Goal: Information Seeking & Learning: Learn about a topic

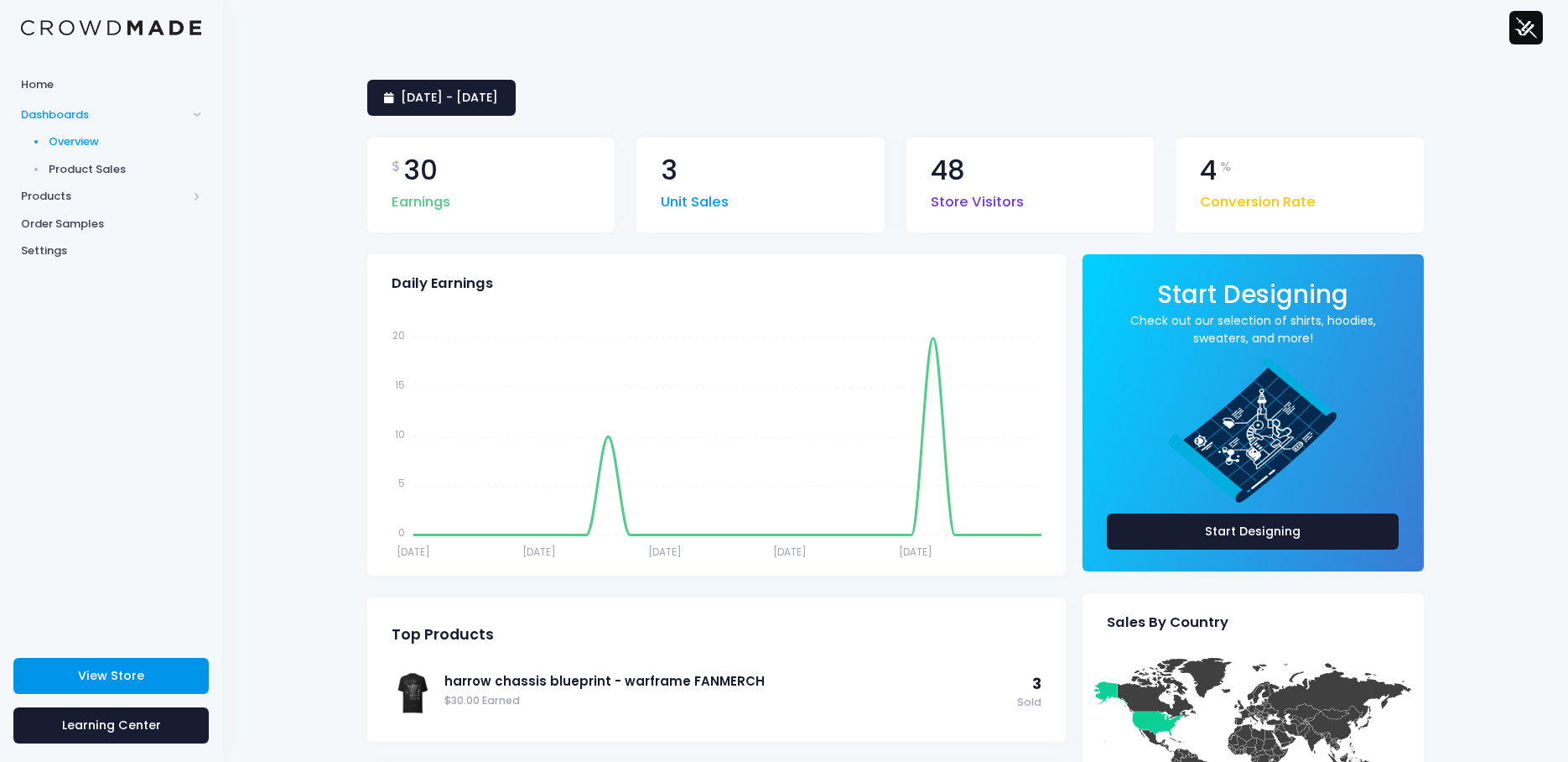
click at [133, 670] on span "View Store" at bounding box center [111, 675] width 66 height 17
click at [40, 200] on span "Products" at bounding box center [104, 196] width 166 height 17
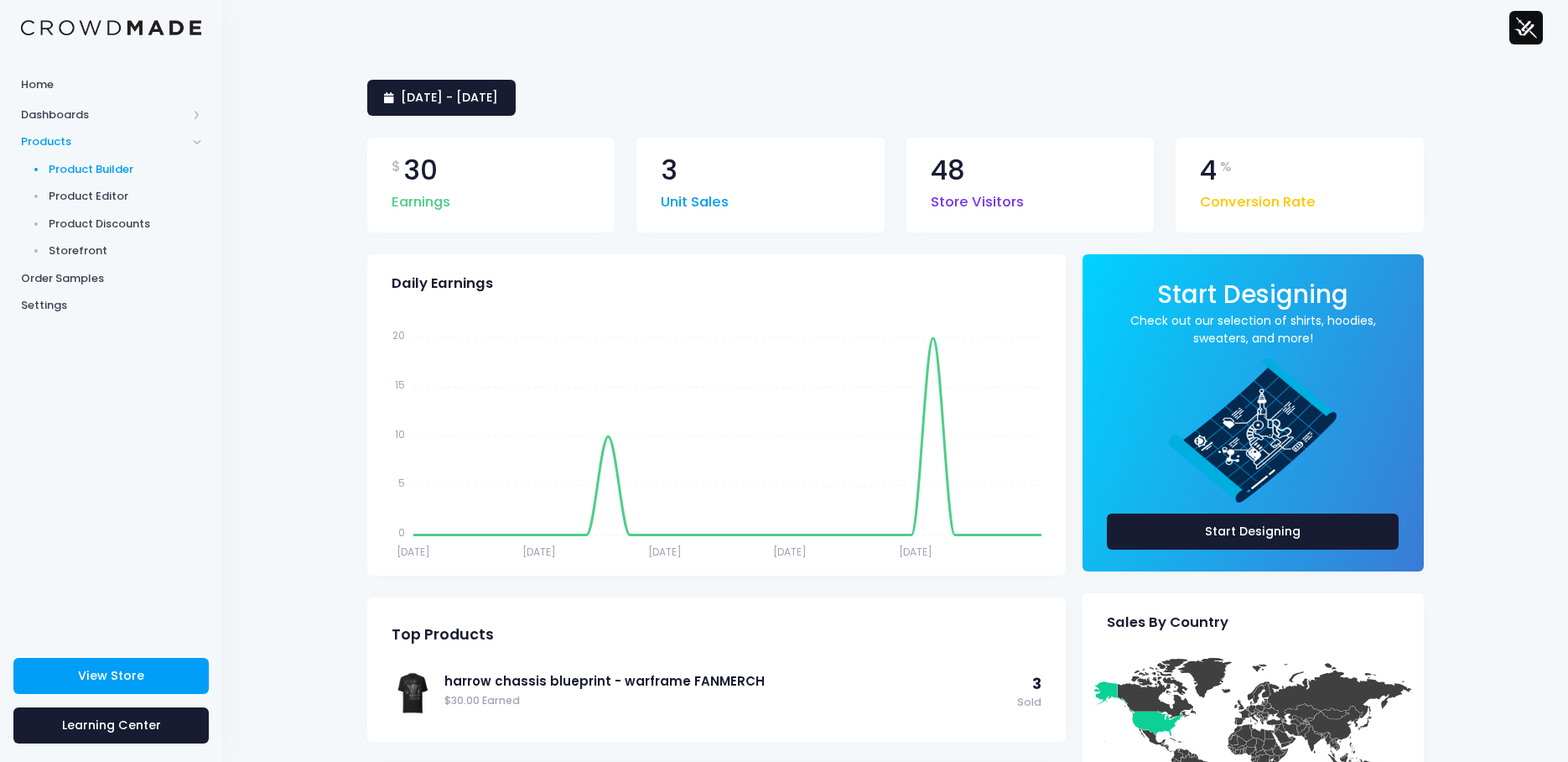
click at [80, 169] on span "Product Builder" at bounding box center [125, 169] width 154 height 17
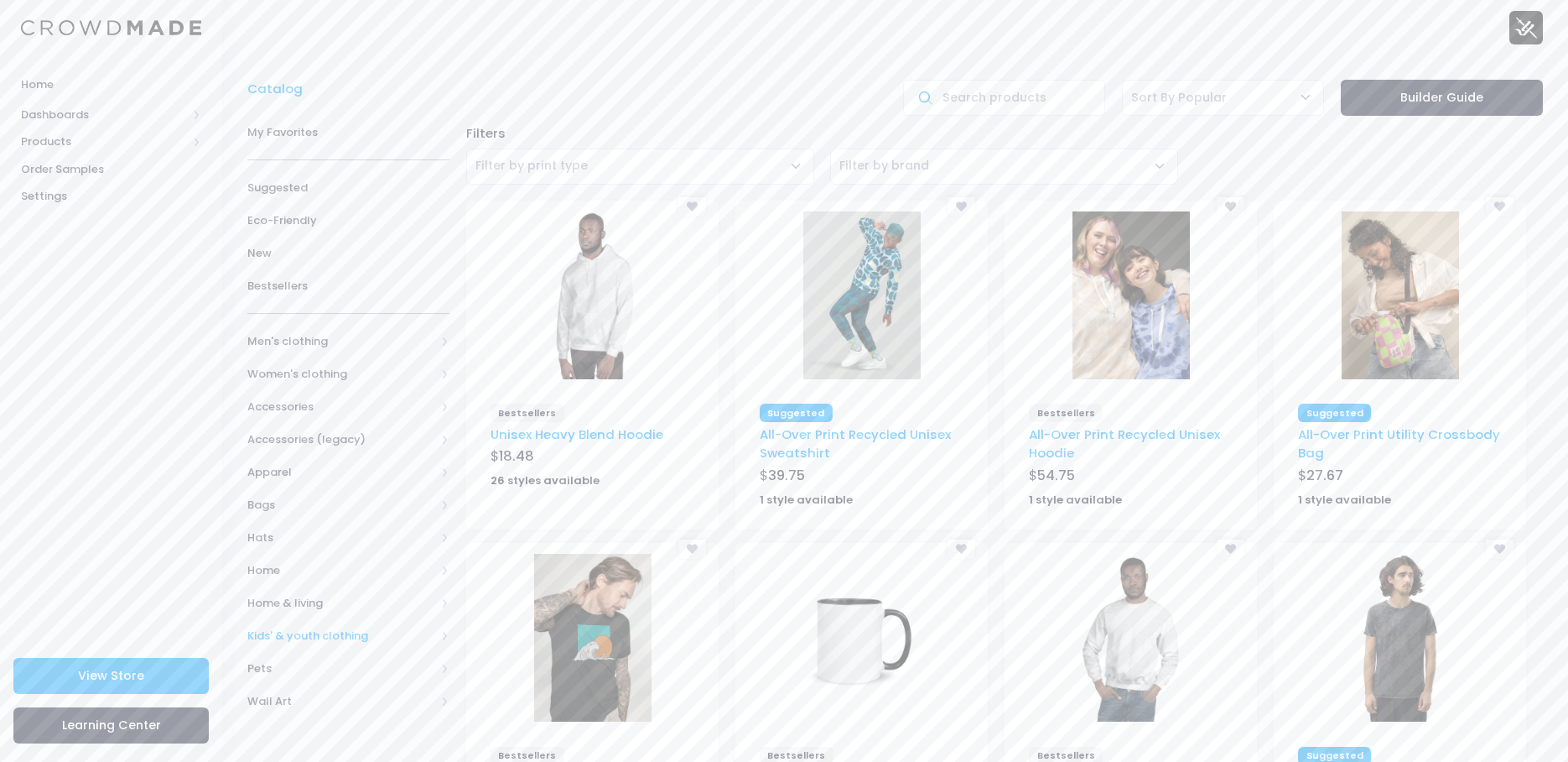
scroll to position [84, 0]
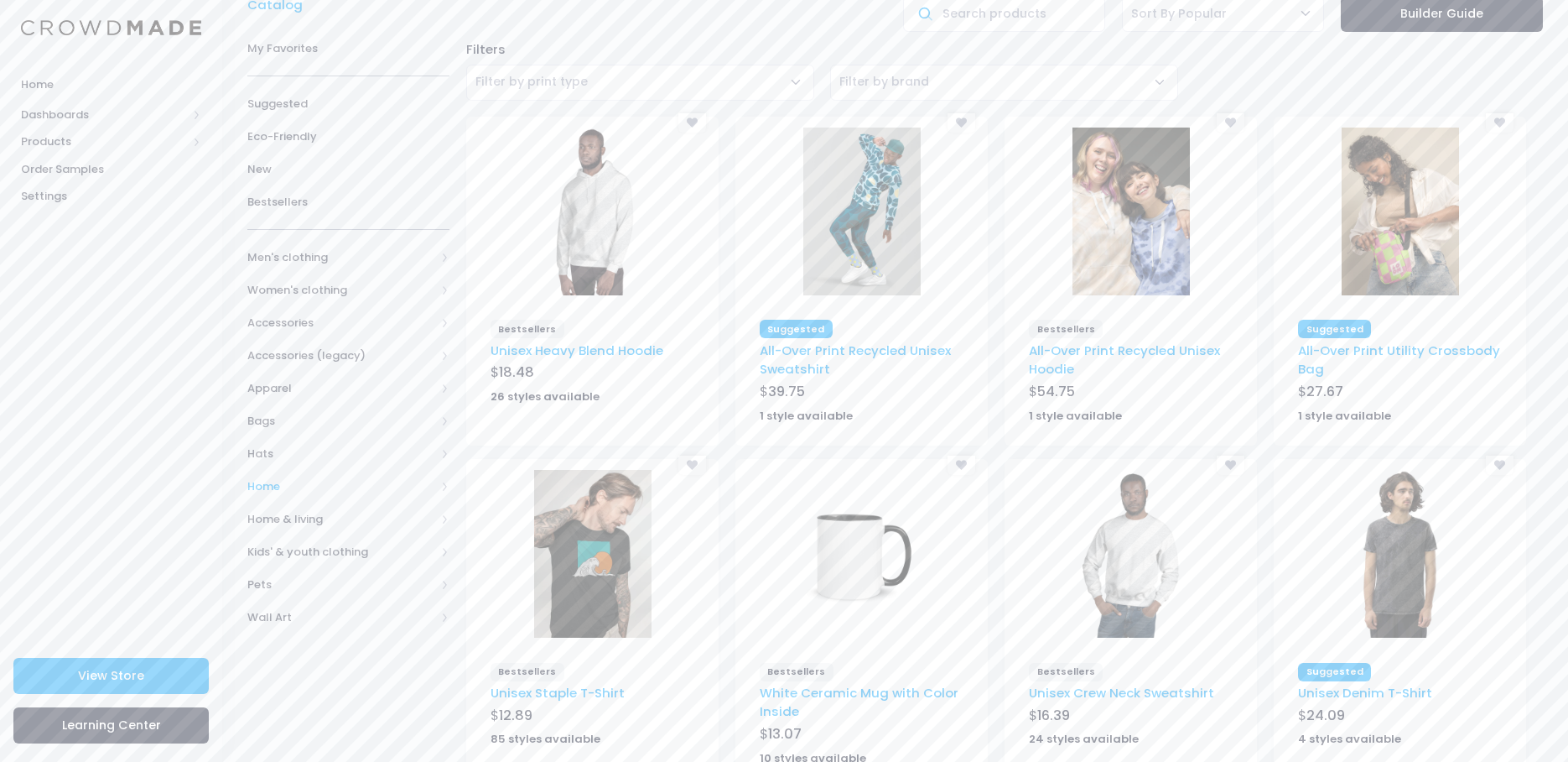
click at [274, 485] on span "Home" at bounding box center [341, 487] width 188 height 17
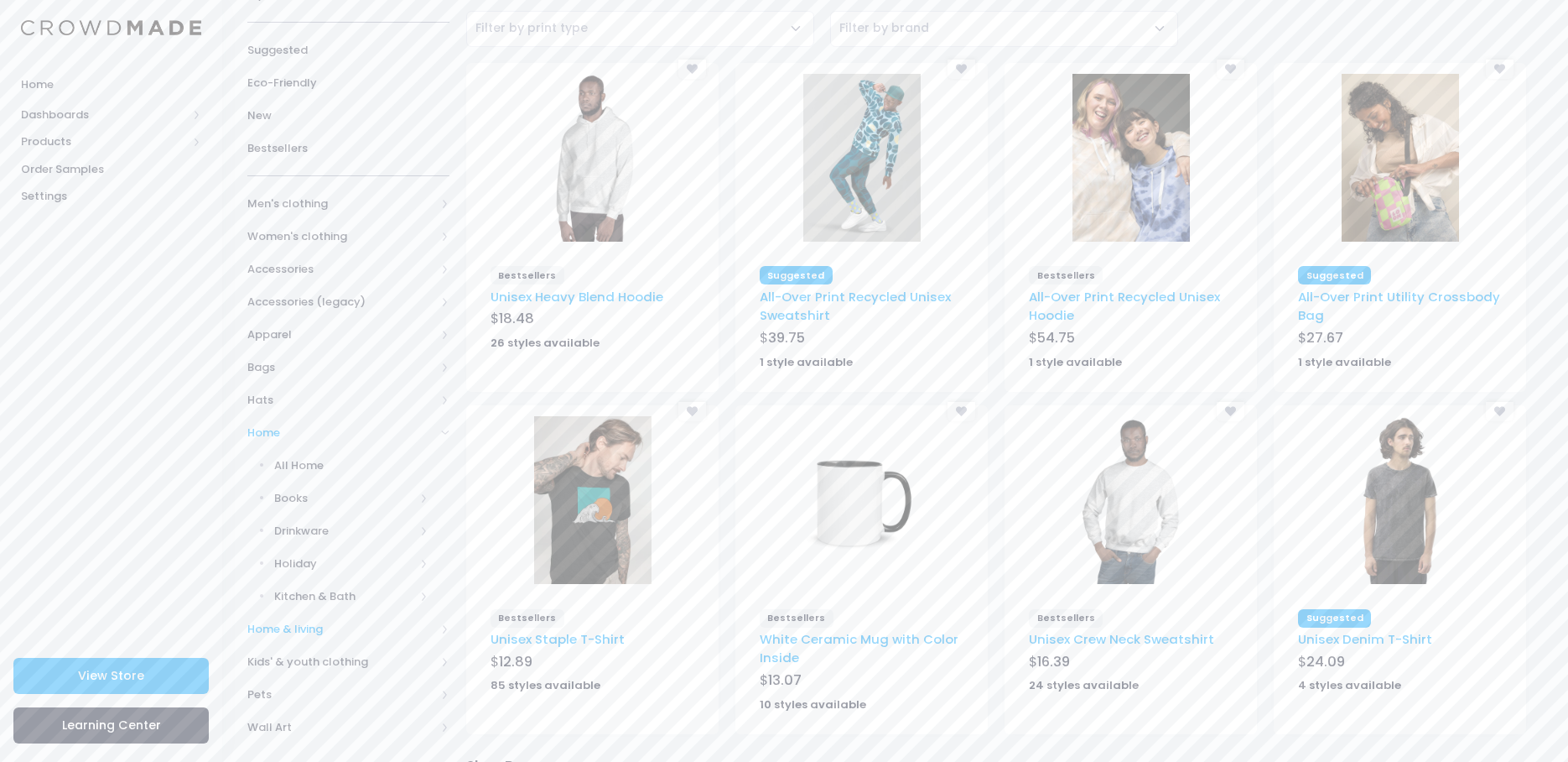
scroll to position [168, 0]
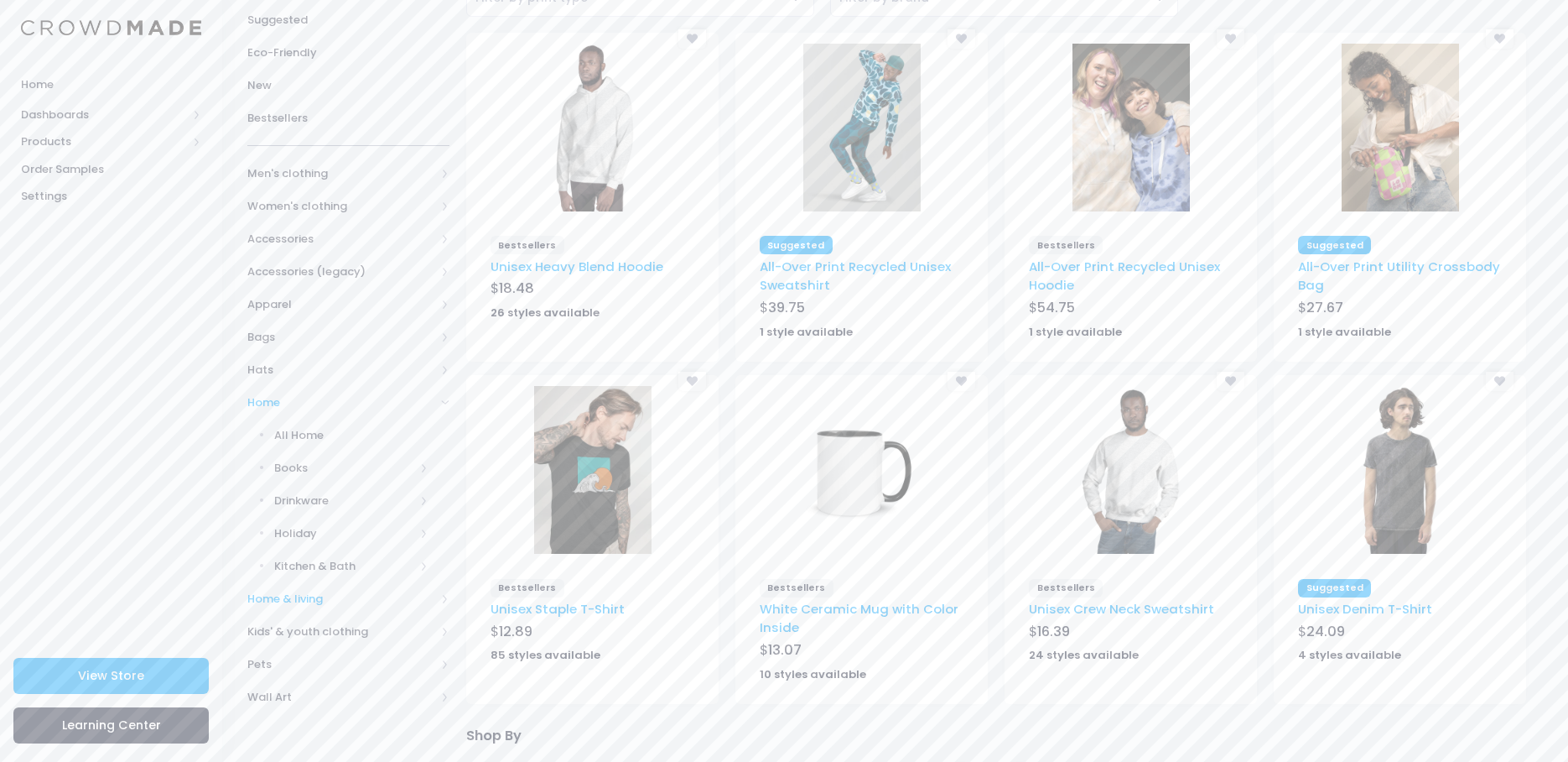
click at [275, 597] on span "Home & living" at bounding box center [341, 598] width 188 height 17
click at [308, 533] on span "Home decor" at bounding box center [345, 533] width 141 height 17
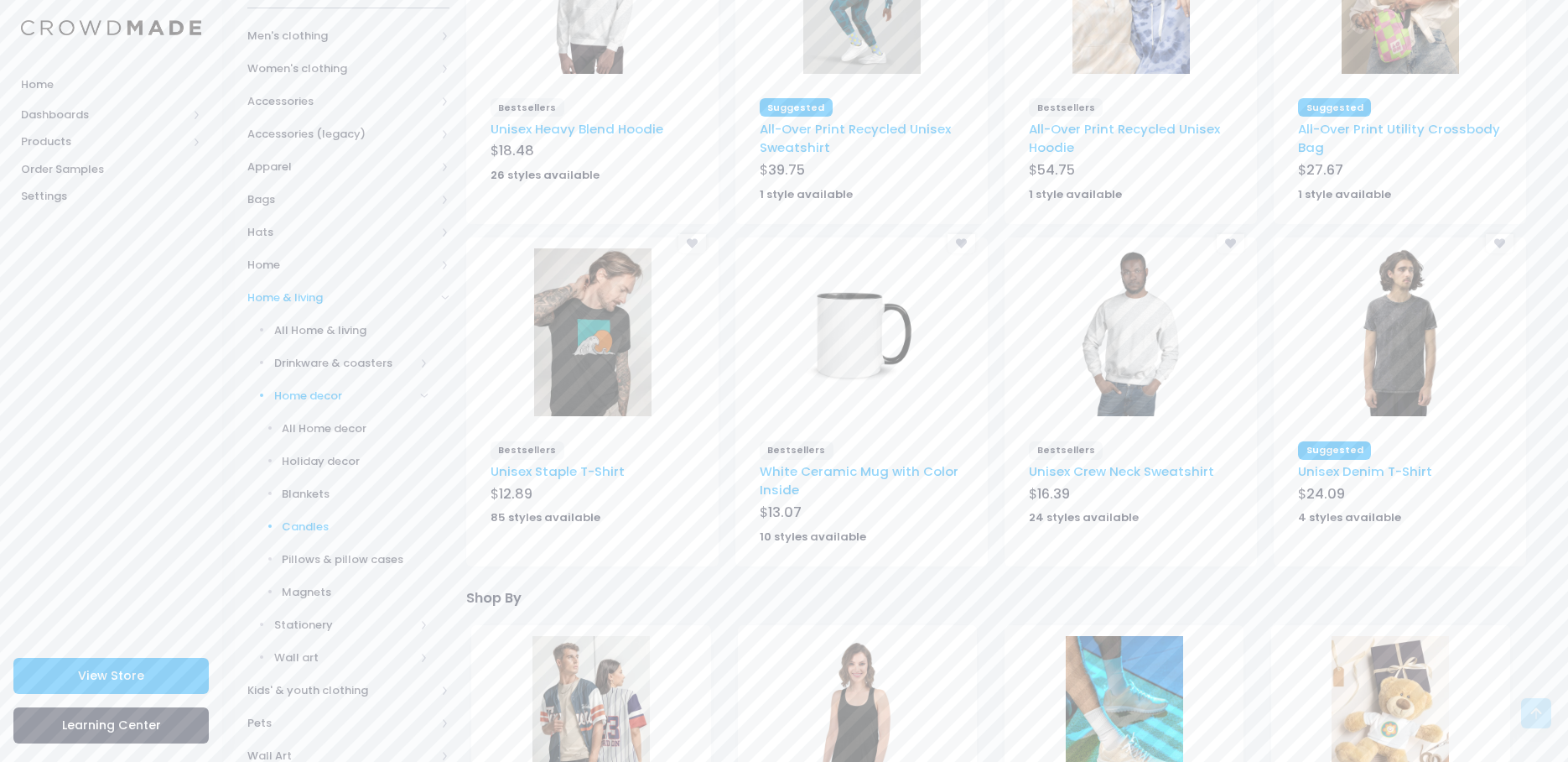
scroll to position [335, 0]
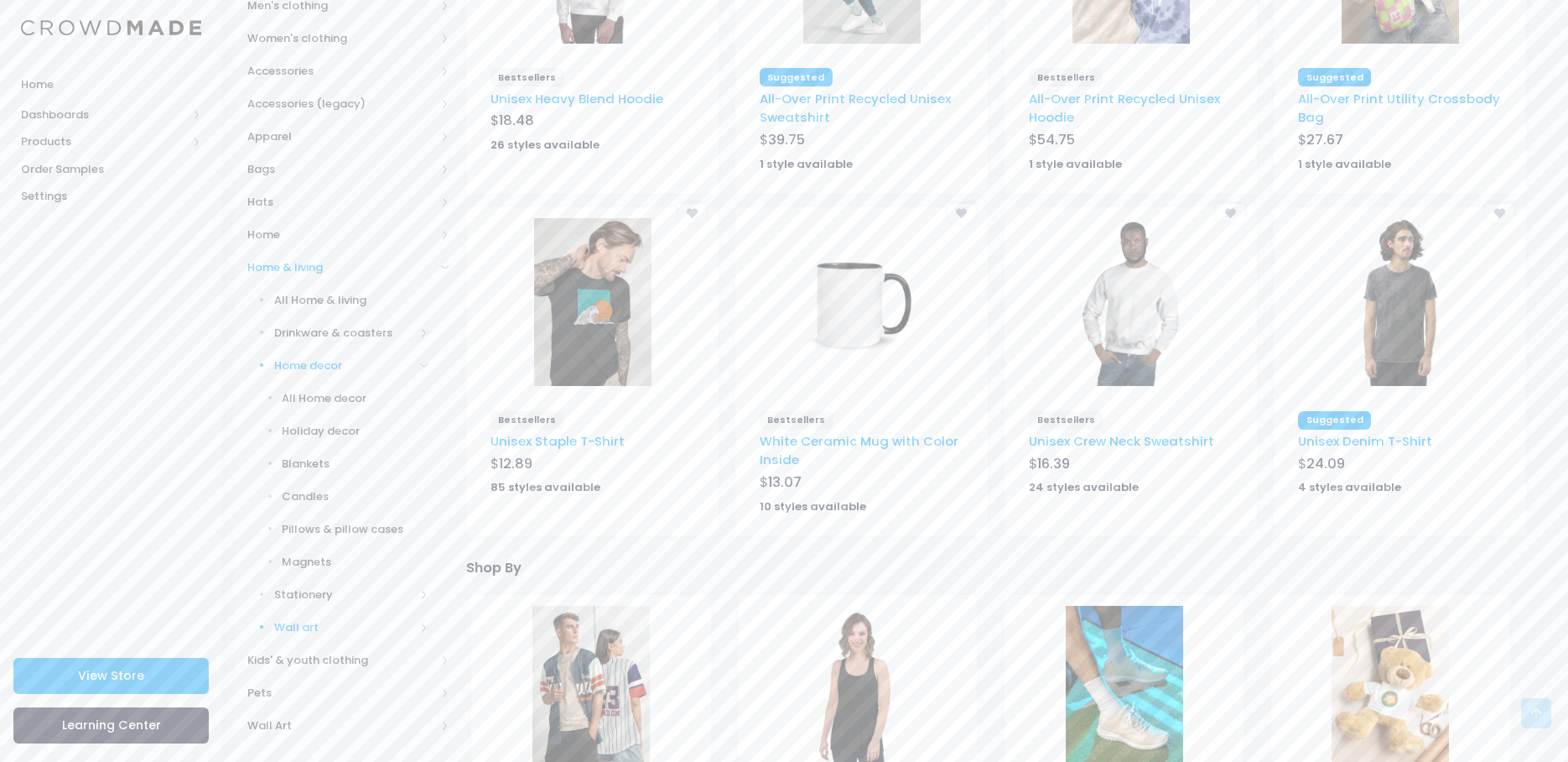
click at [313, 621] on span "Wall art" at bounding box center [345, 627] width 141 height 17
click at [314, 495] on span "Posters" at bounding box center [355, 496] width 147 height 17
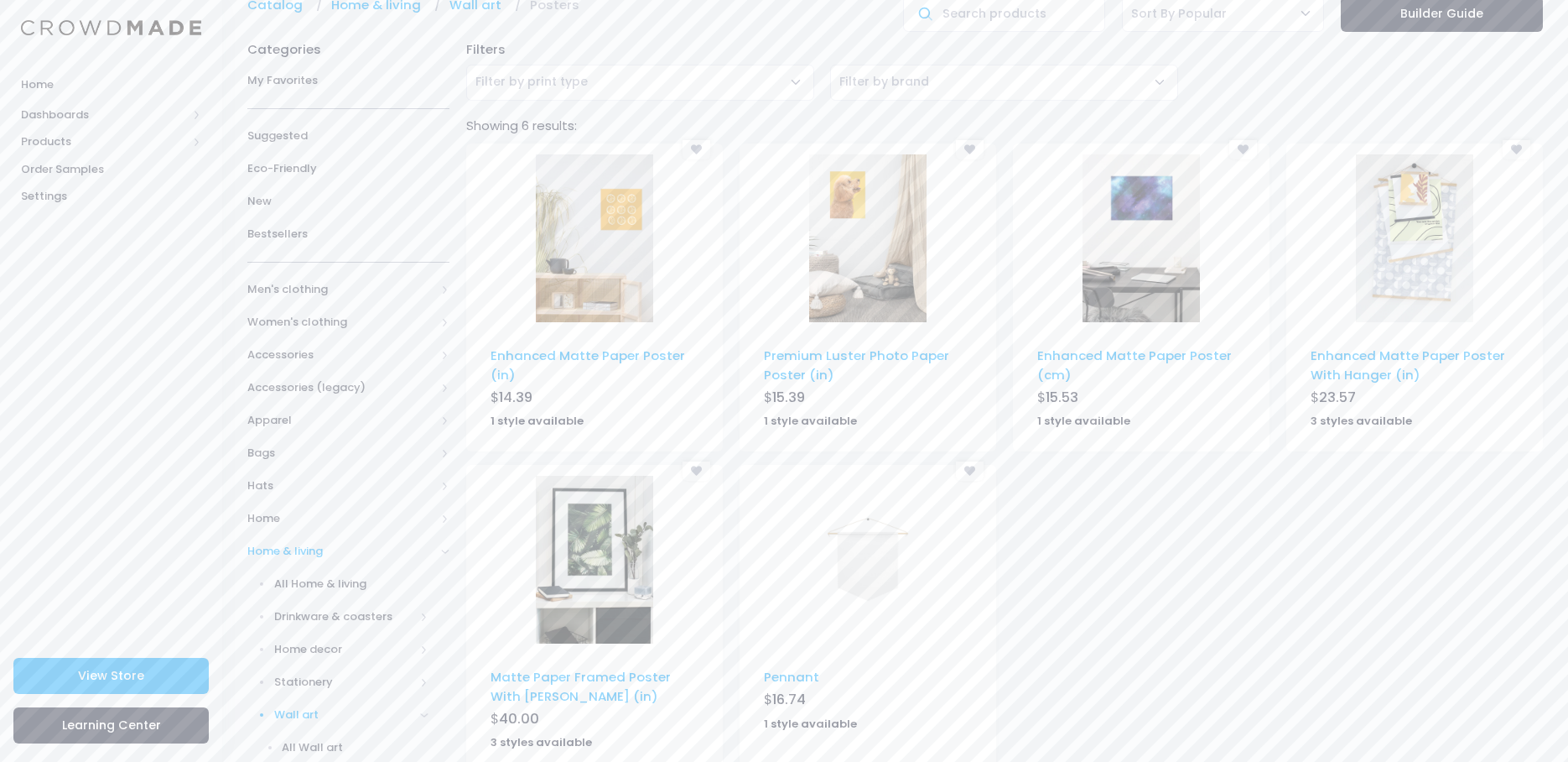
scroll to position [168, 0]
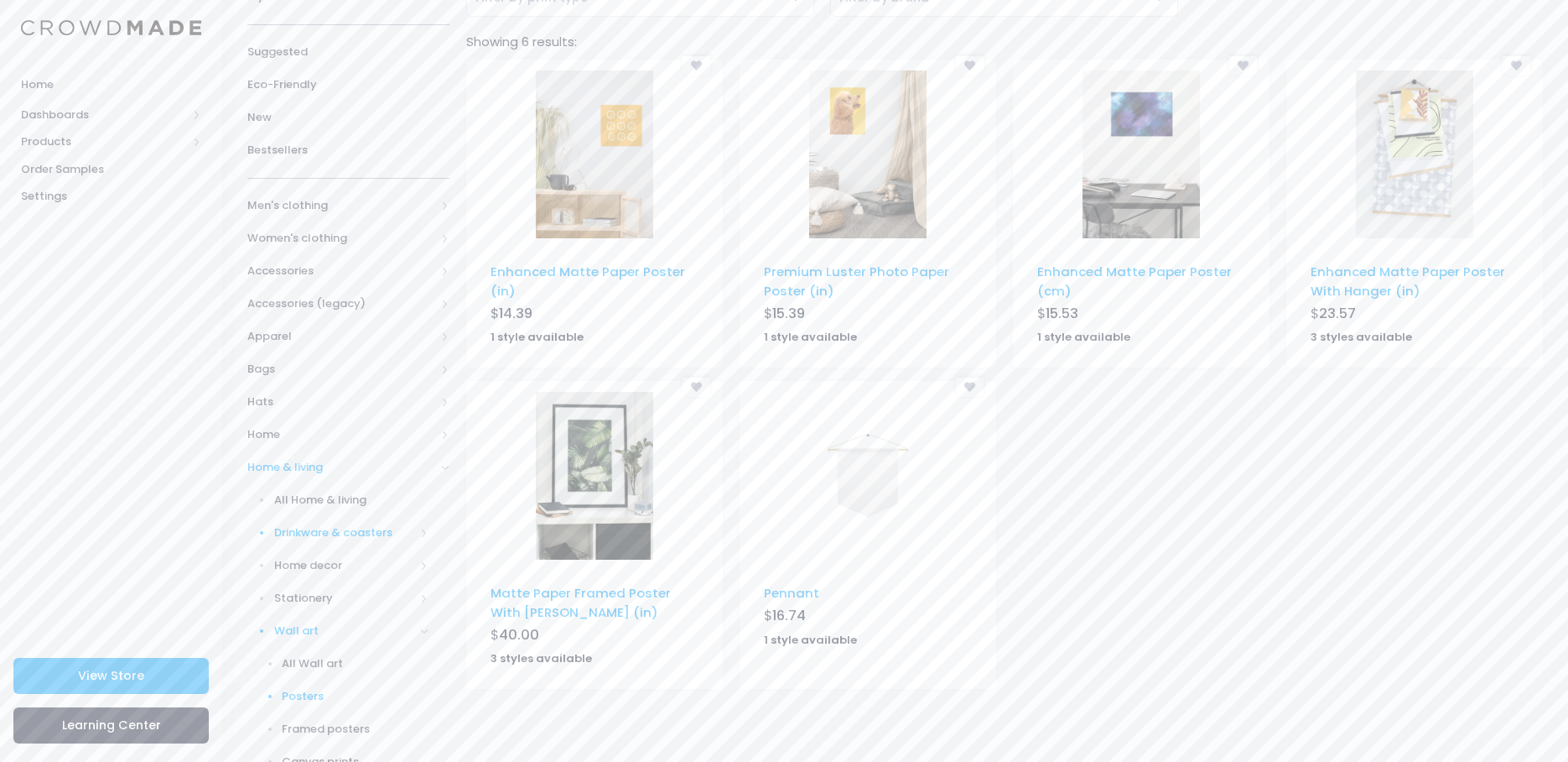
click at [317, 527] on span "Drinkware & coasters" at bounding box center [345, 532] width 141 height 17
click at [314, 526] on span "Drinkware & coasters" at bounding box center [345, 532] width 141 height 17
click at [276, 334] on span "Apparel" at bounding box center [341, 336] width 188 height 17
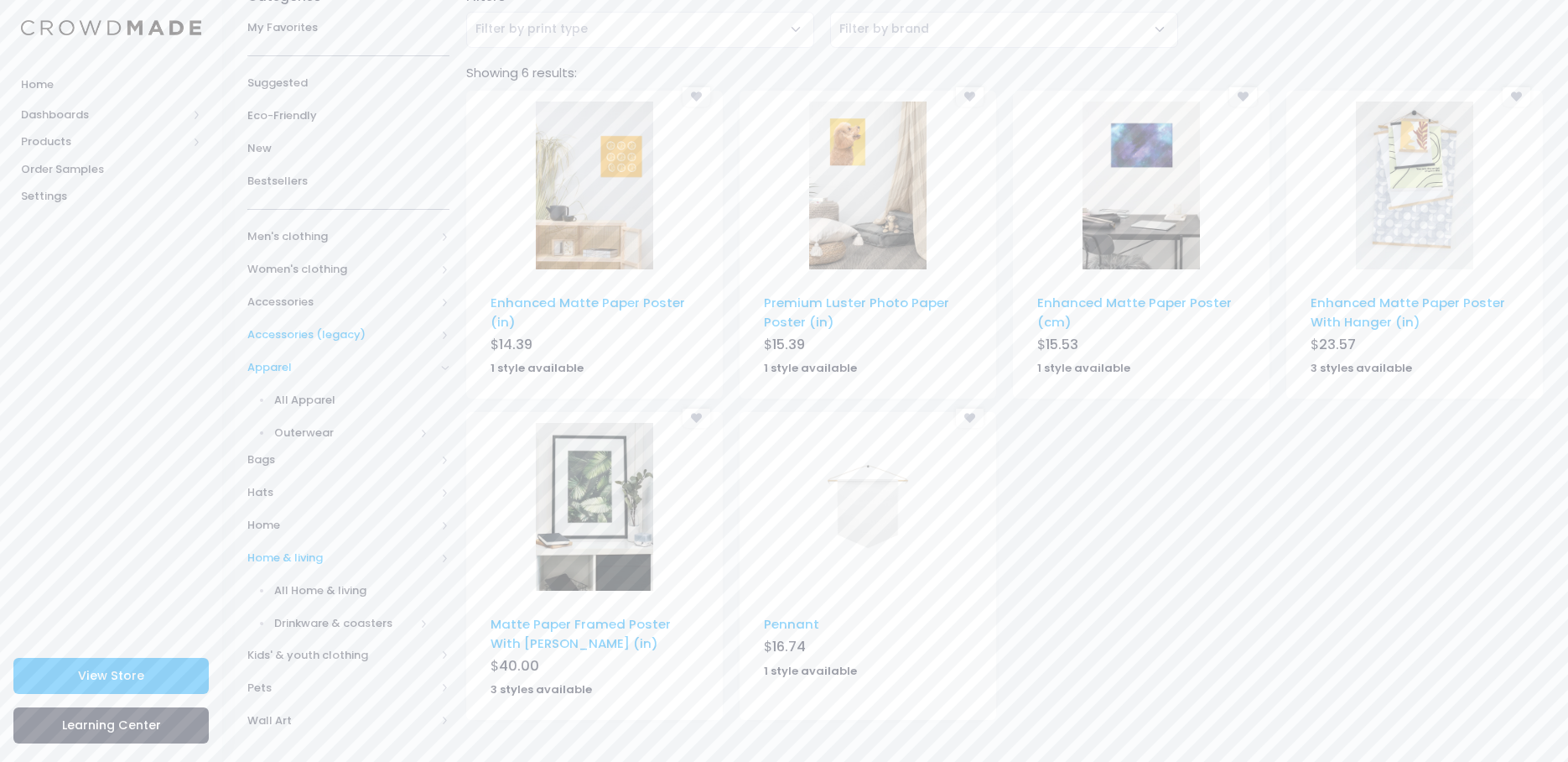
scroll to position [133, 0]
click at [311, 335] on span "Accessories (legacy)" at bounding box center [341, 338] width 188 height 17
click at [283, 304] on span "Accessories" at bounding box center [341, 305] width 188 height 17
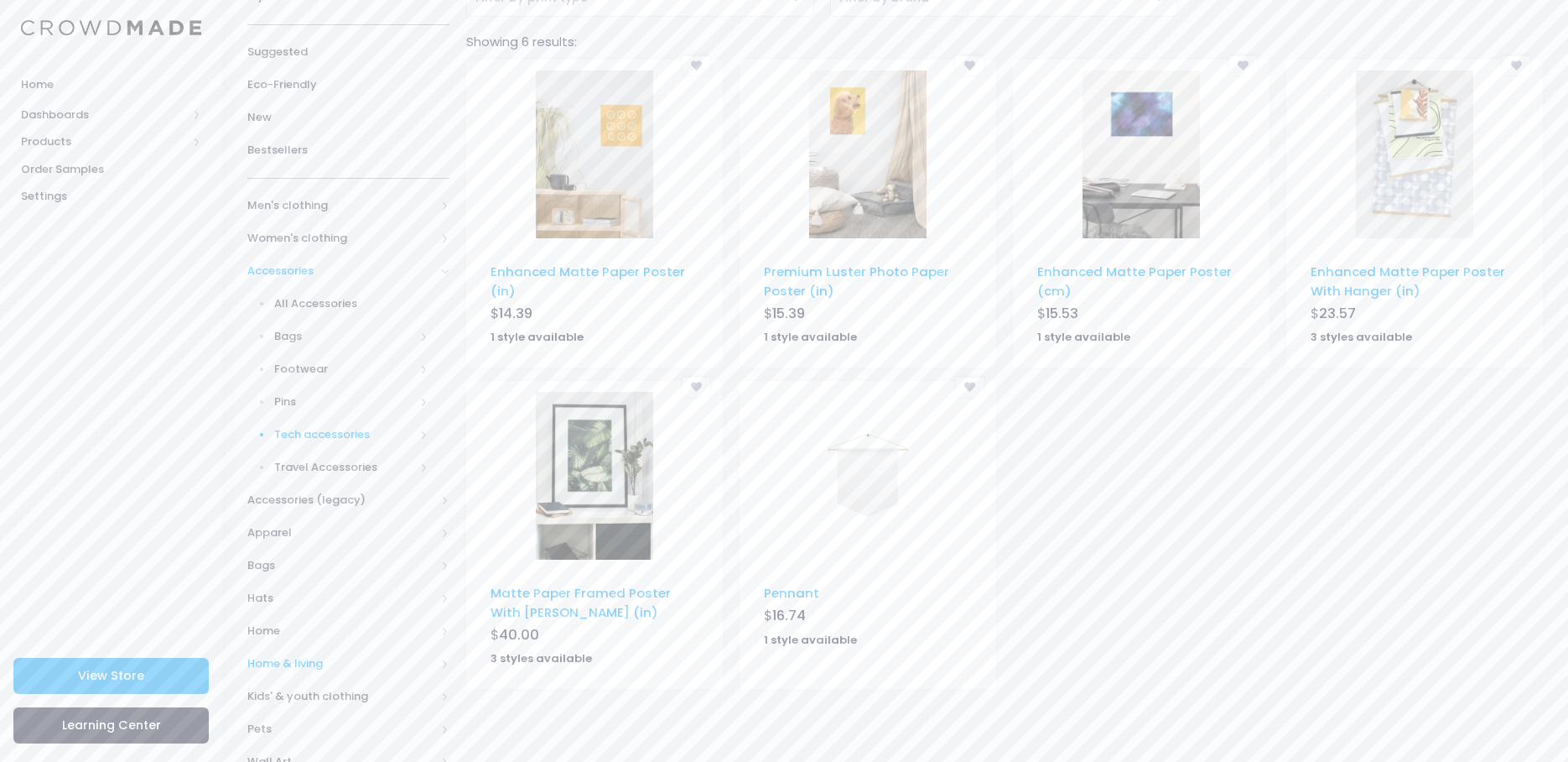
click at [323, 429] on span "Tech accessories" at bounding box center [345, 435] width 141 height 17
click at [293, 398] on span "Pins" at bounding box center [345, 402] width 141 height 17
click at [312, 369] on span "Footwear" at bounding box center [345, 368] width 141 height 17
click at [303, 332] on span "Bags" at bounding box center [345, 336] width 141 height 17
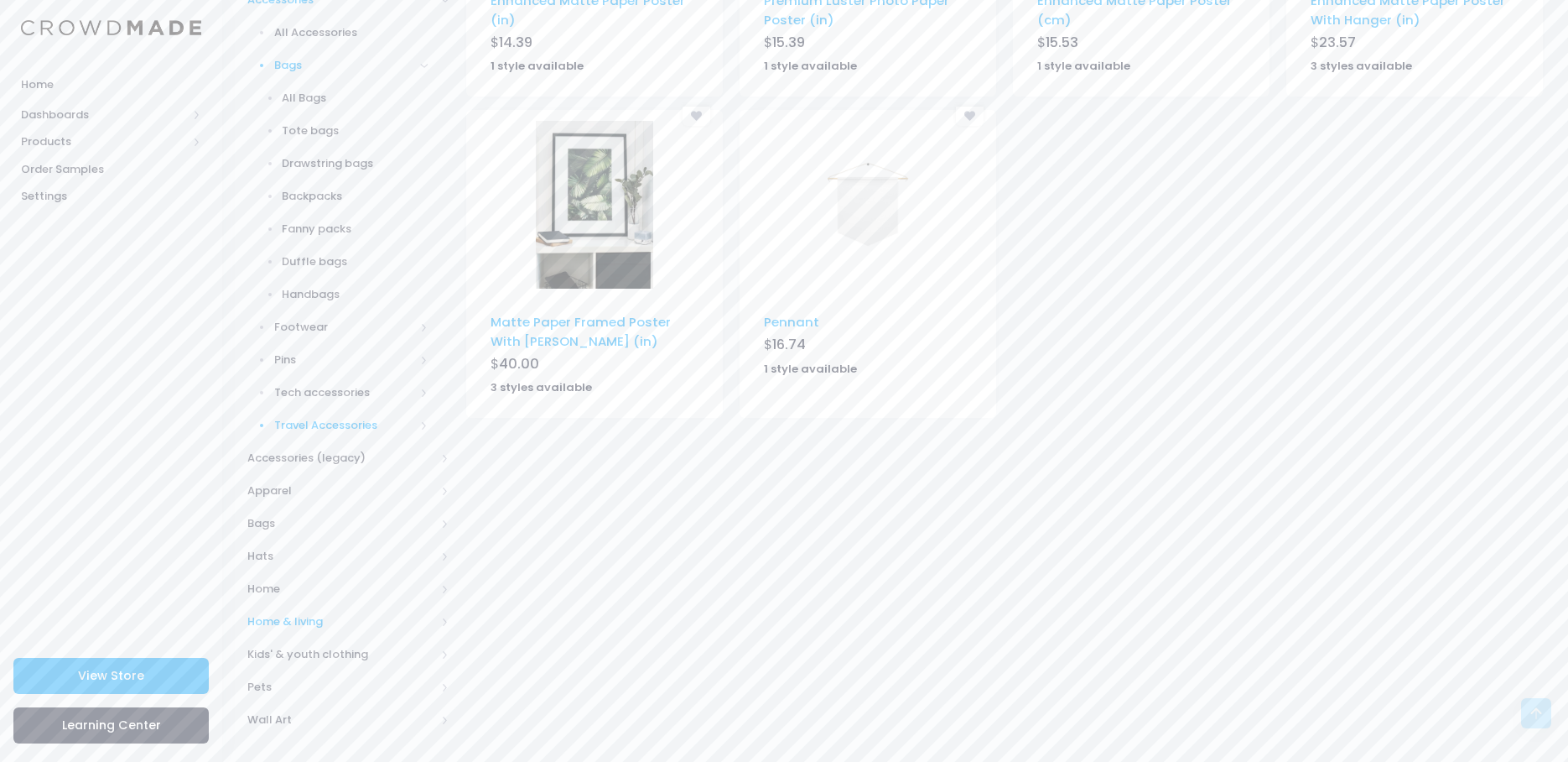
click at [291, 421] on span "Travel Accessories" at bounding box center [345, 425] width 141 height 17
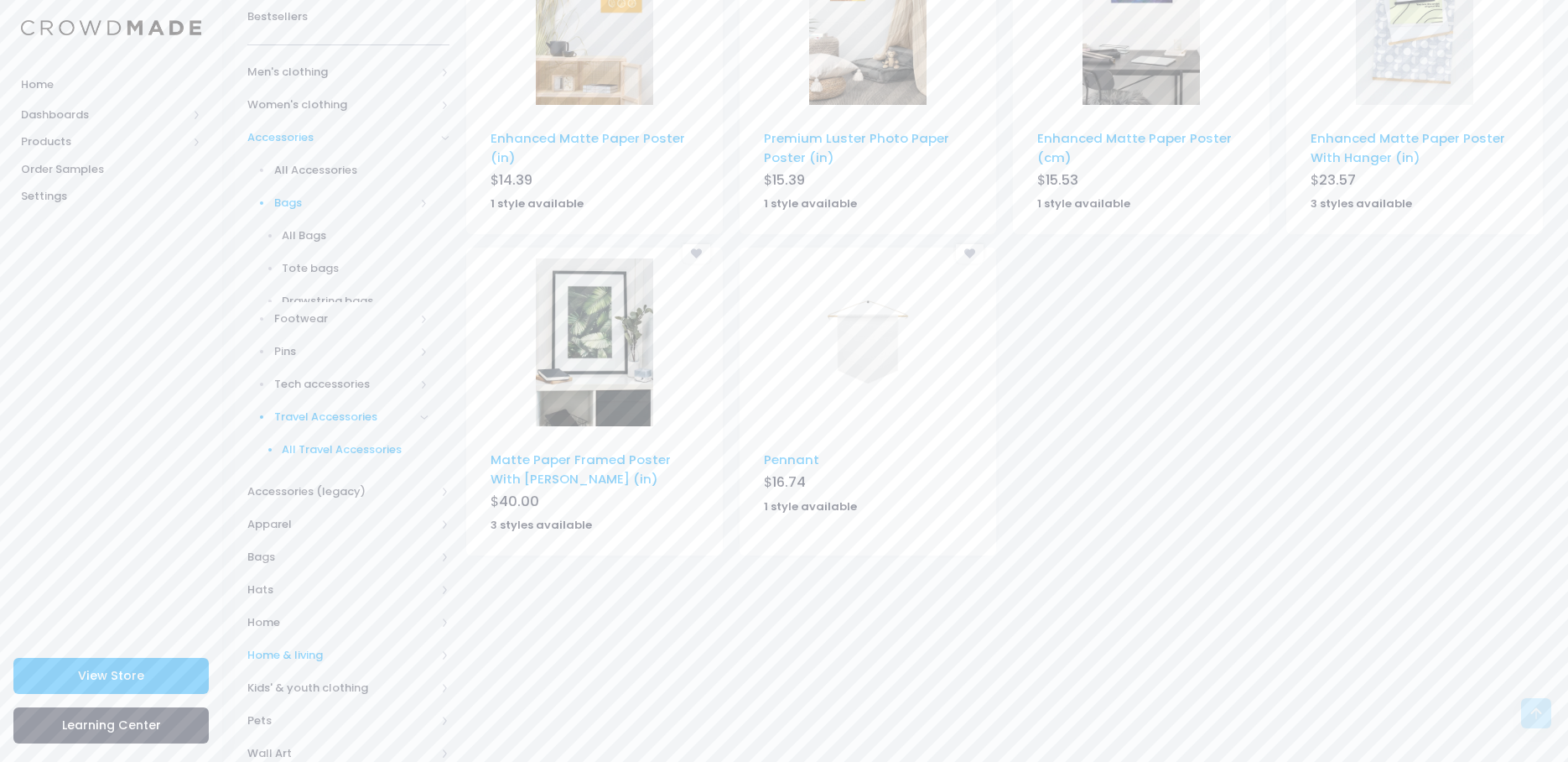
scroll to position [275, 0]
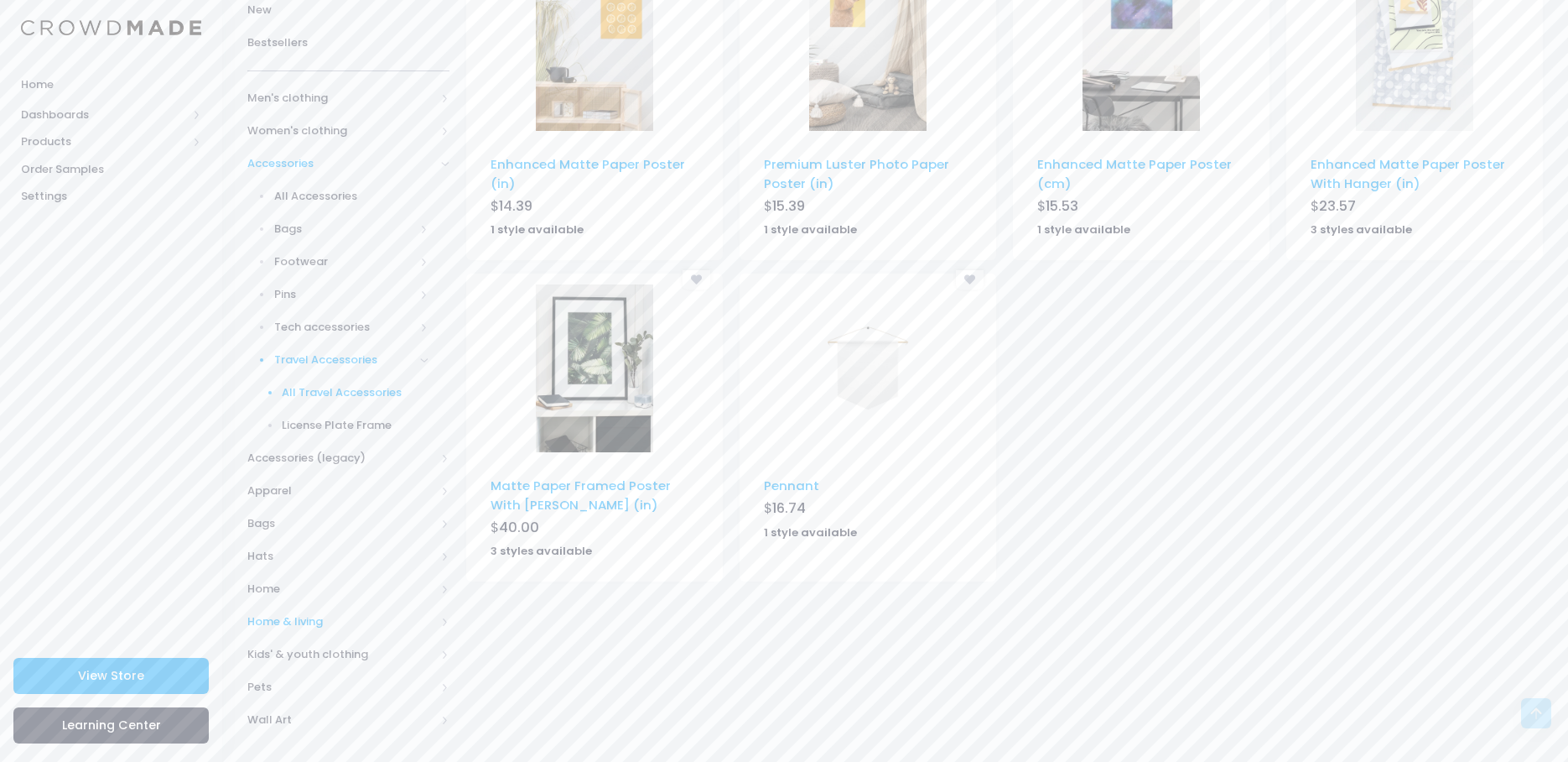
click at [324, 394] on span "All Travel Accessories" at bounding box center [355, 393] width 147 height 17
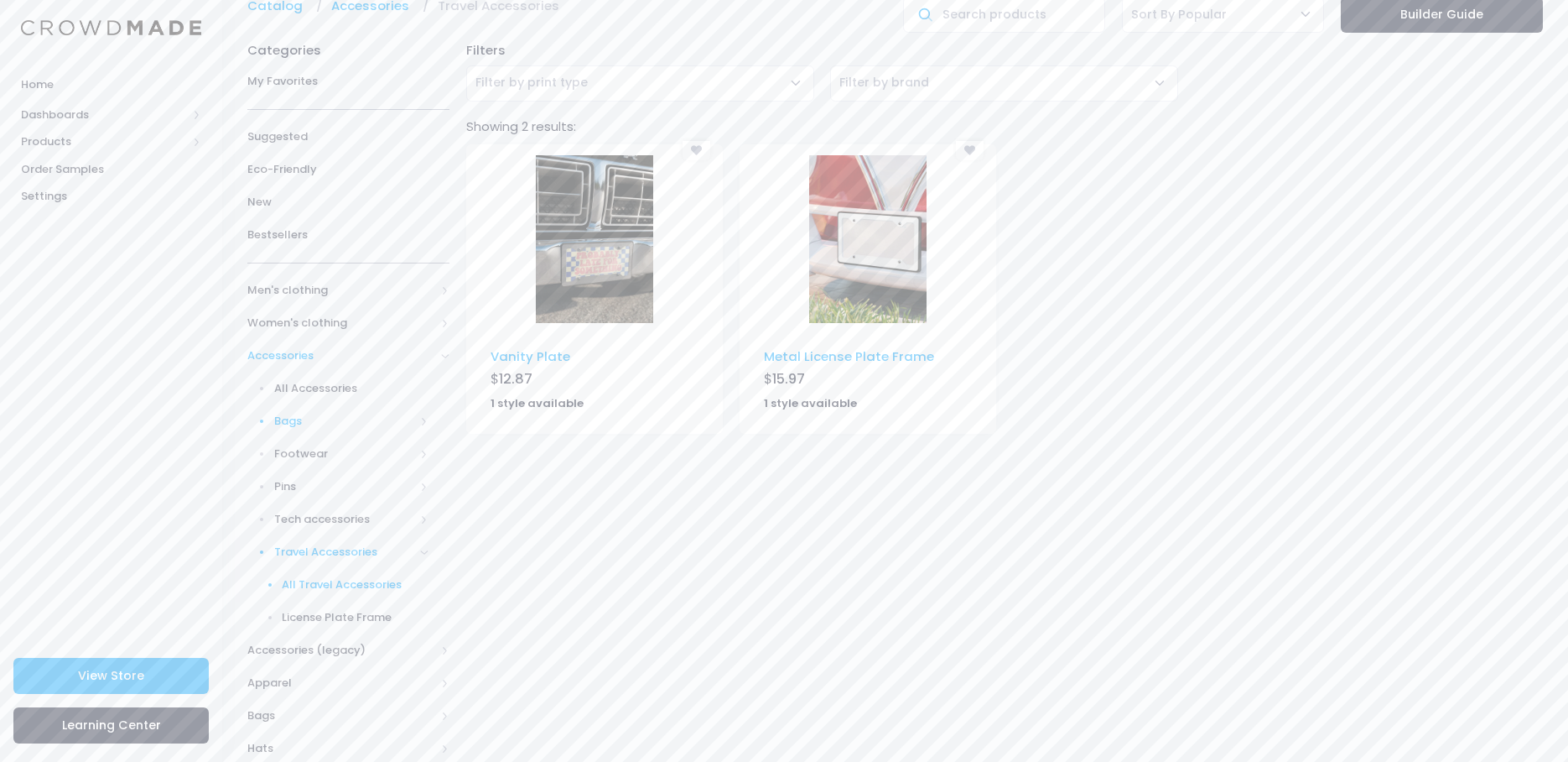
scroll to position [84, 0]
click at [314, 521] on span "Tech accessories" at bounding box center [345, 518] width 141 height 17
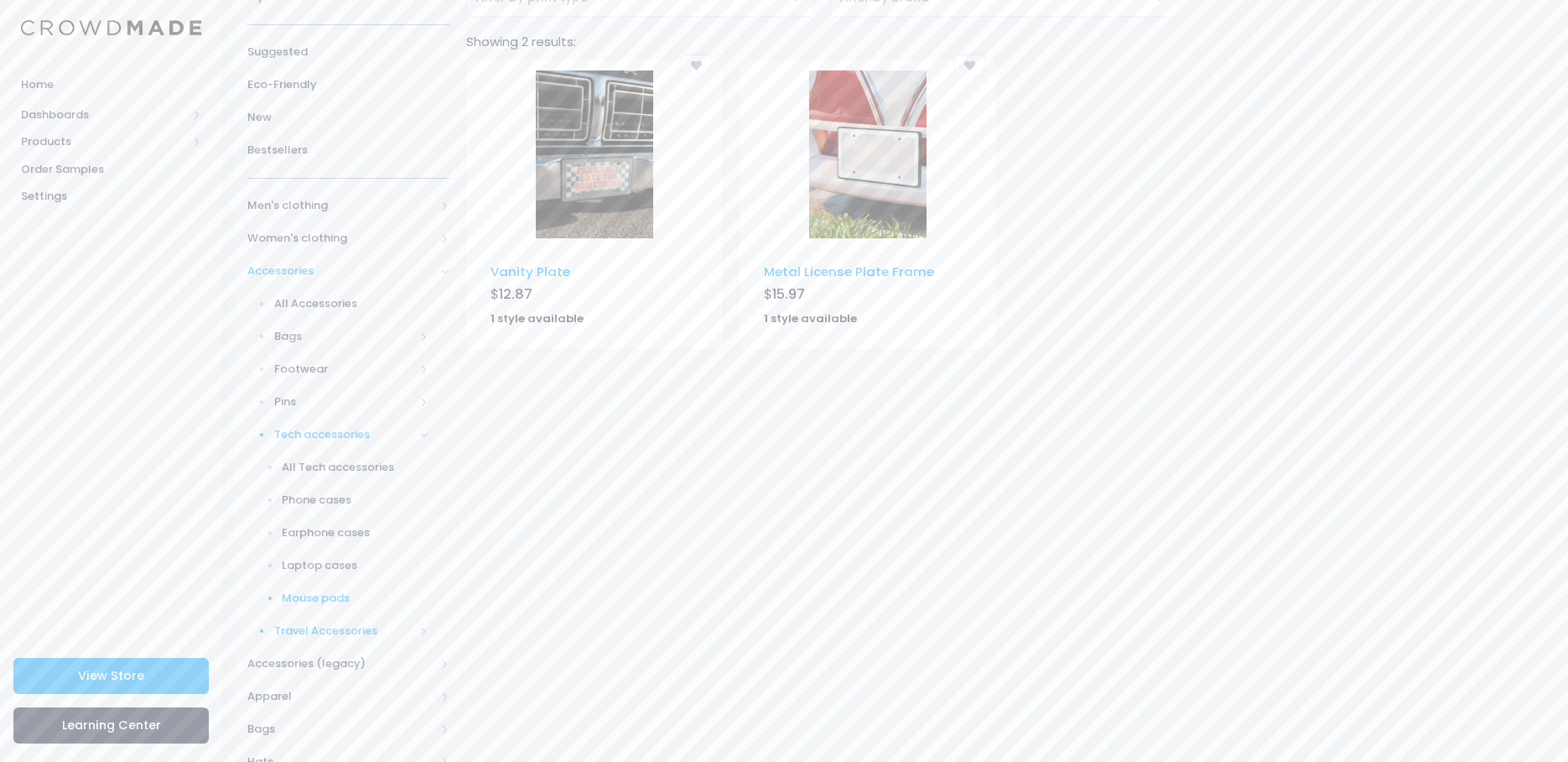
click at [316, 603] on span "Mouse pads" at bounding box center [355, 597] width 147 height 17
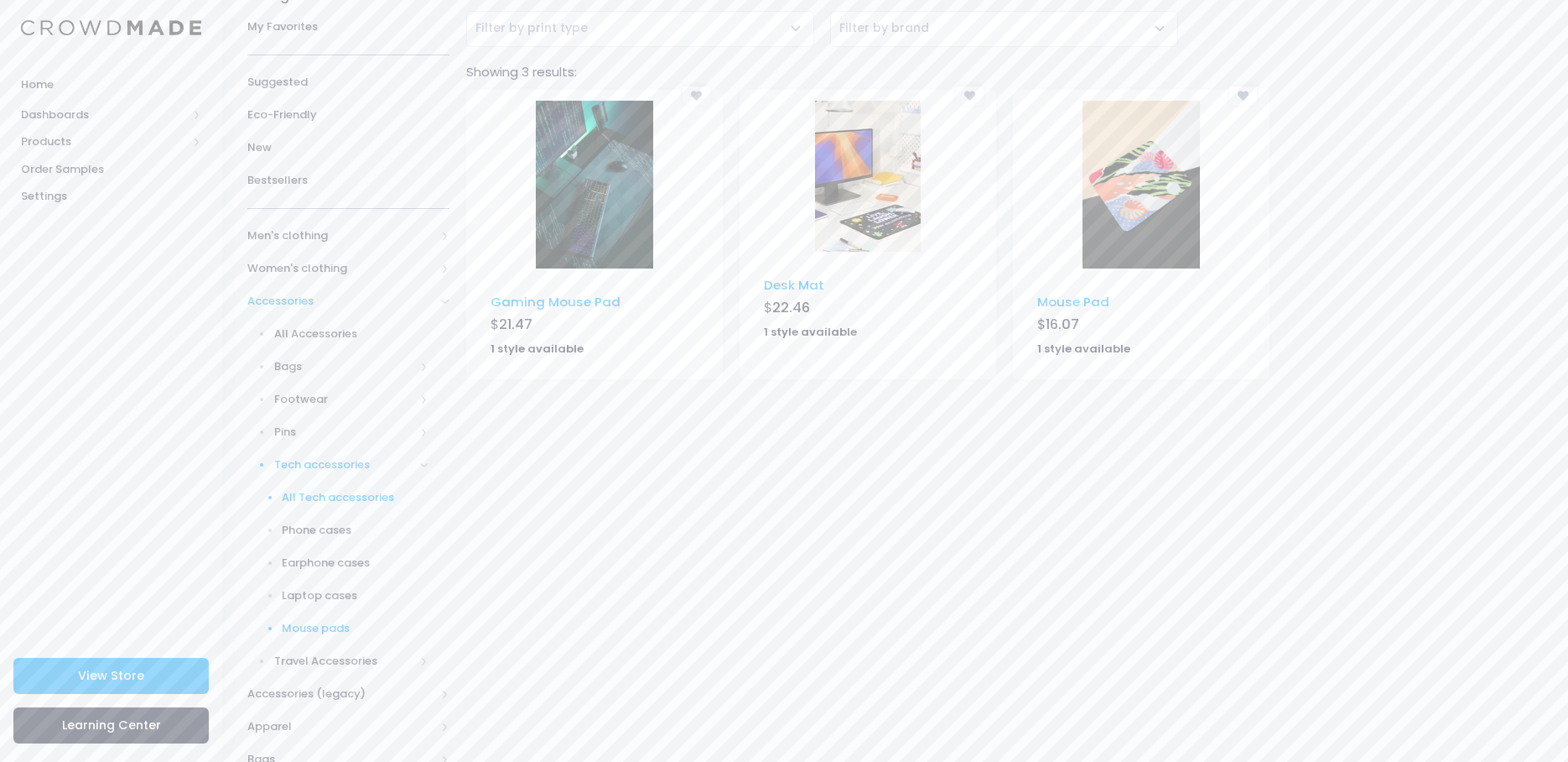
scroll to position [168, 0]
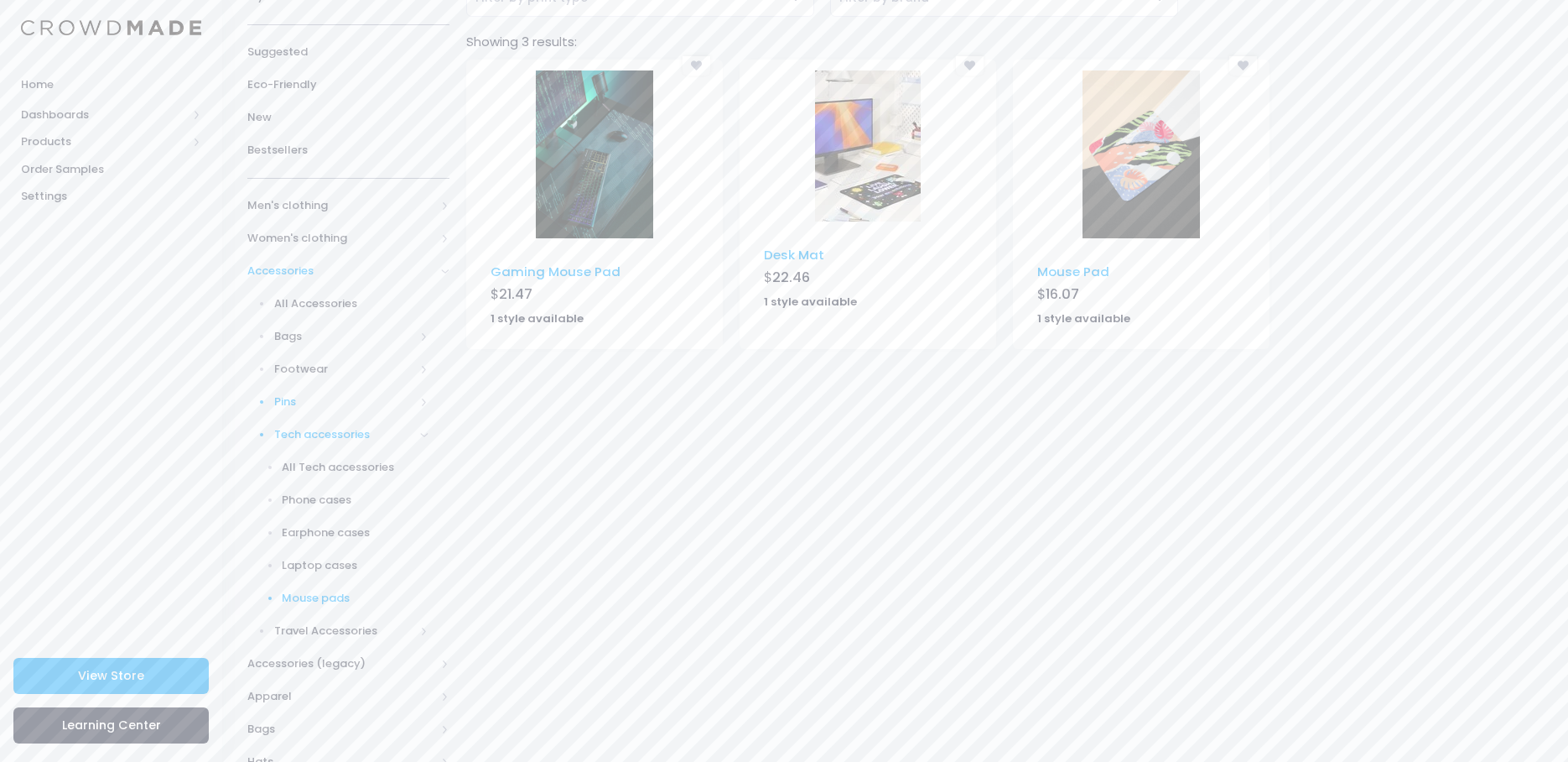
click at [283, 402] on span "Pins" at bounding box center [345, 402] width 141 height 17
click at [305, 367] on span "Footwear" at bounding box center [345, 368] width 141 height 17
click at [299, 339] on span "Bags" at bounding box center [345, 336] width 141 height 17
click at [316, 307] on span "All Accessories" at bounding box center [352, 303] width 156 height 17
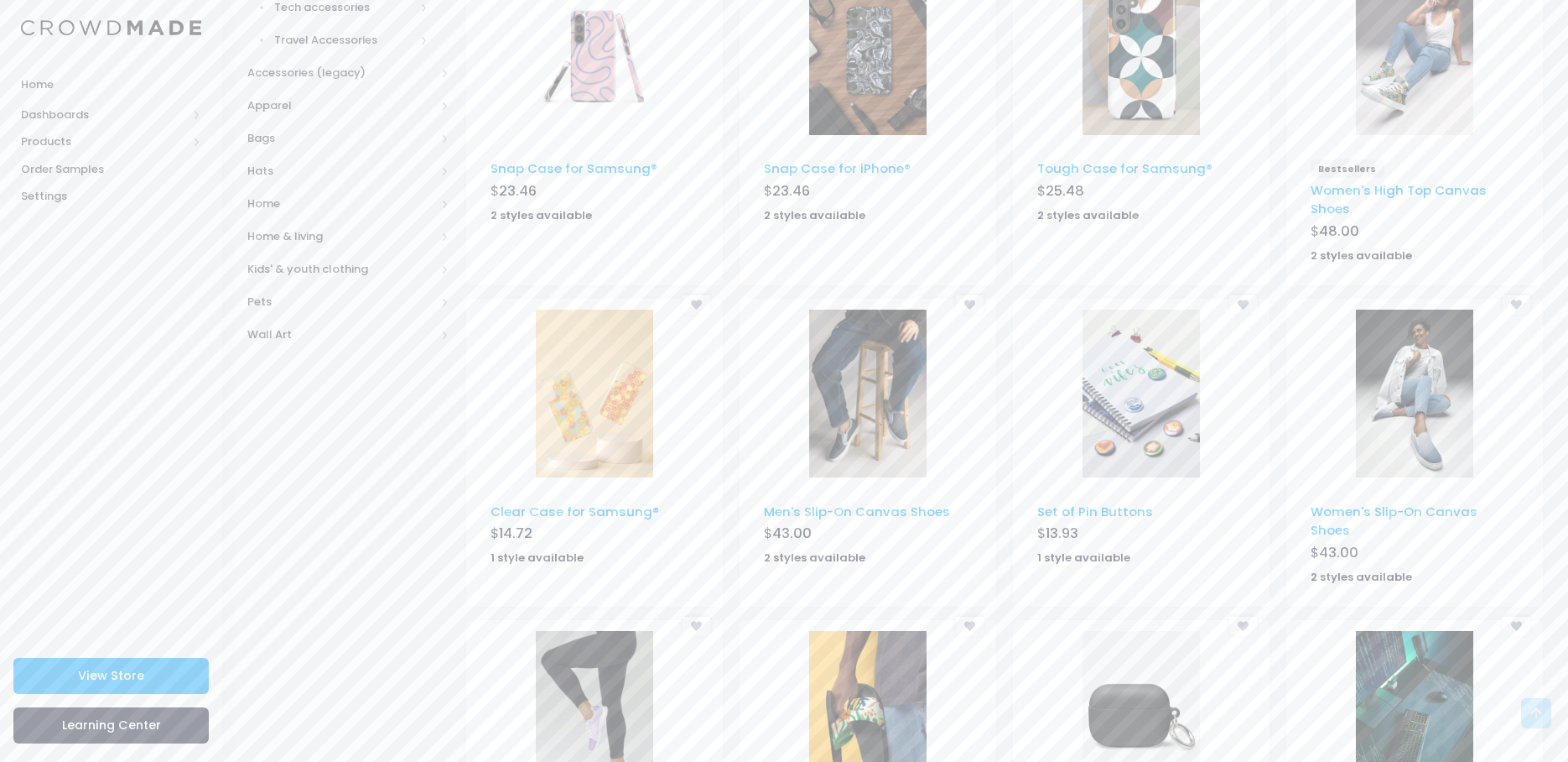
scroll to position [588, 0]
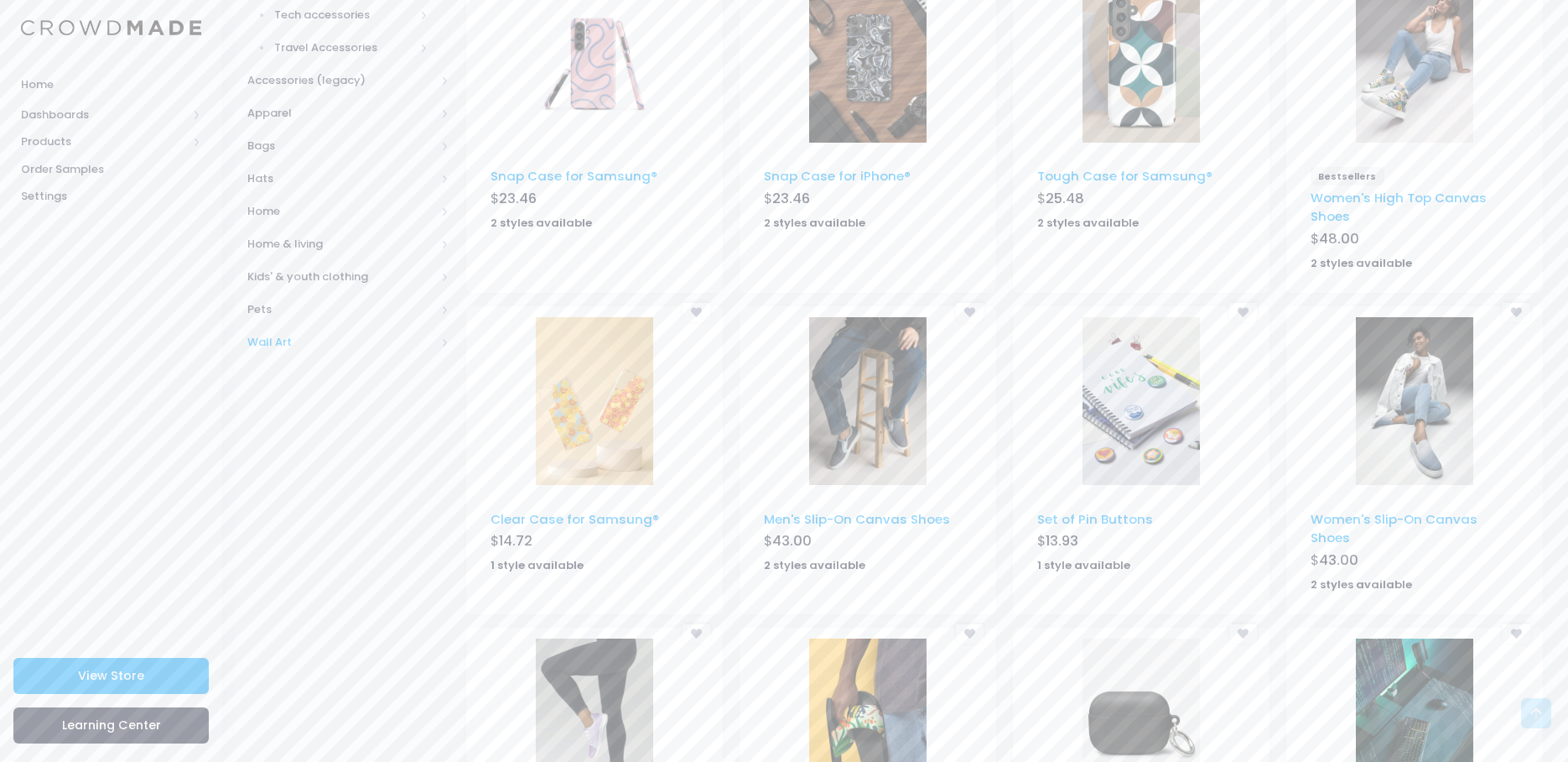
click at [262, 345] on span "Wall Art" at bounding box center [341, 342] width 188 height 17
click at [303, 182] on span "All Wall Art" at bounding box center [352, 178] width 156 height 17
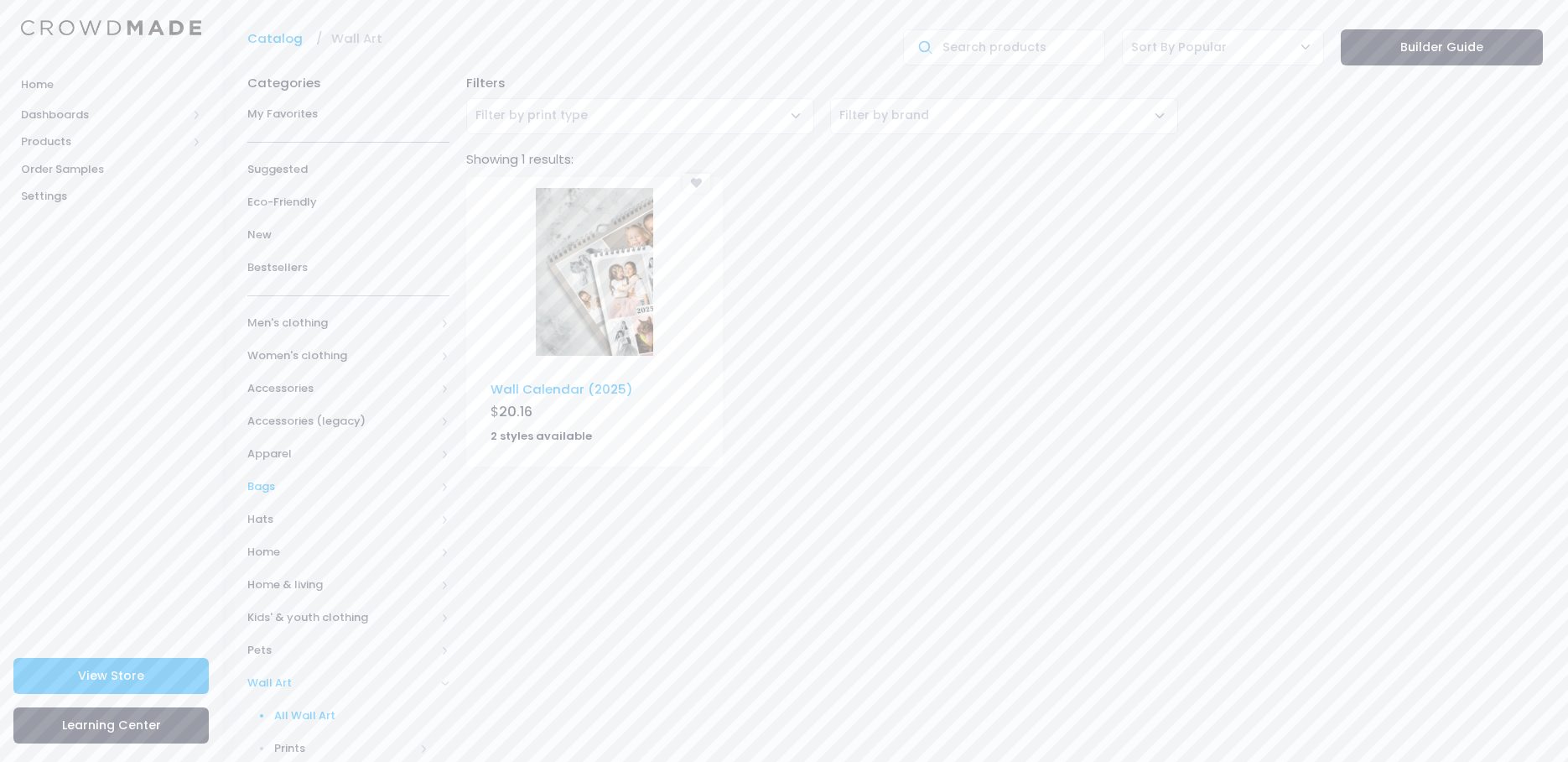
scroll to position [79, 0]
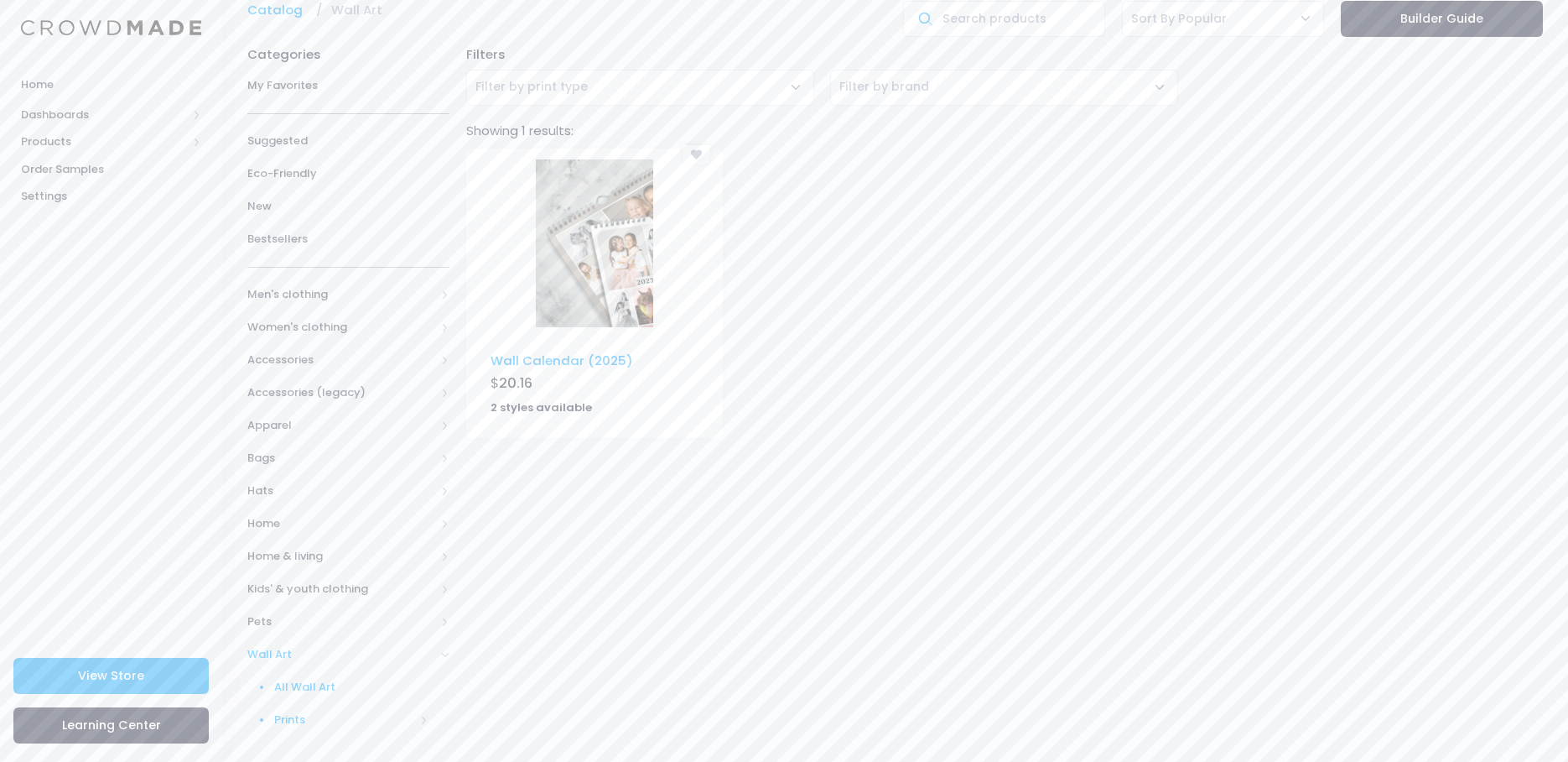
click at [307, 711] on link "Prints" at bounding box center [337, 720] width 223 height 33
click at [276, 555] on span "Home & living" at bounding box center [341, 556] width 188 height 17
click at [310, 715] on span "Wall art" at bounding box center [345, 719] width 141 height 17
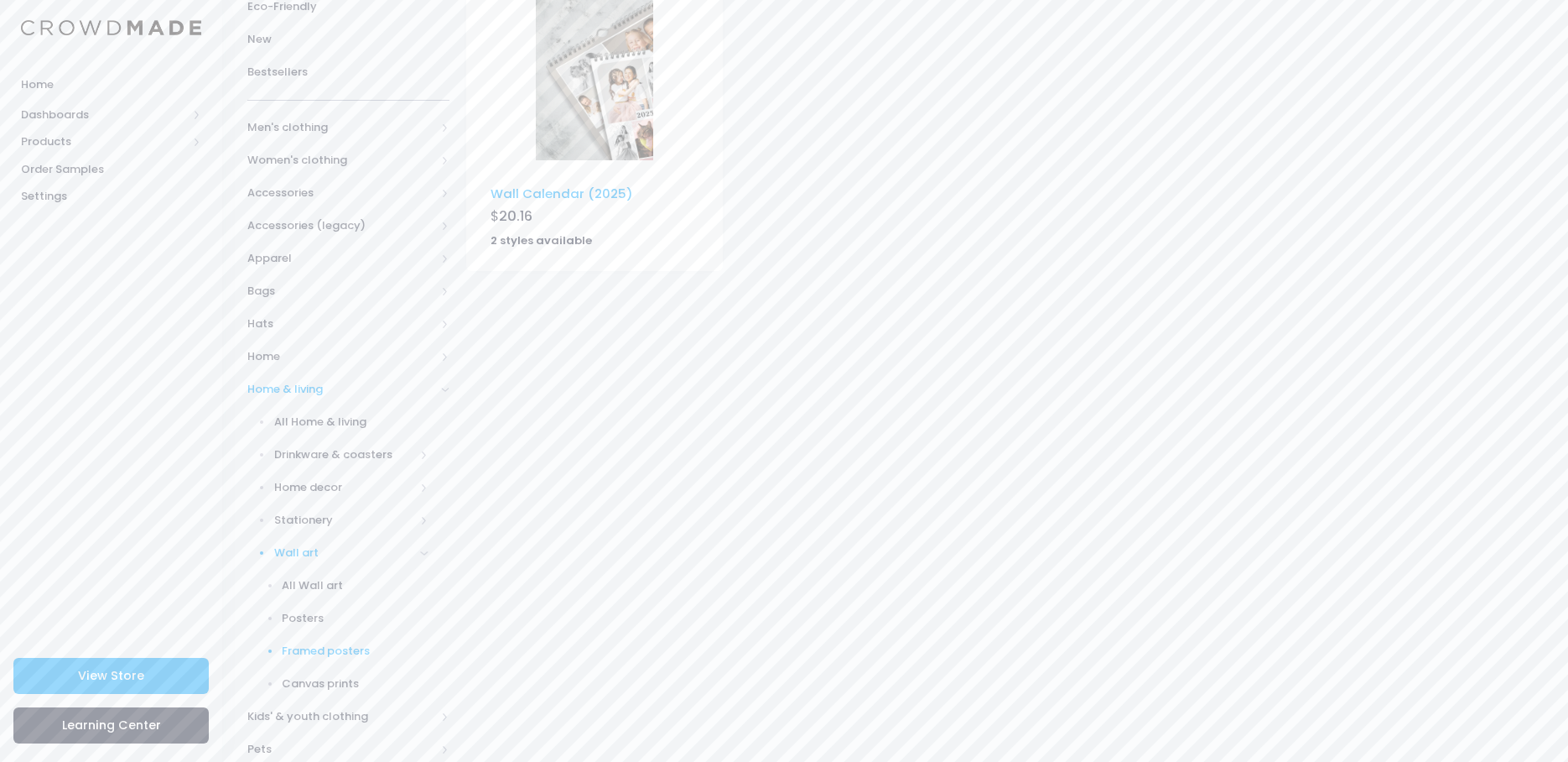
scroll to position [247, 0]
click at [314, 586] on span "All Wall art" at bounding box center [355, 584] width 147 height 17
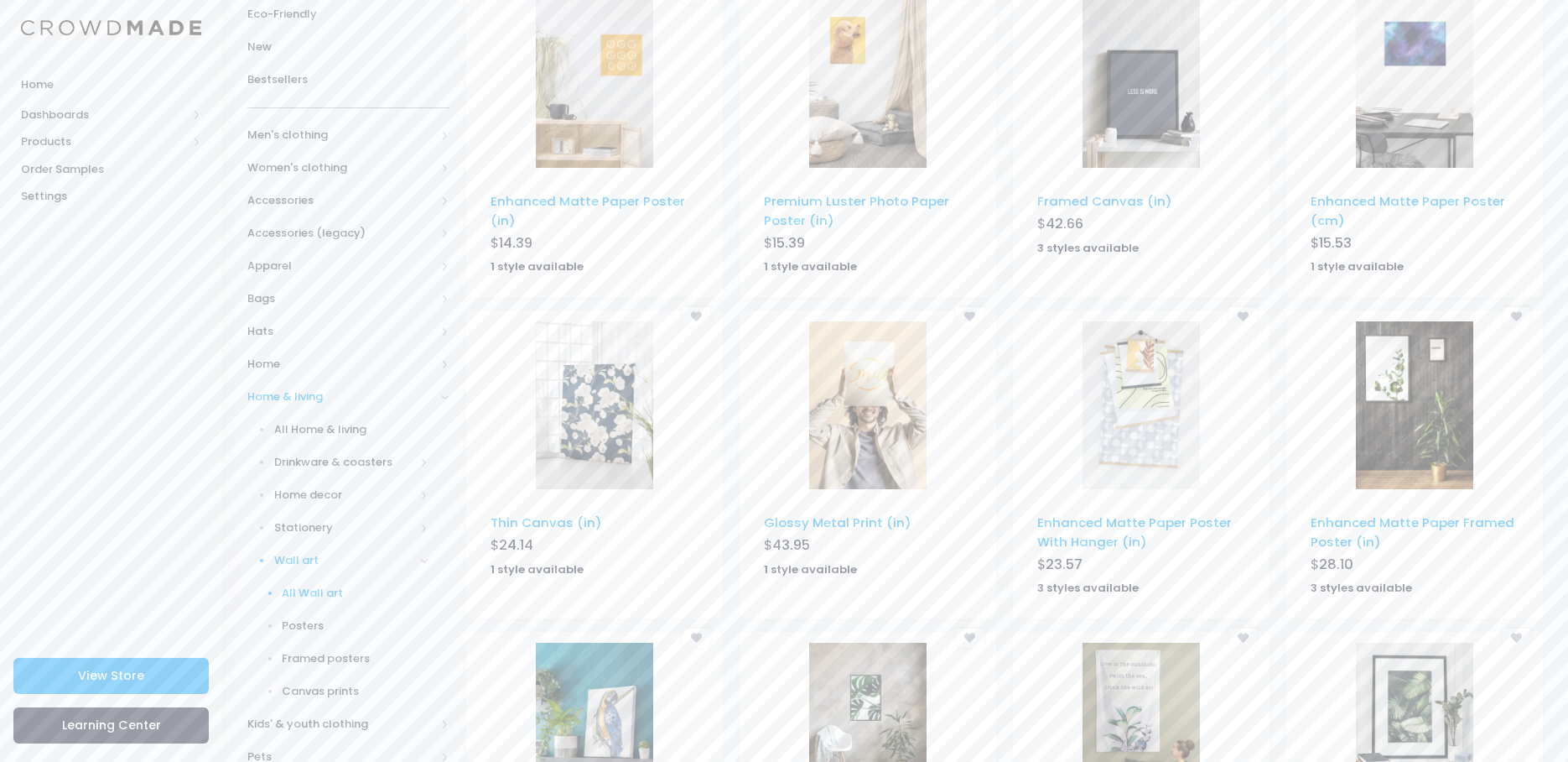
scroll to position [335, 0]
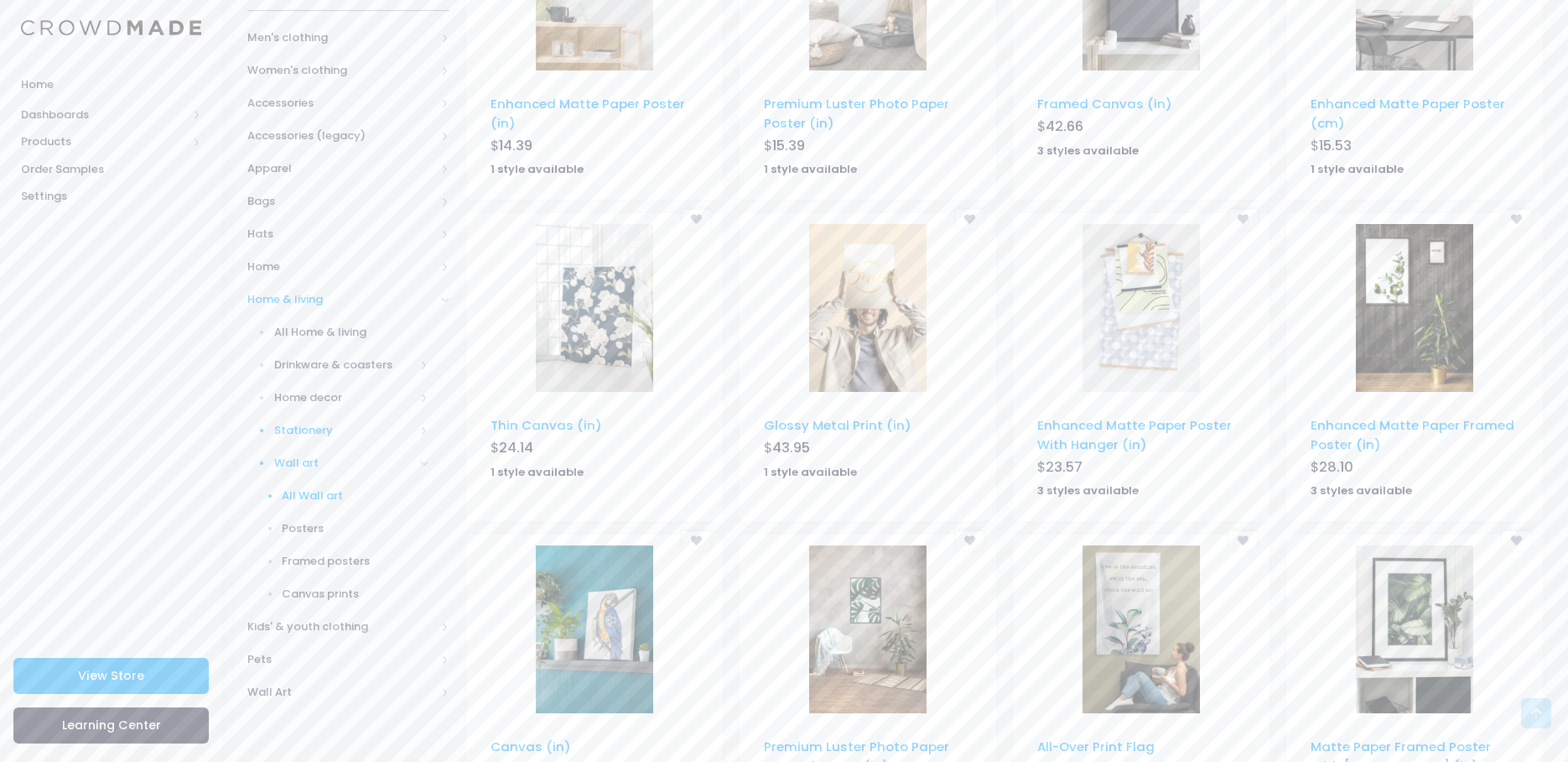
click at [315, 428] on span "Stationery" at bounding box center [345, 430] width 141 height 17
click at [313, 560] on span "Stickers" at bounding box center [355, 561] width 147 height 17
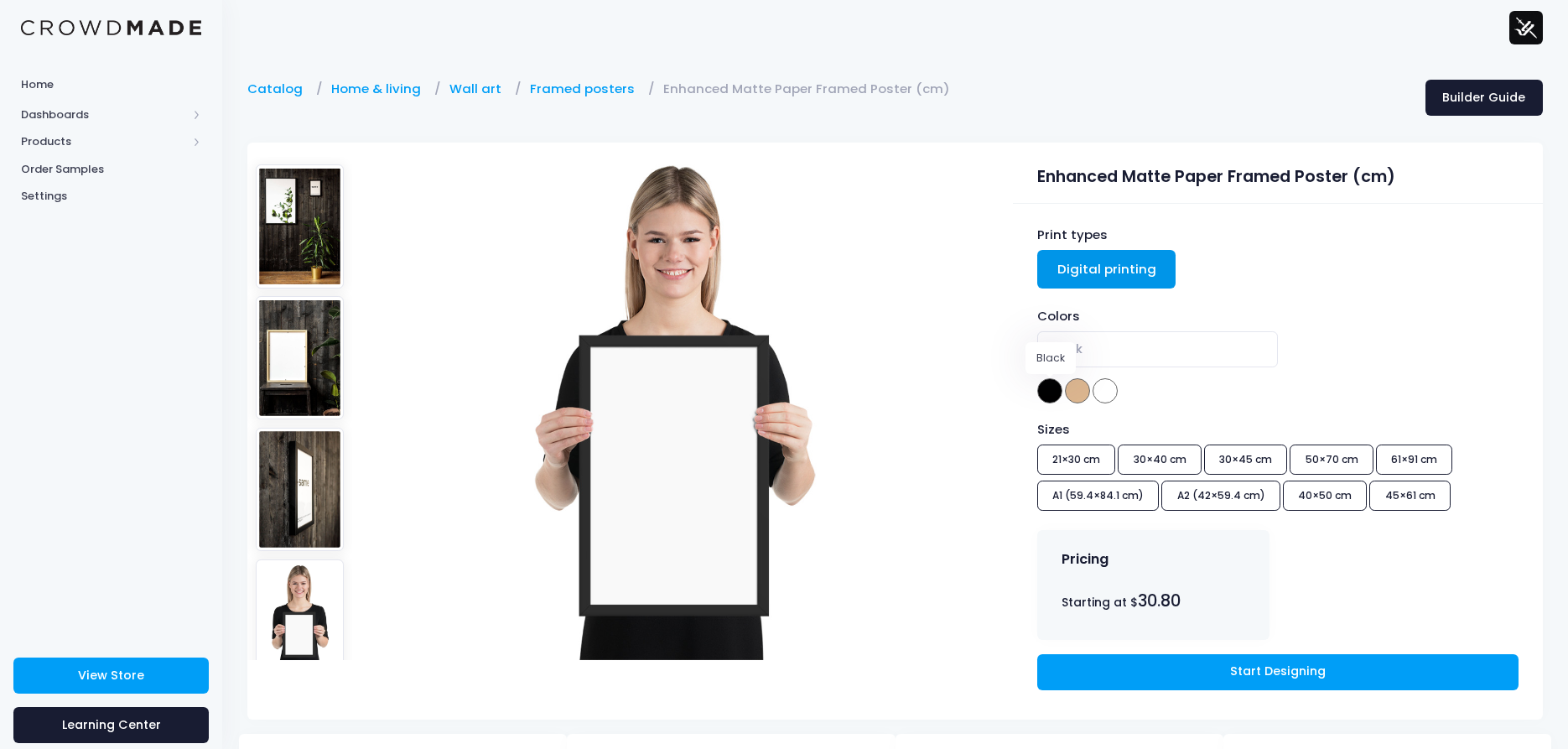
click at [1049, 387] on span at bounding box center [1050, 391] width 25 height 25
click at [313, 374] on img at bounding box center [299, 358] width 89 height 123
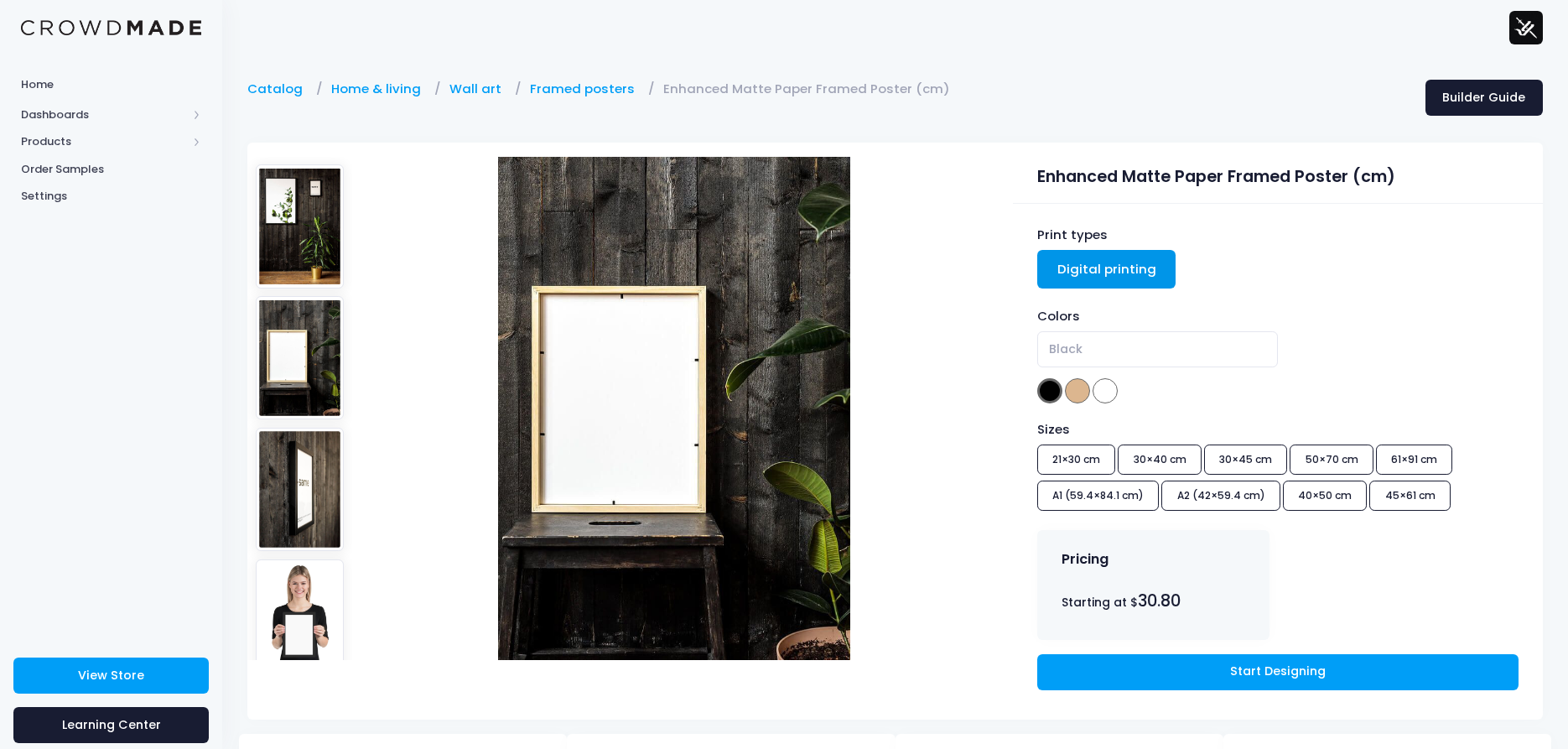
click at [297, 442] on img at bounding box center [299, 489] width 89 height 123
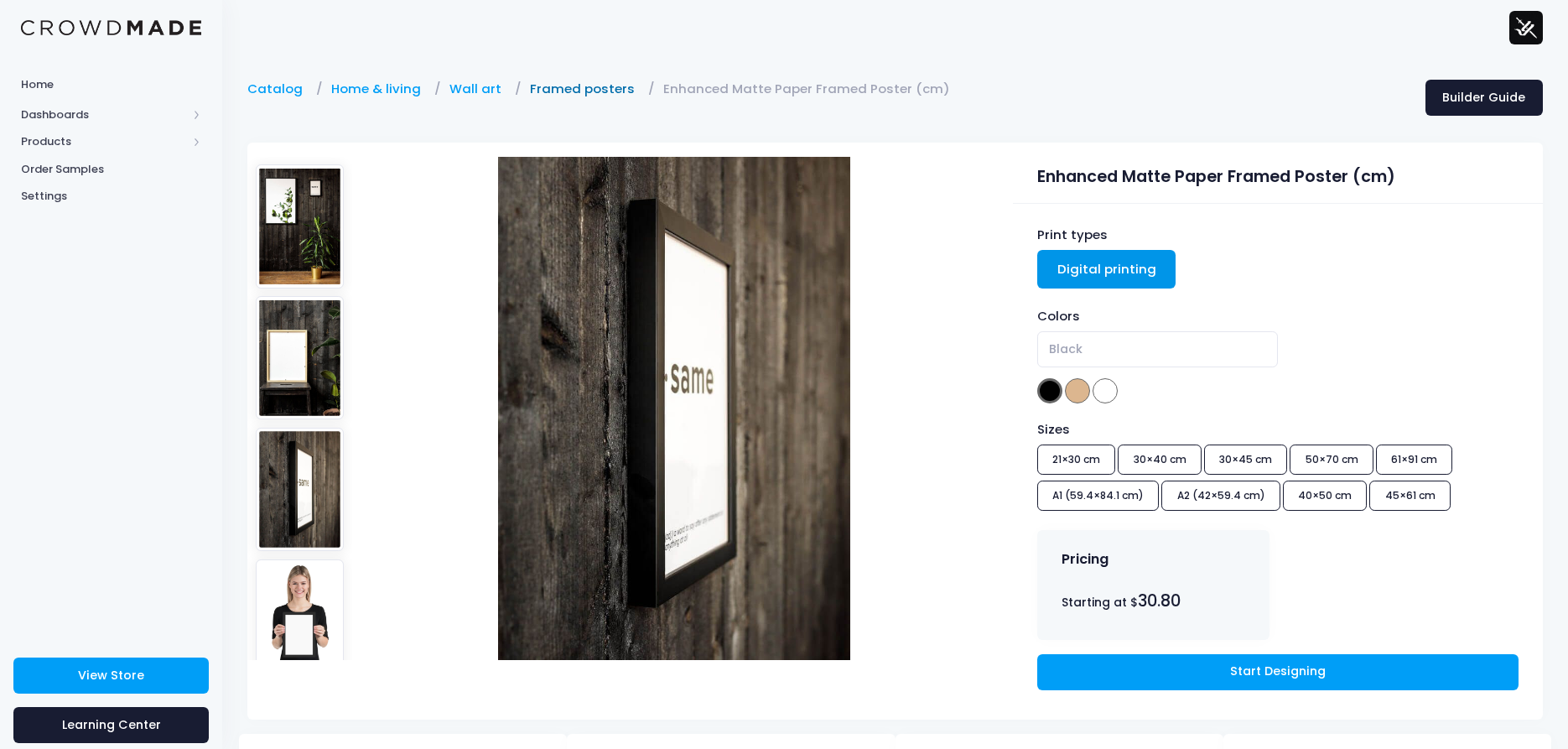
click at [578, 87] on link "Framed posters" at bounding box center [586, 88] width 114 height 19
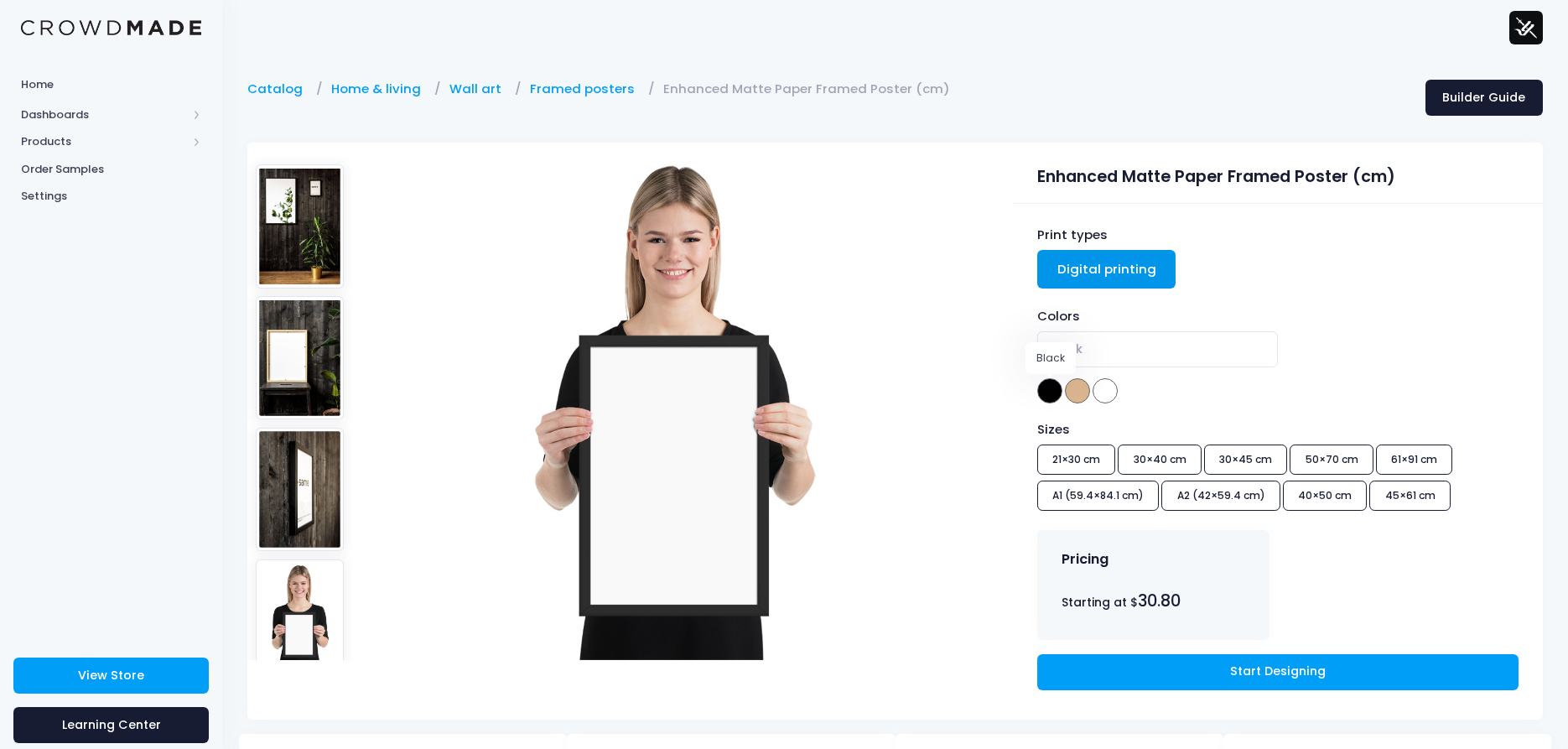
click at [1049, 395] on span at bounding box center [1050, 391] width 25 height 25
click at [1051, 392] on span at bounding box center [1050, 391] width 25 height 25
click at [1056, 455] on div "Sizes 21×30 cm 30×40 cm 30×45 cm 50×70 cm 61×91 cm A1 (59.4×84.1 cm) A2 (42×59.…" at bounding box center [1277, 468] width 481 height 97
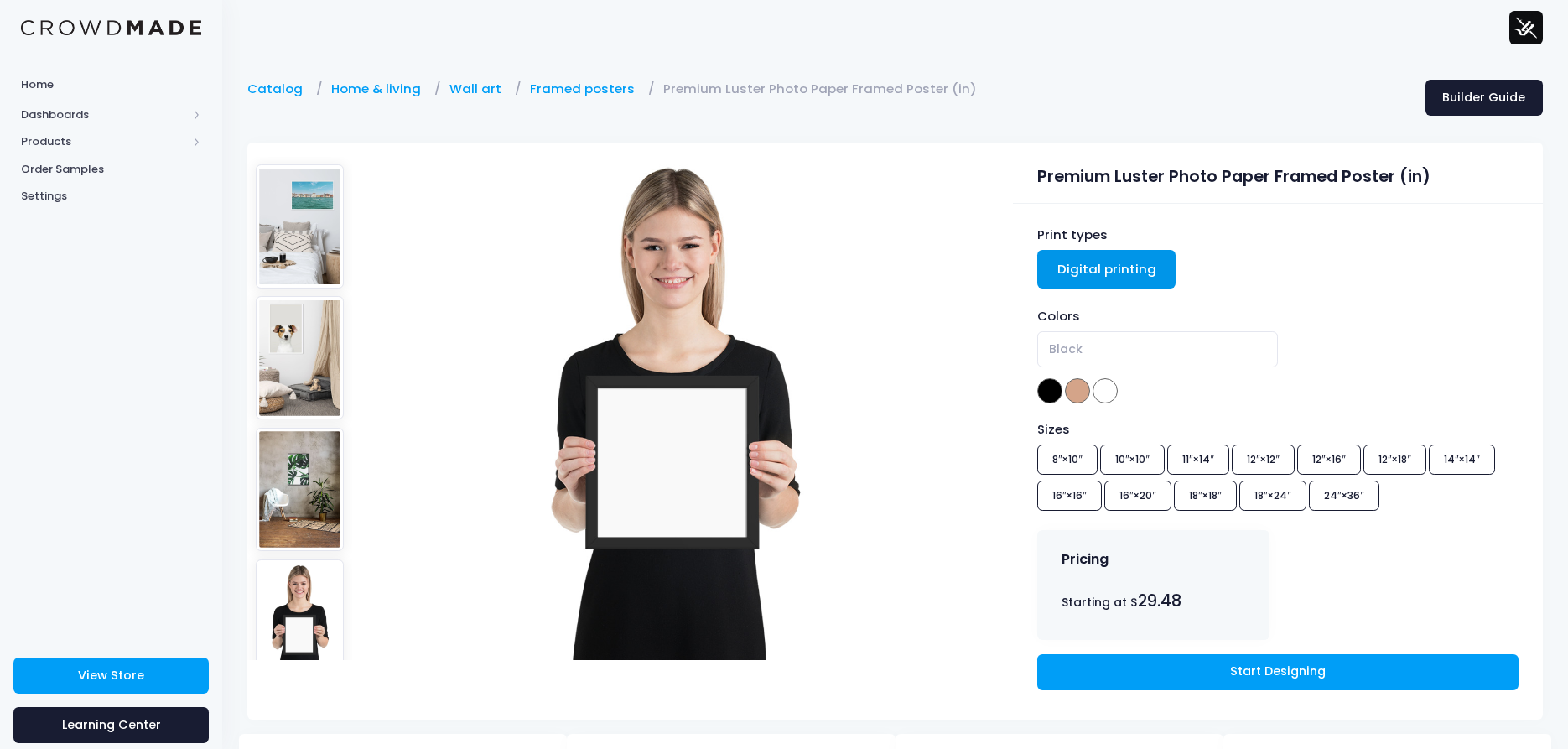
click at [1347, 498] on div "Sizes 8″×10″ 10″×10″ 11″×14″ 12″×12″ 12″×16″ 12″×18″ 14″×14″ 16″×16″ 16″×20″ 18…" at bounding box center [1277, 468] width 481 height 97
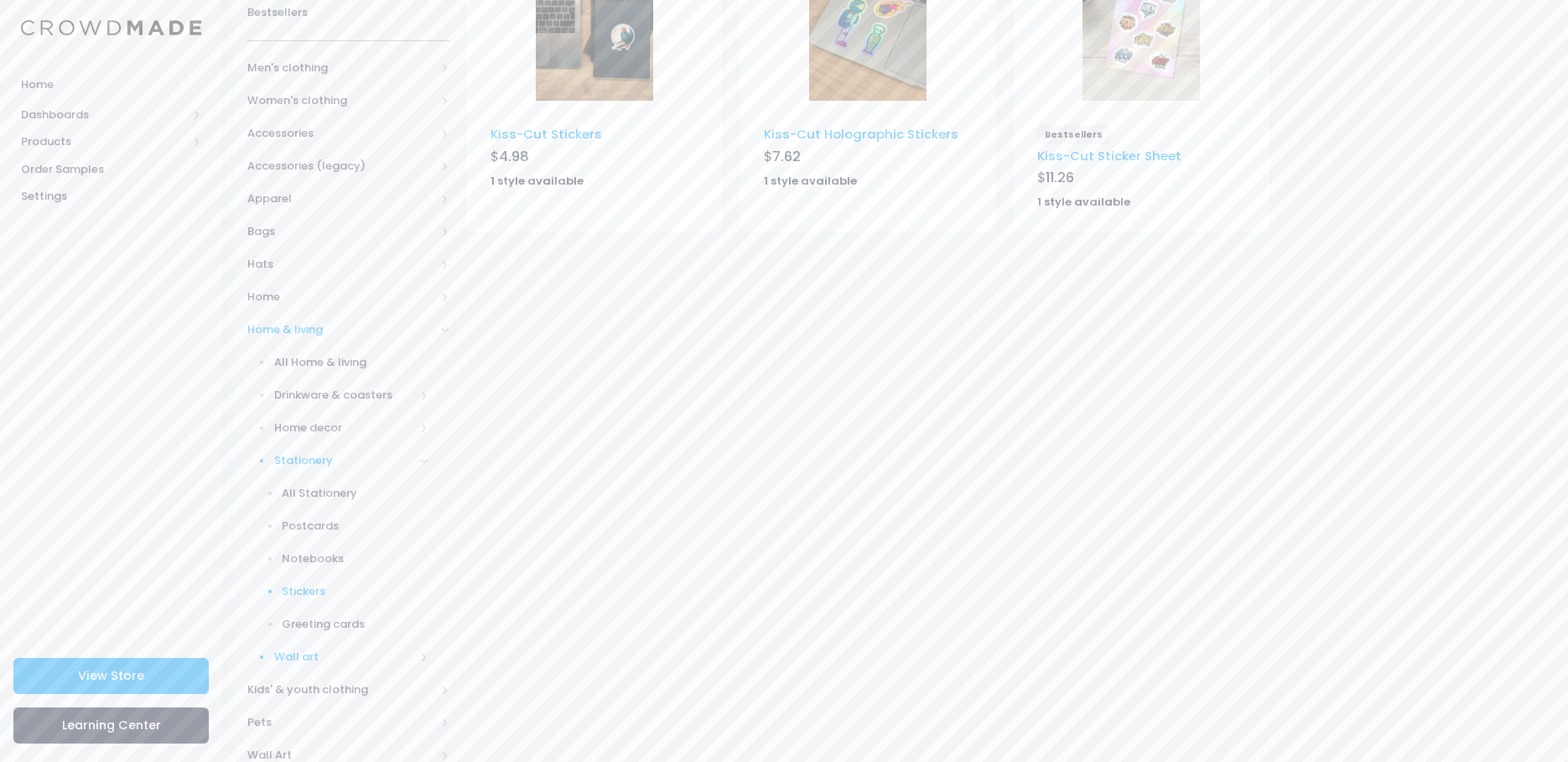
scroll to position [335, 0]
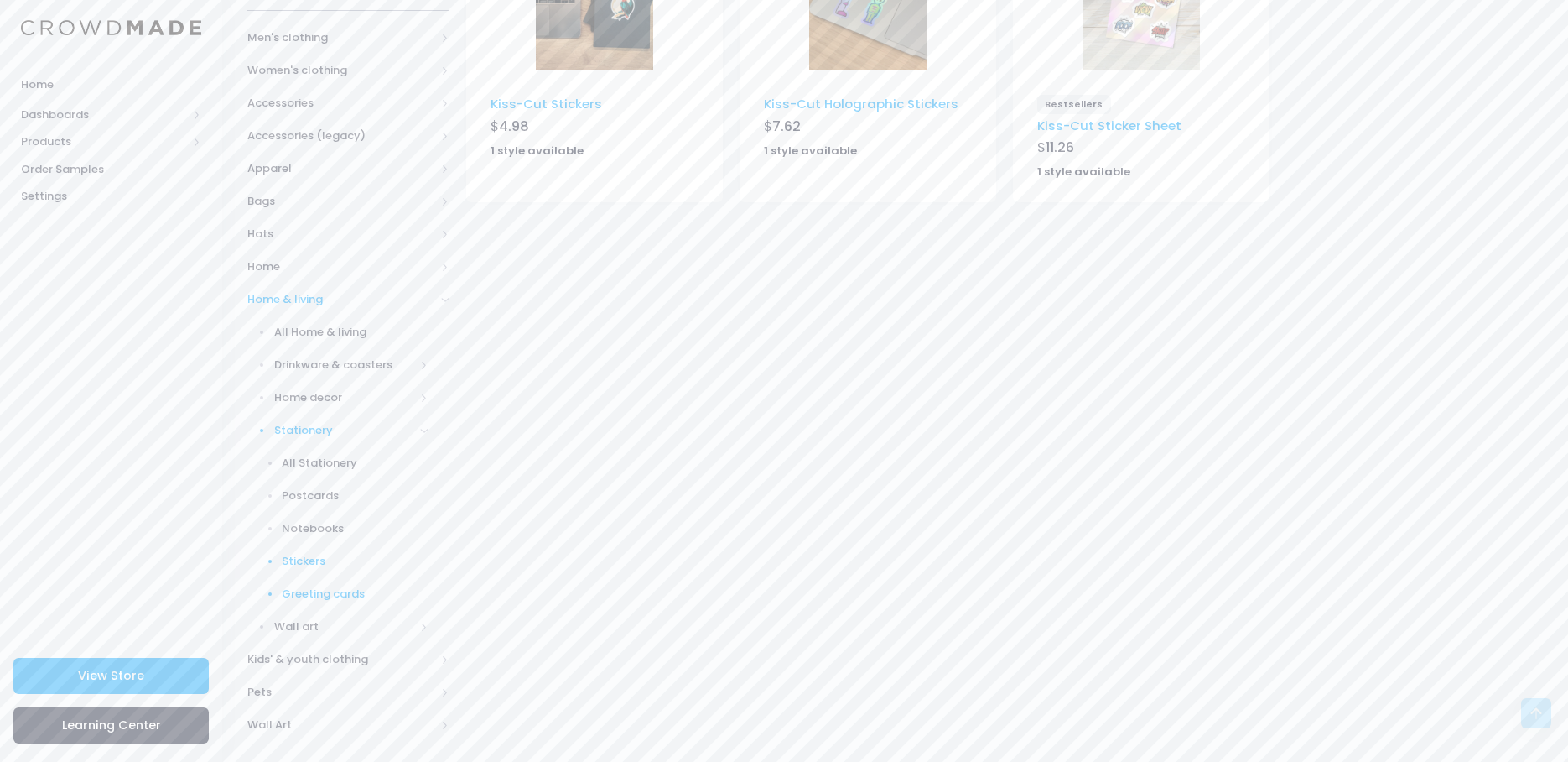
click at [320, 590] on span "Greeting cards" at bounding box center [355, 594] width 147 height 17
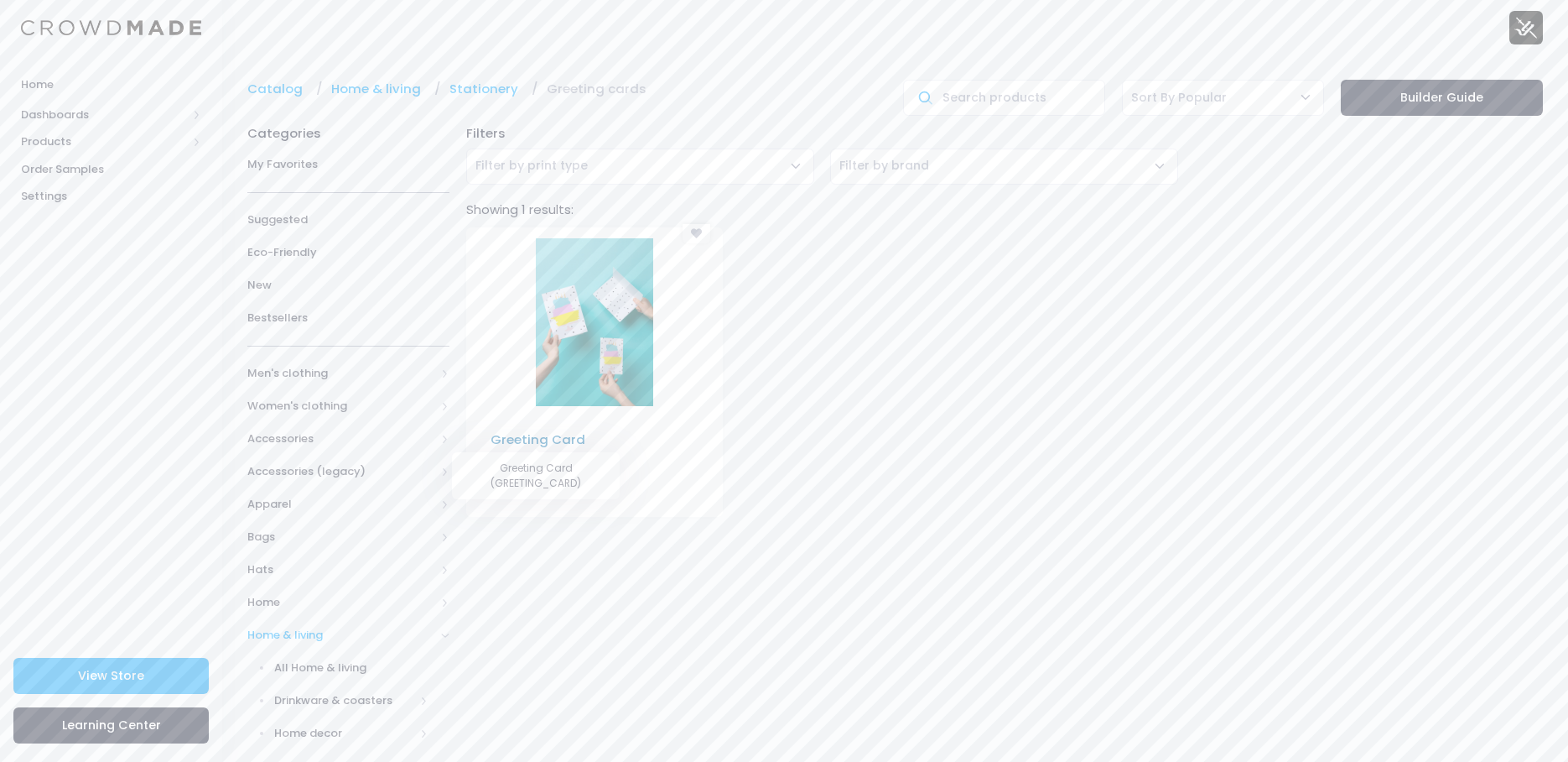
click at [548, 440] on link "Greeting Card" at bounding box center [538, 439] width 95 height 18
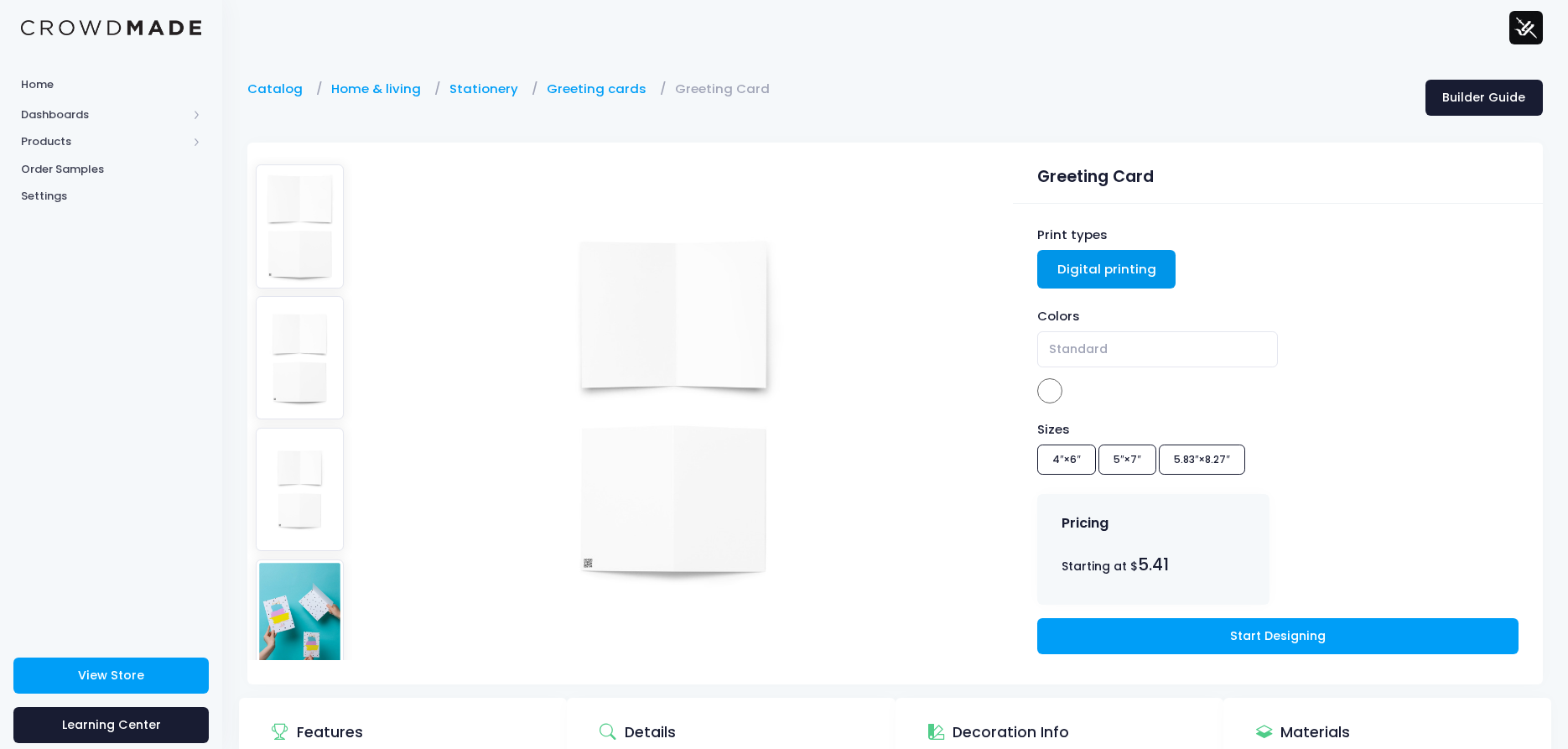
click at [1068, 459] on div "Sizes 4″×6″ 5″×7″ 5.83″×8.27″" at bounding box center [1277, 450] width 481 height 61
click at [1126, 458] on div "Sizes 4″×6″ 5″×7″ 5.83″×8.27″" at bounding box center [1277, 450] width 481 height 61
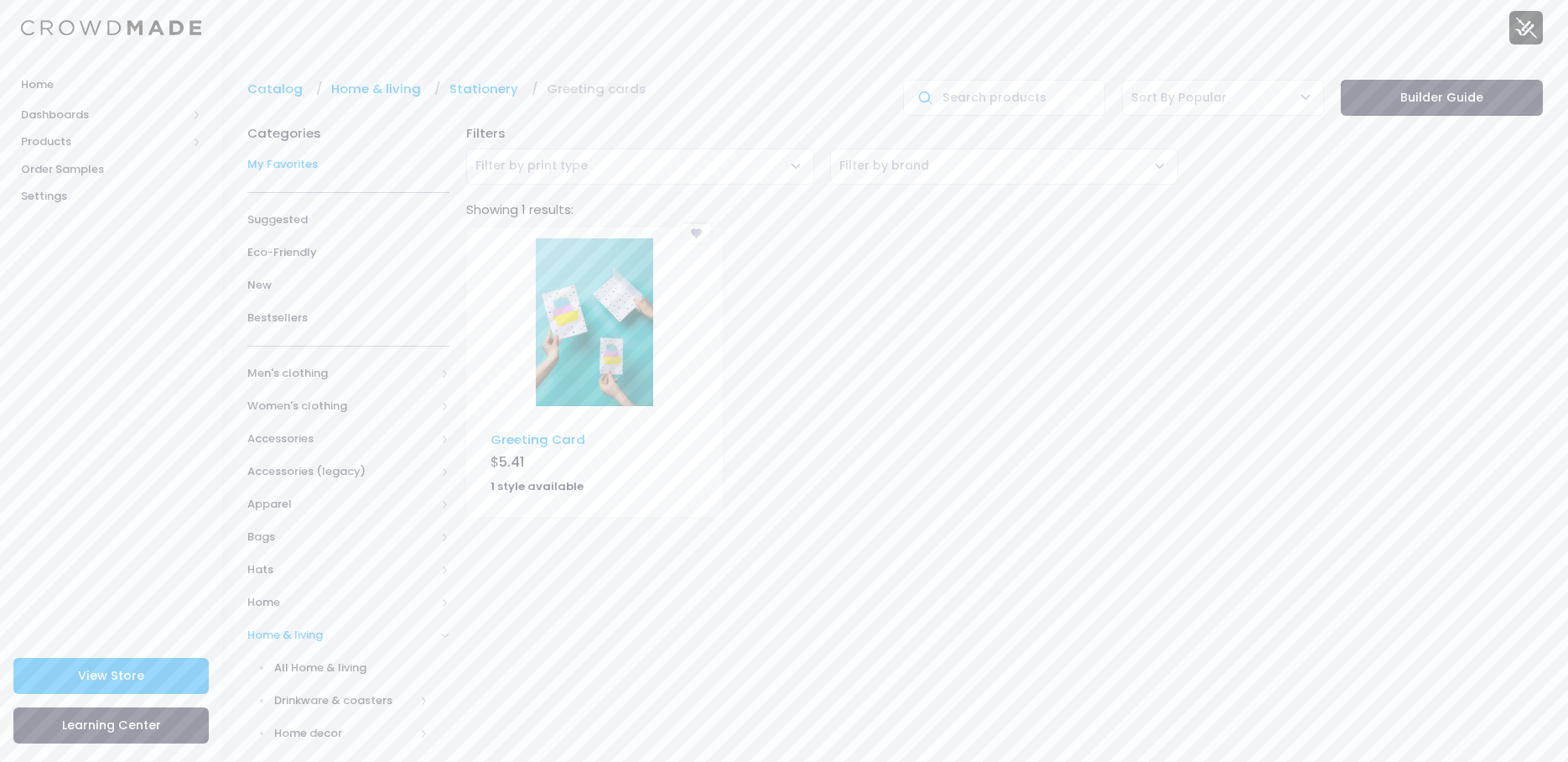
click at [282, 162] on span "My Favorites" at bounding box center [349, 164] width 202 height 17
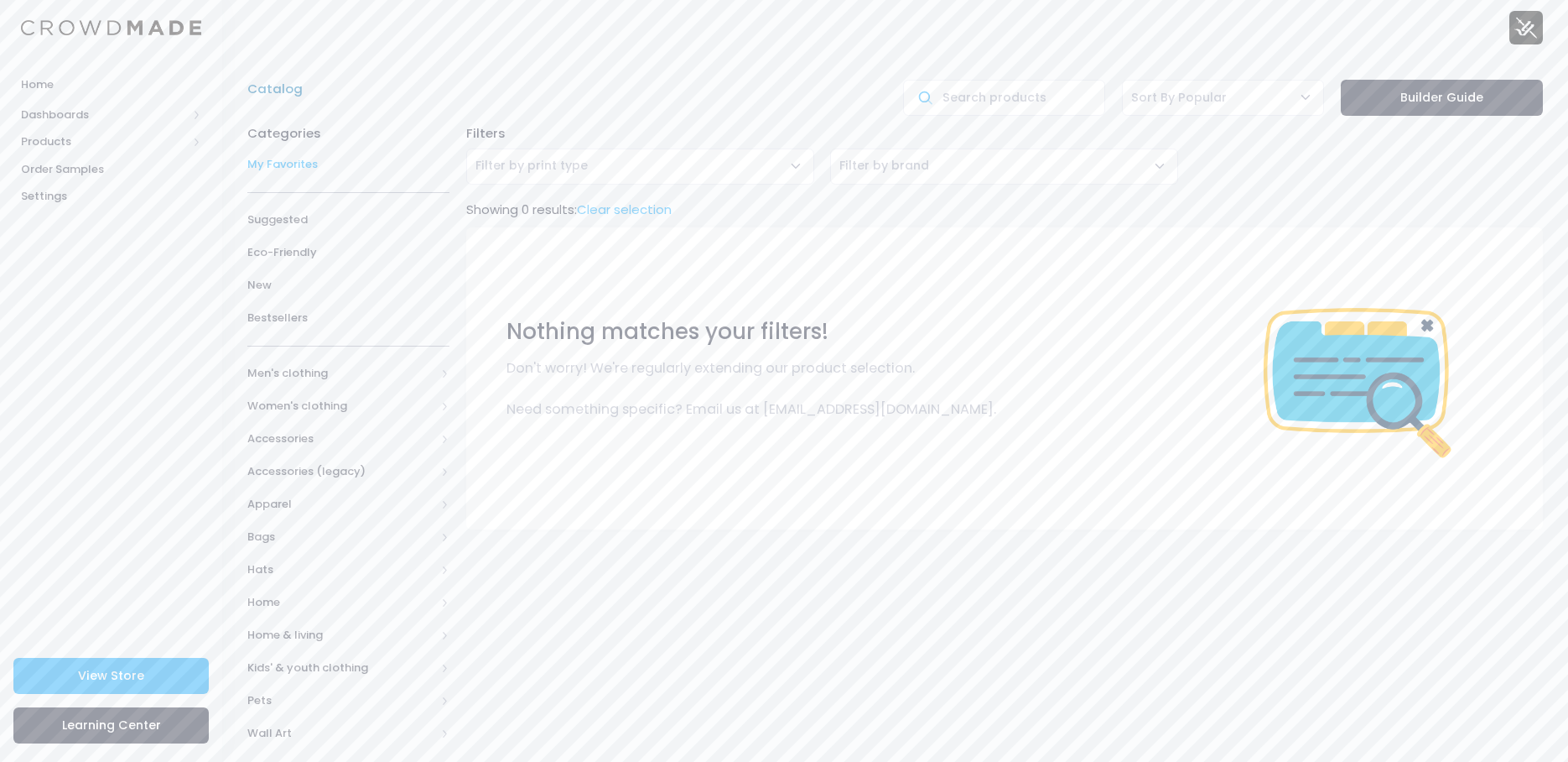
click at [268, 85] on link "Catalog" at bounding box center [279, 89] width 63 height 19
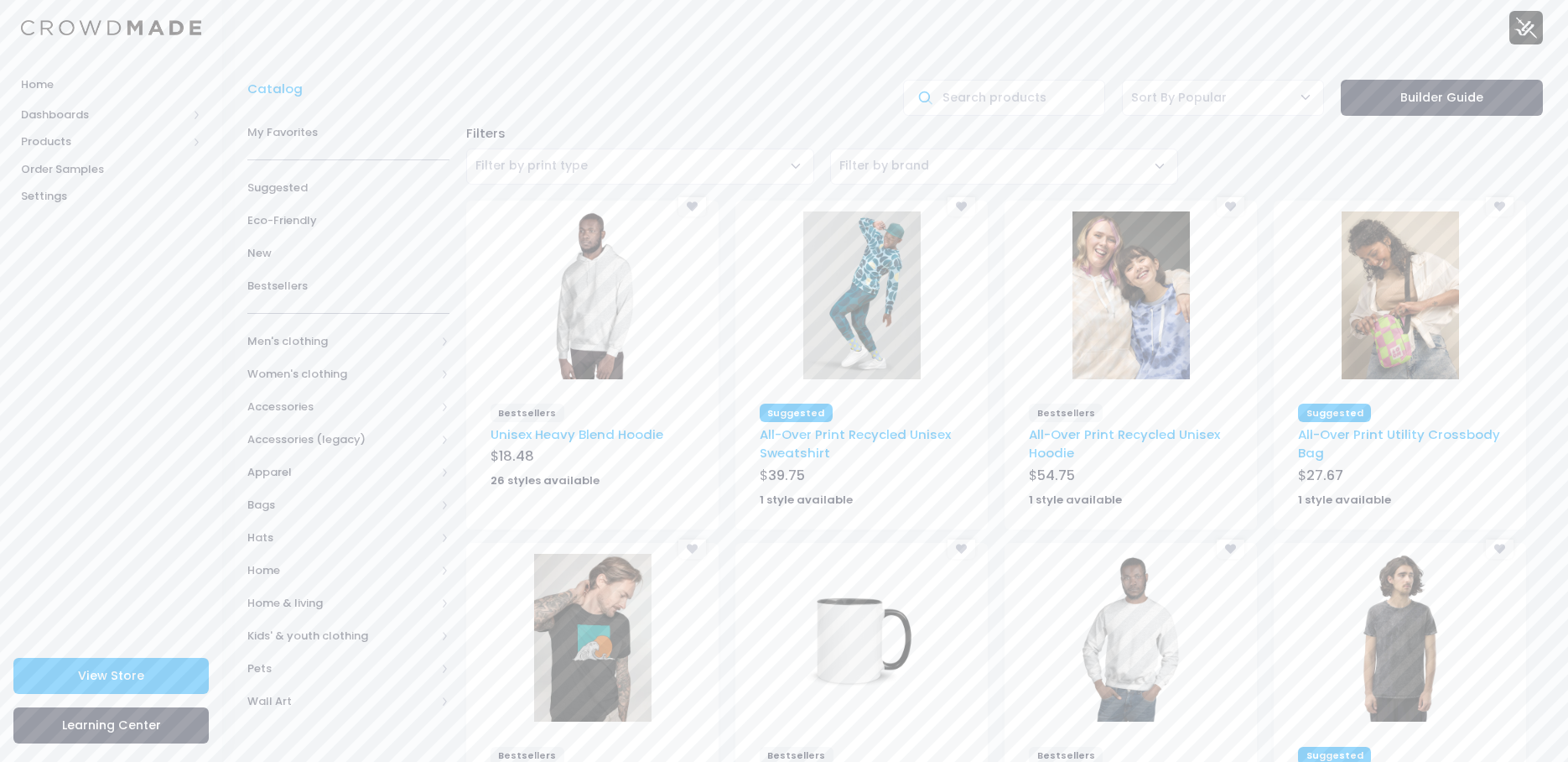
click at [628, 162] on span "Filter by print type" at bounding box center [640, 166] width 348 height 36
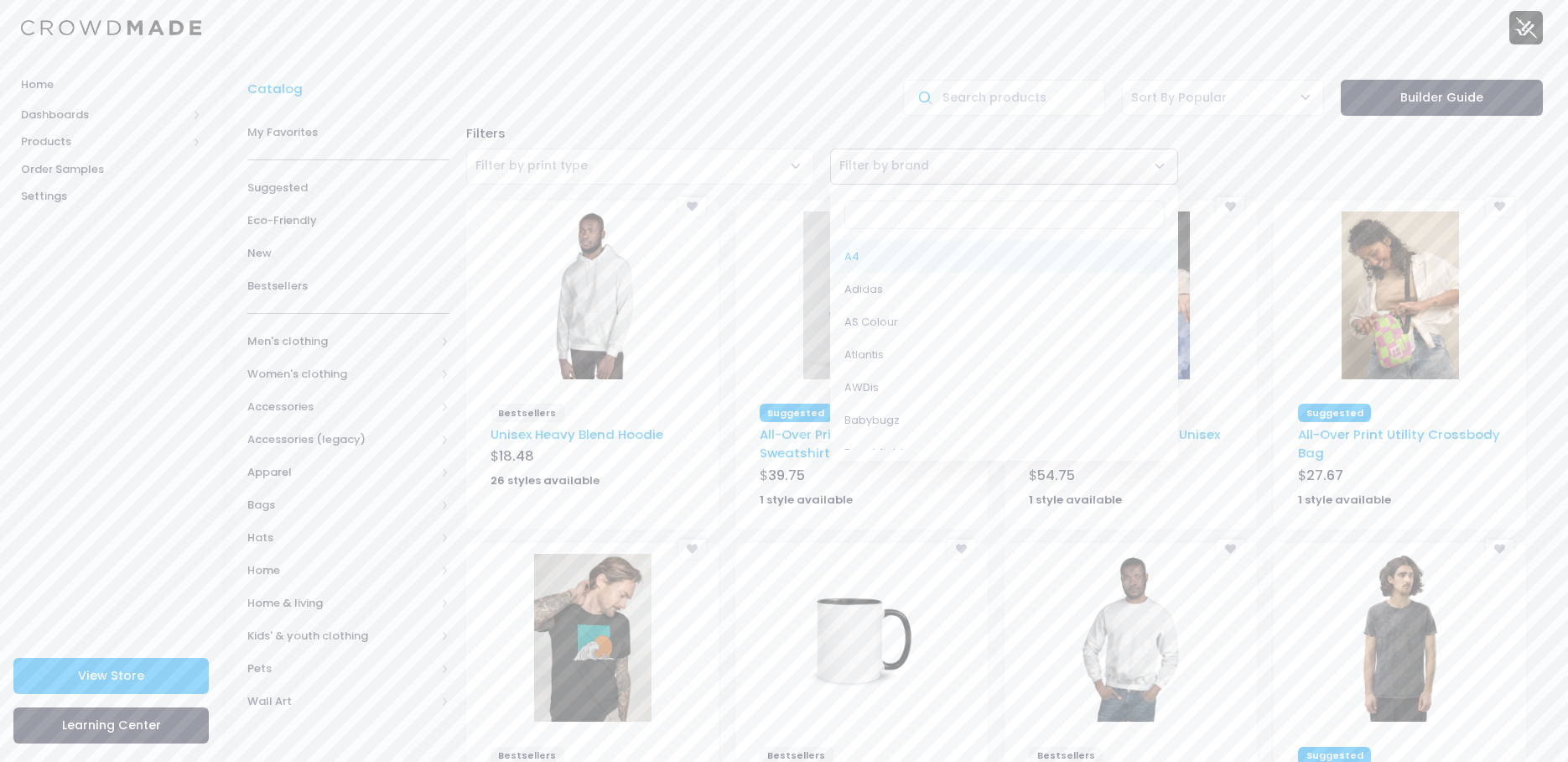
click at [926, 156] on span "Filter by brand" at bounding box center [1004, 166] width 348 height 36
click at [812, 130] on div "Filters" at bounding box center [1004, 133] width 1093 height 19
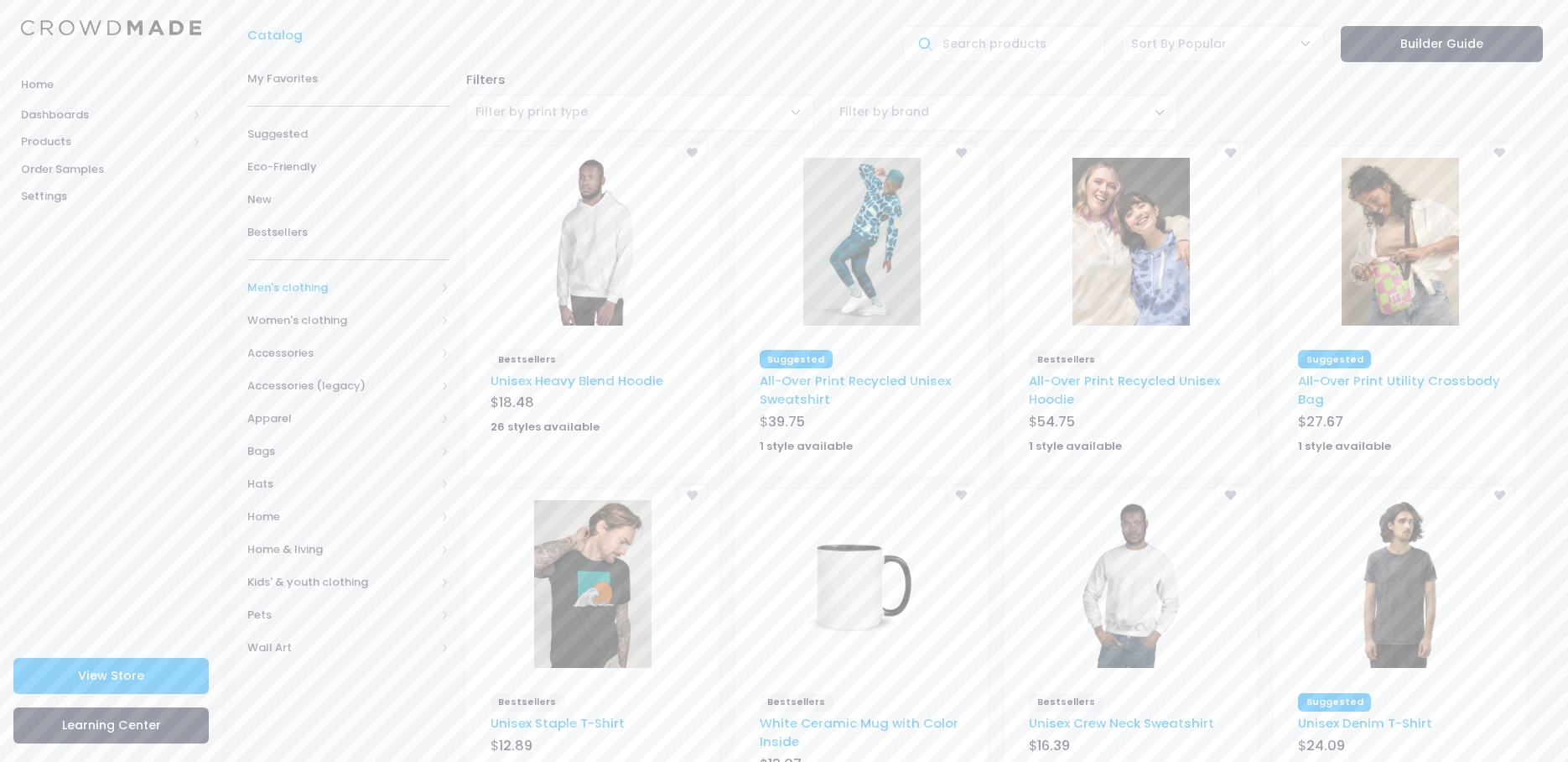
scroll to position [84, 0]
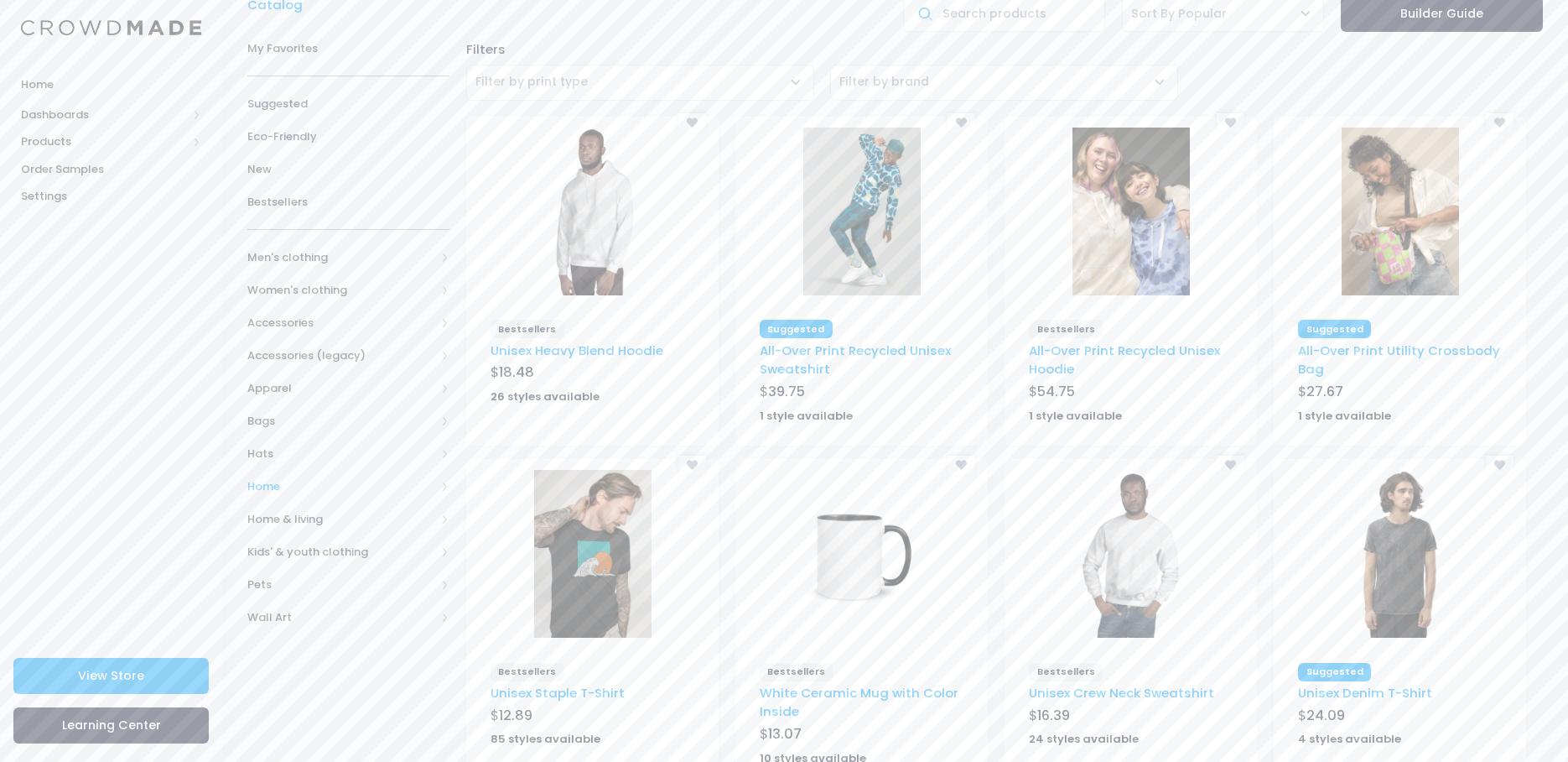
click at [265, 491] on span "Home" at bounding box center [341, 487] width 188 height 17
click at [324, 722] on span "Kids' & youth clothing" at bounding box center [341, 715] width 188 height 17
click at [284, 493] on span "Home" at bounding box center [341, 487] width 188 height 17
click at [303, 552] on span "Books" at bounding box center [345, 552] width 141 height 17
click at [305, 583] on span "All Books" at bounding box center [355, 584] width 147 height 17
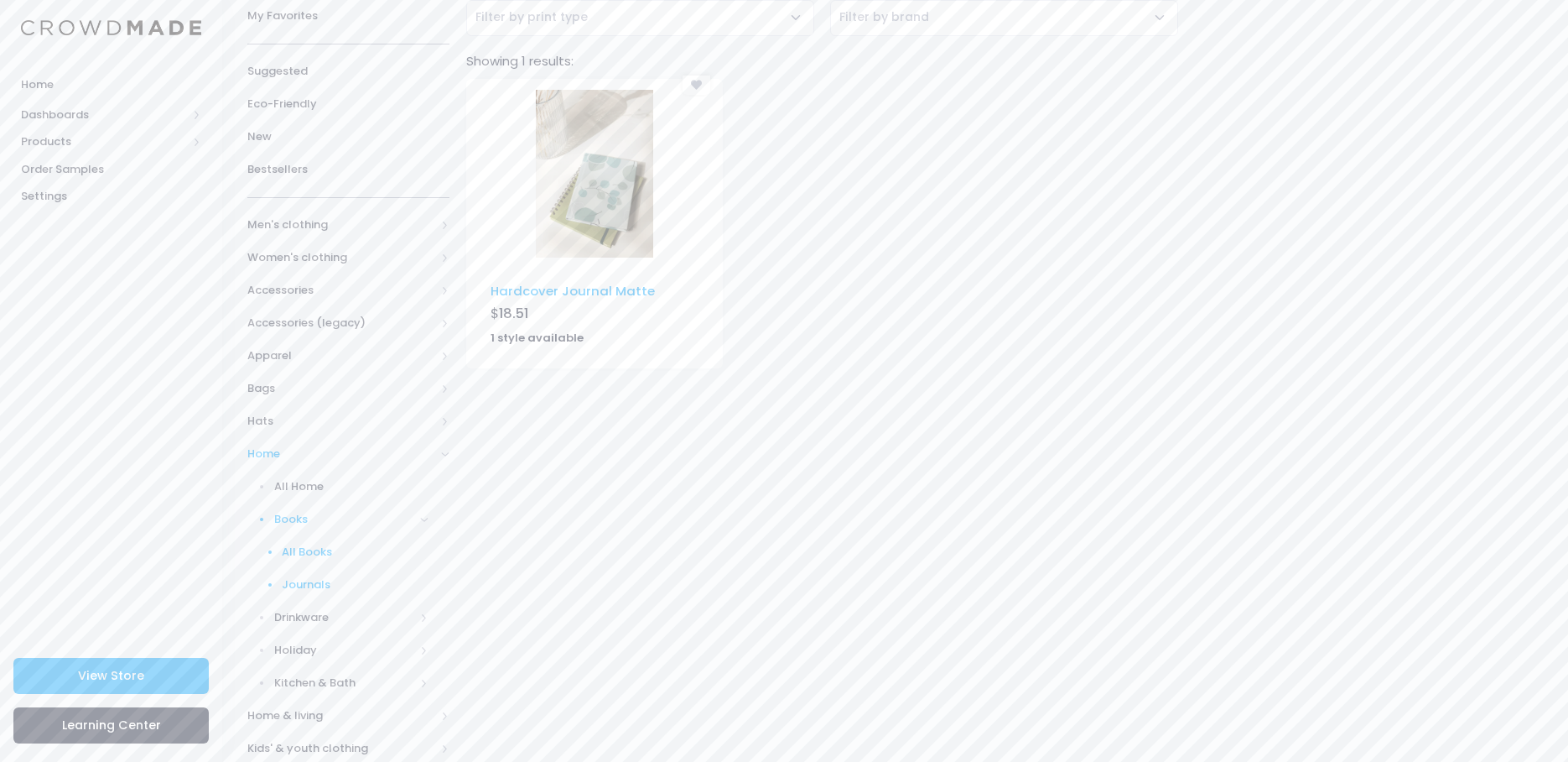
scroll to position [168, 0]
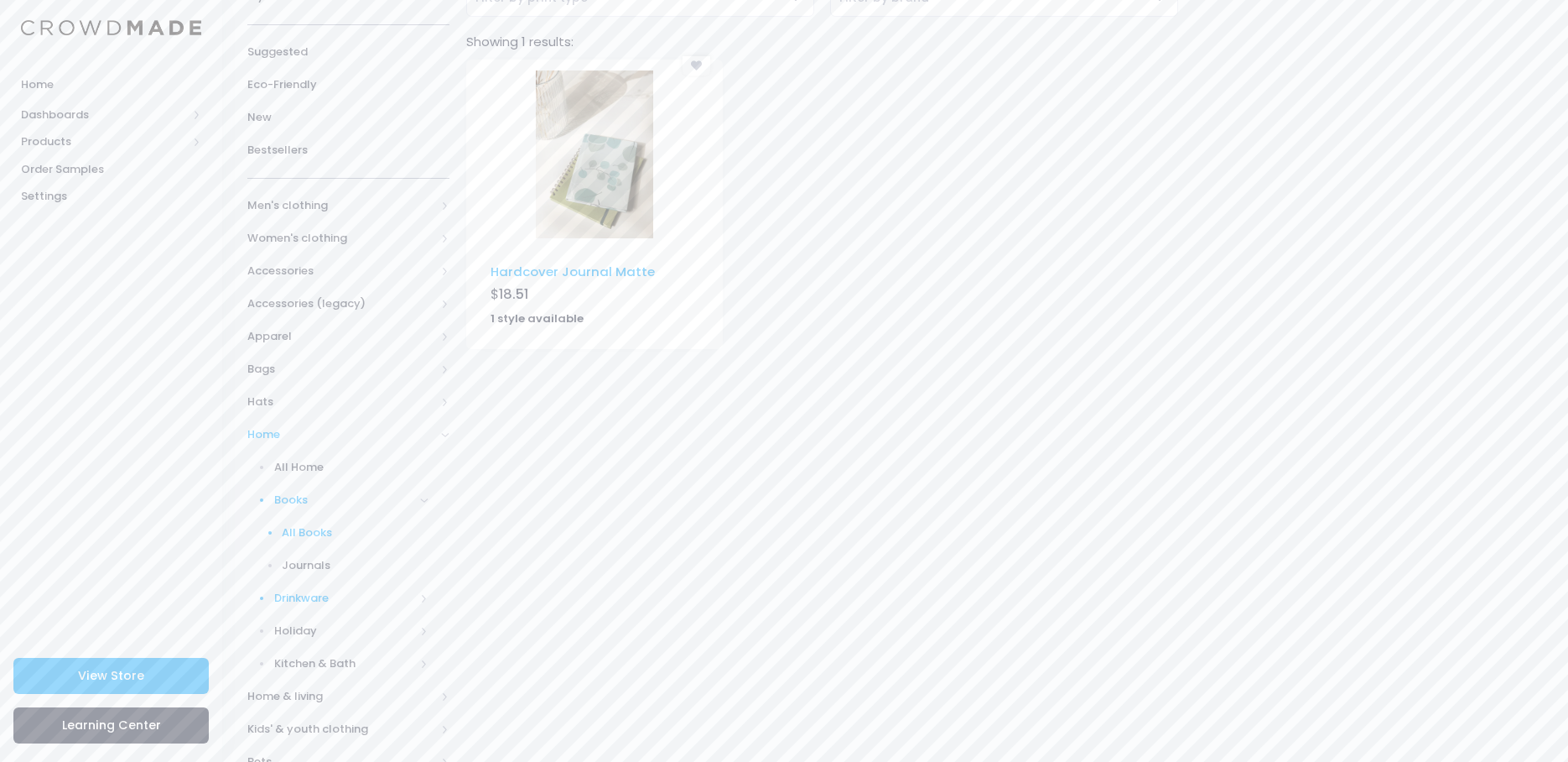
click at [307, 593] on span "Drinkware" at bounding box center [345, 597] width 141 height 17
click at [313, 629] on span "Holiday" at bounding box center [345, 631] width 141 height 17
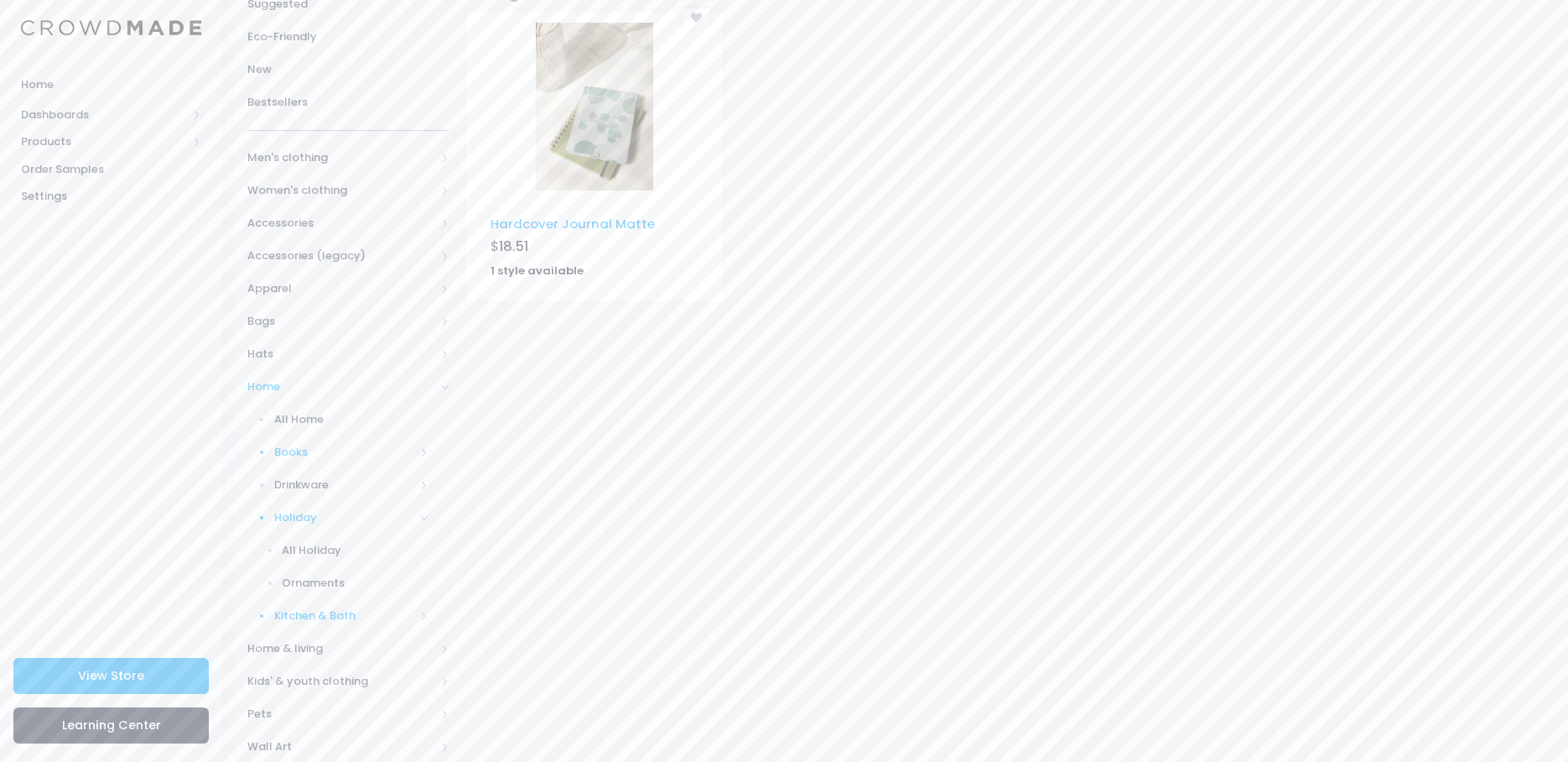
scroll to position [242, 0]
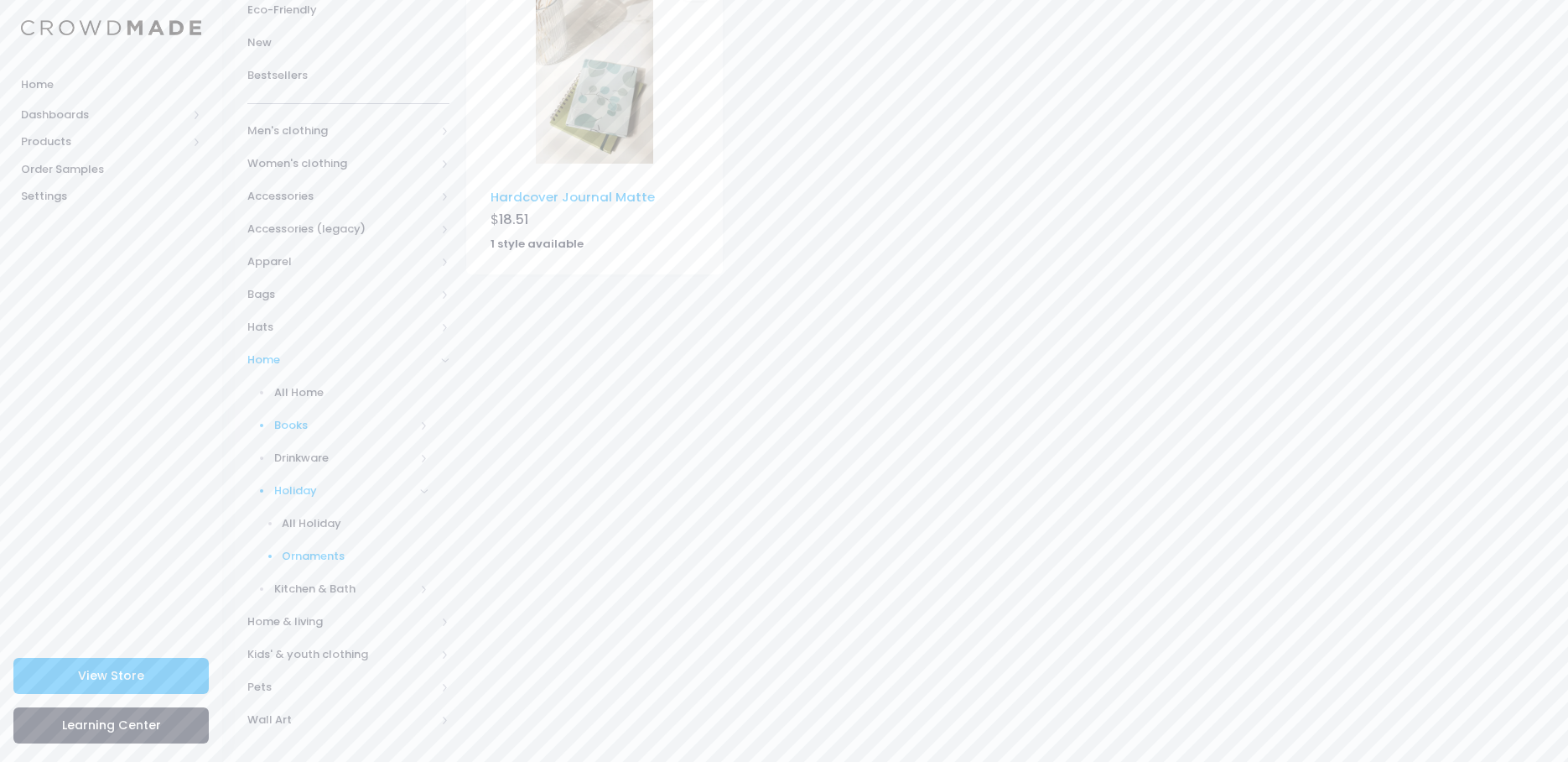
click at [315, 553] on span "Ornaments" at bounding box center [355, 556] width 147 height 17
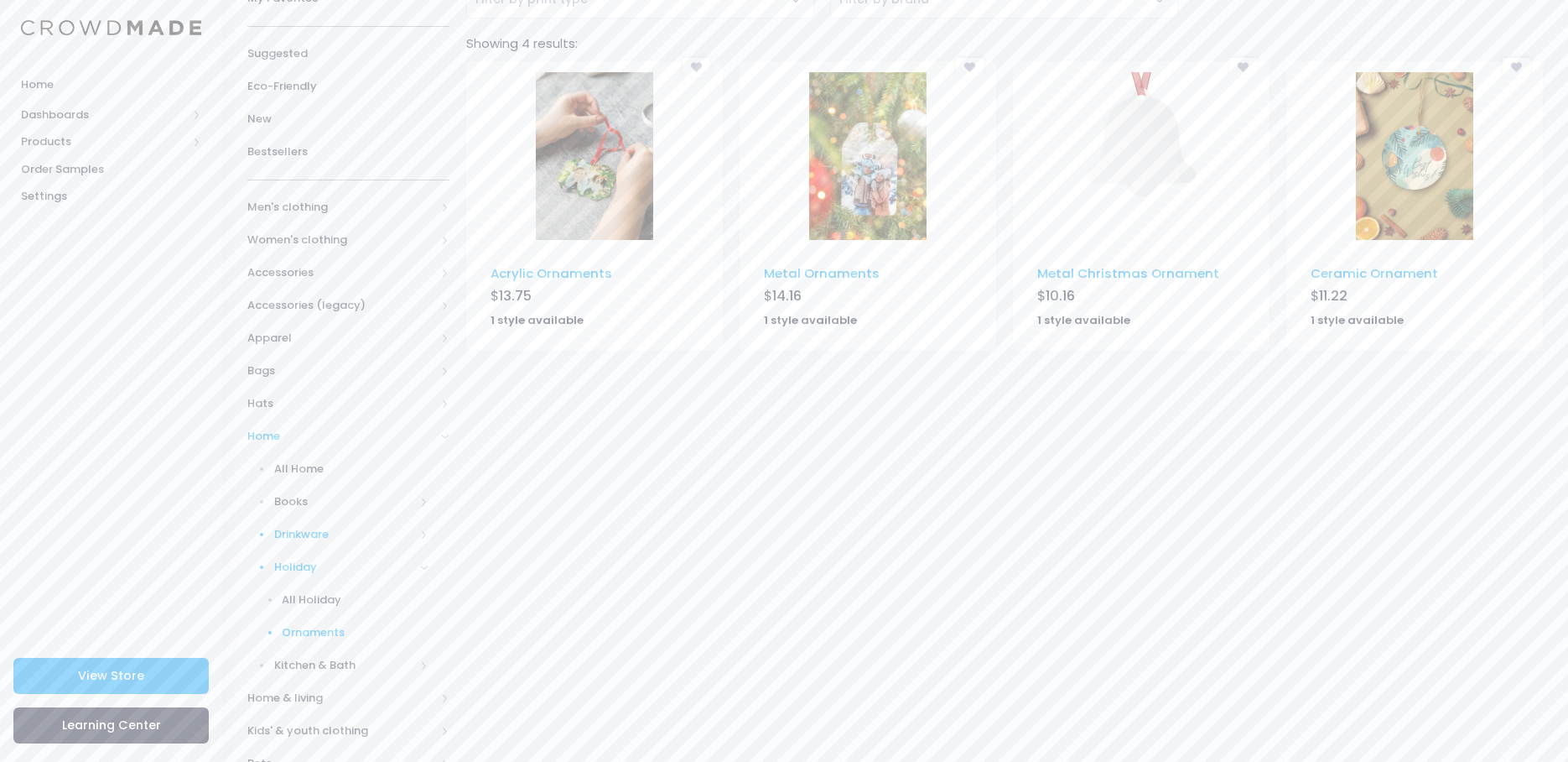
scroll to position [168, 0]
click at [322, 659] on span "Kitchen & Bath" at bounding box center [345, 664] width 141 height 17
click at [316, 629] on span "All Kitchen & Bath" at bounding box center [355, 631] width 147 height 17
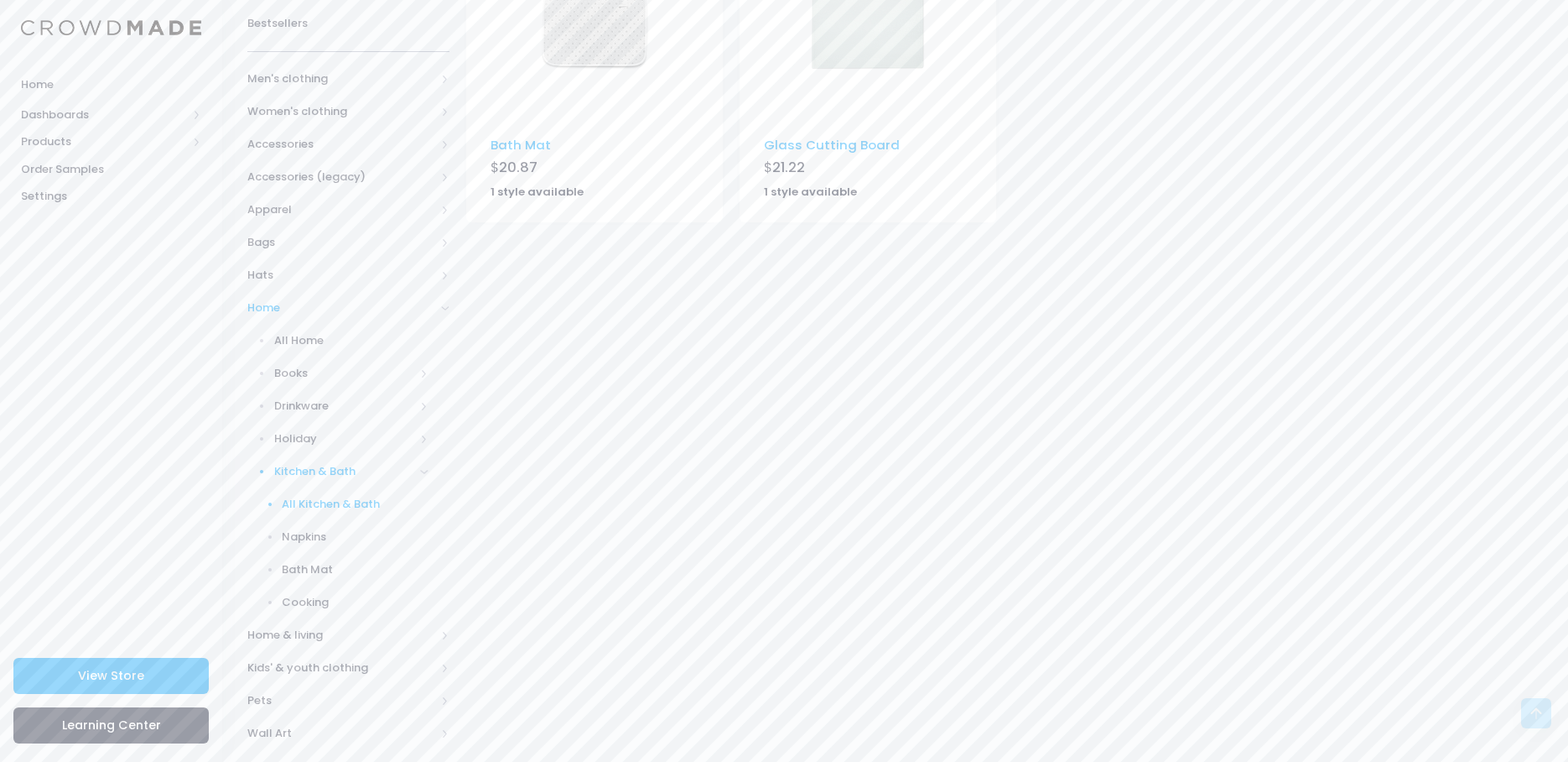
scroll to position [308, 0]
click at [308, 617] on span "Home & living" at bounding box center [341, 622] width 188 height 17
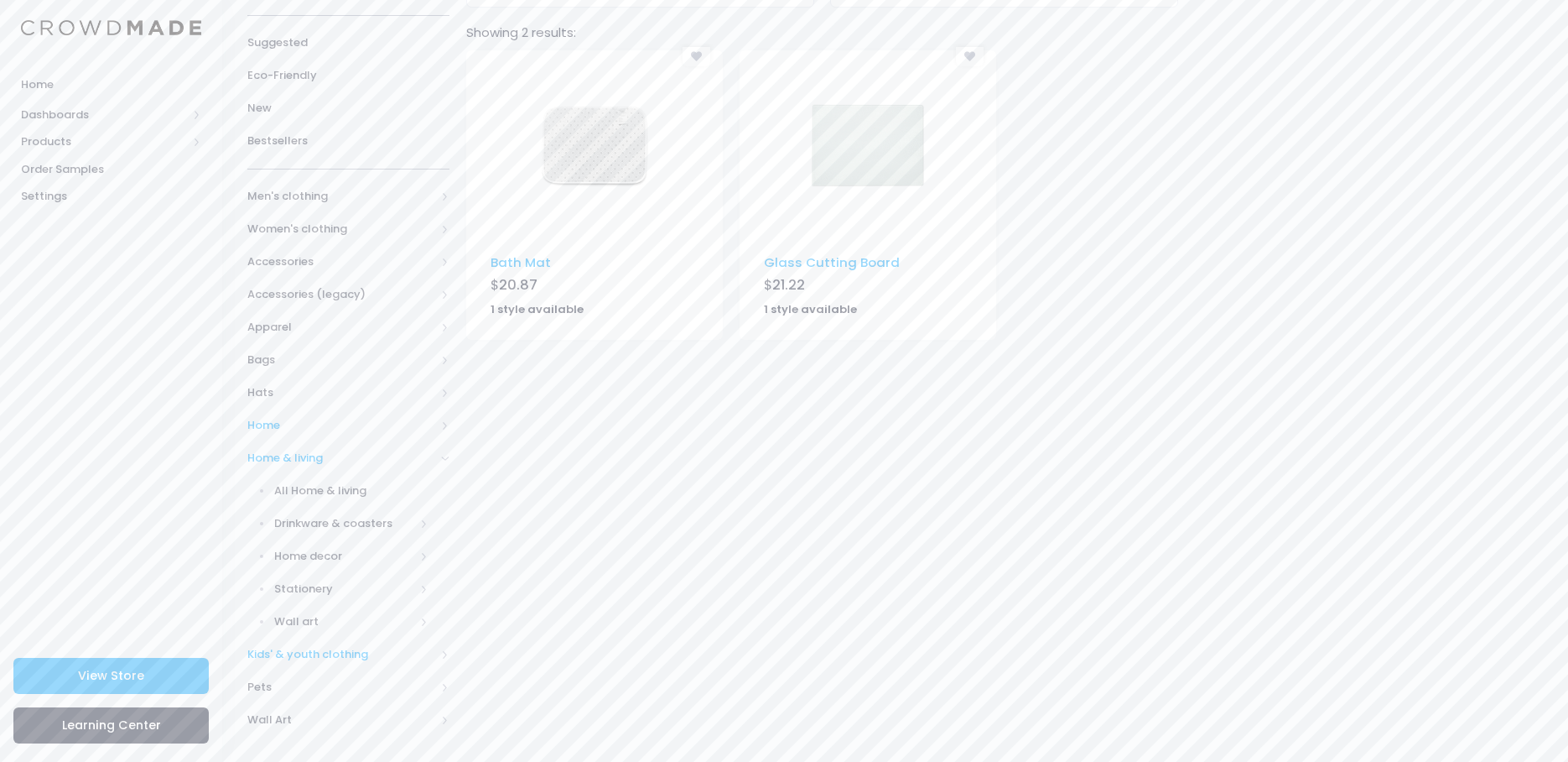
click at [332, 650] on span "Kids' & youth clothing" at bounding box center [341, 654] width 188 height 17
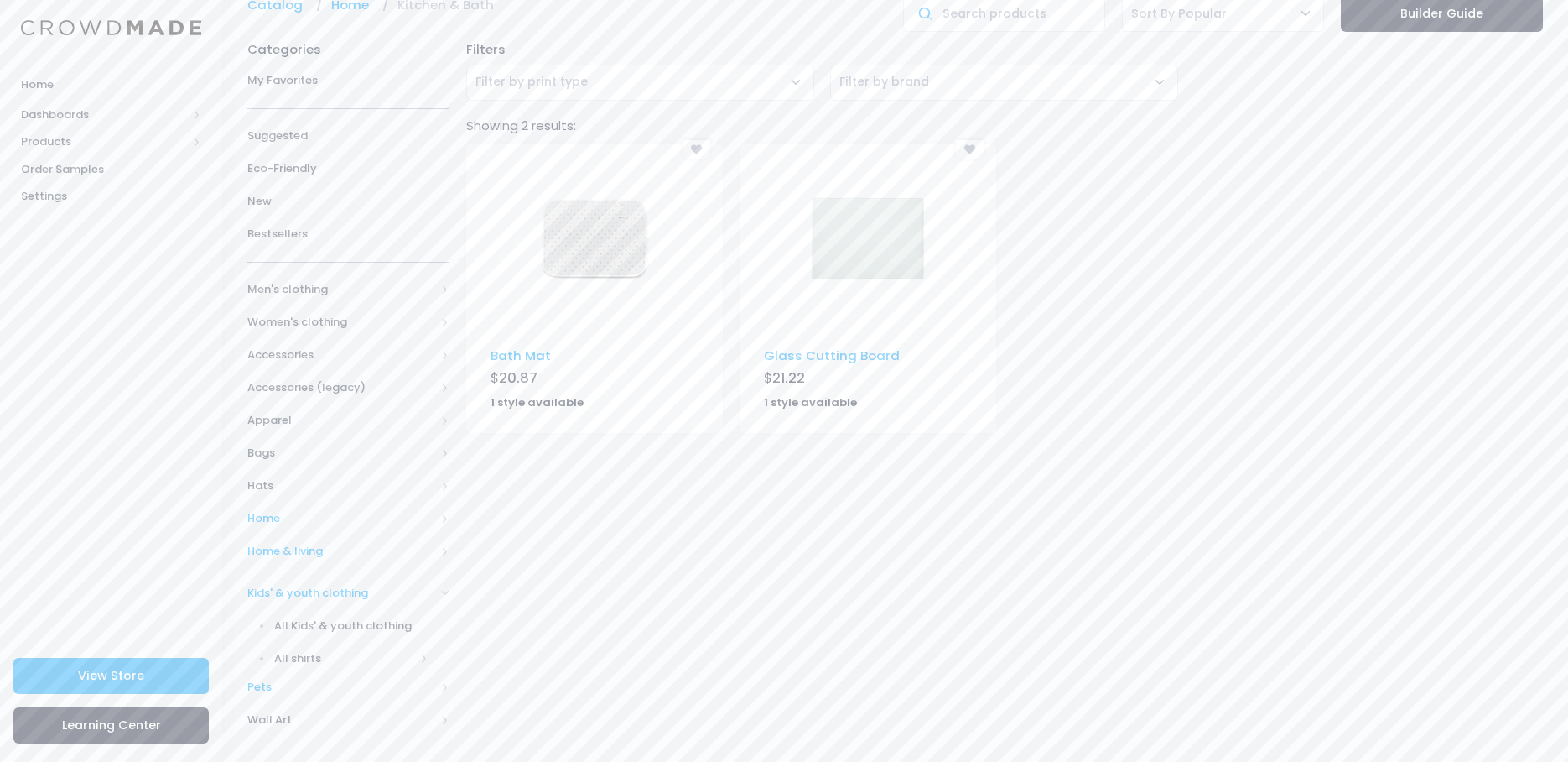
scroll to position [79, 0]
click at [280, 688] on span "Pets" at bounding box center [341, 687] width 188 height 17
click at [303, 660] on span "All Pets" at bounding box center [352, 654] width 156 height 17
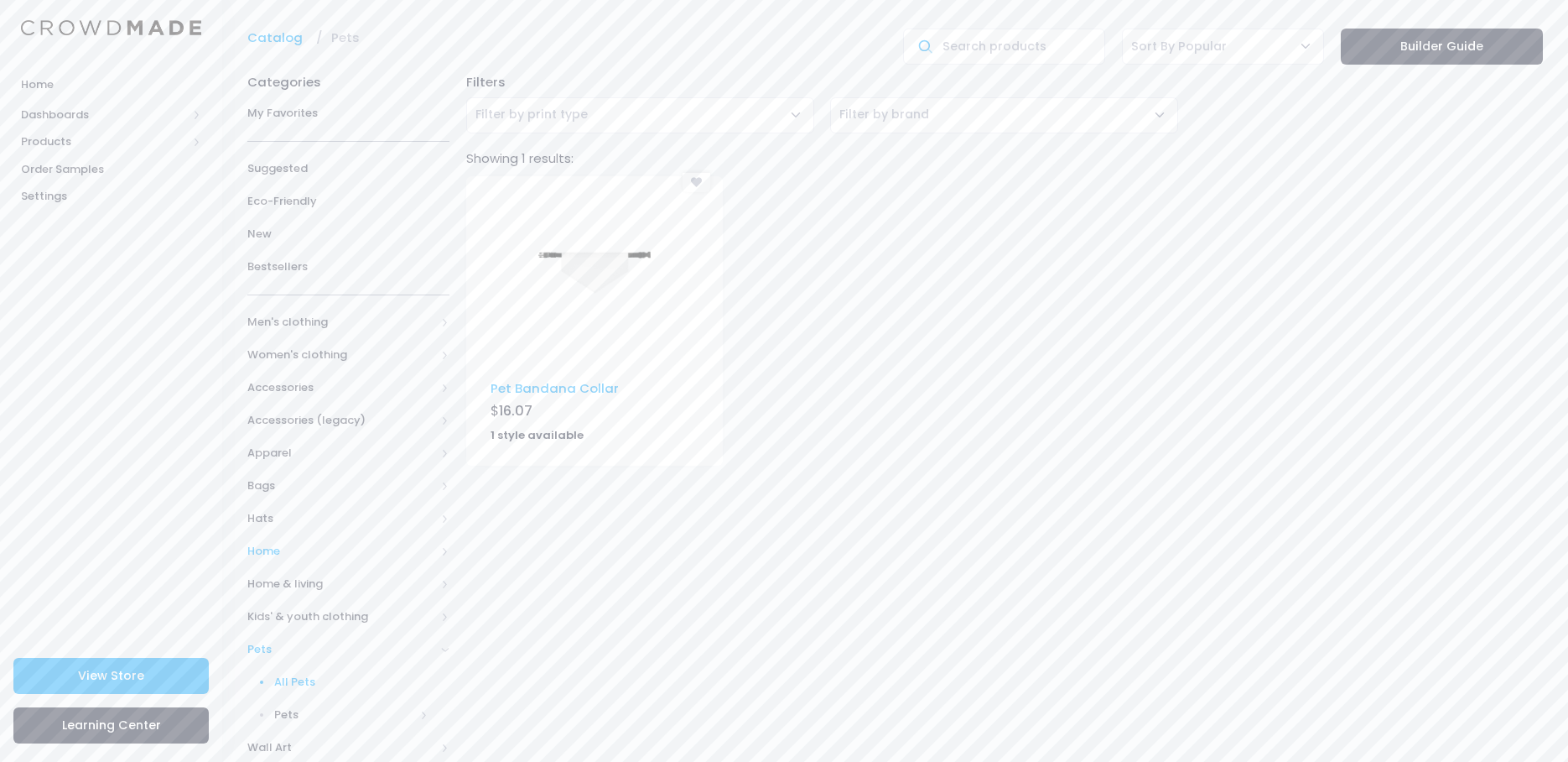
scroll to position [79, 0]
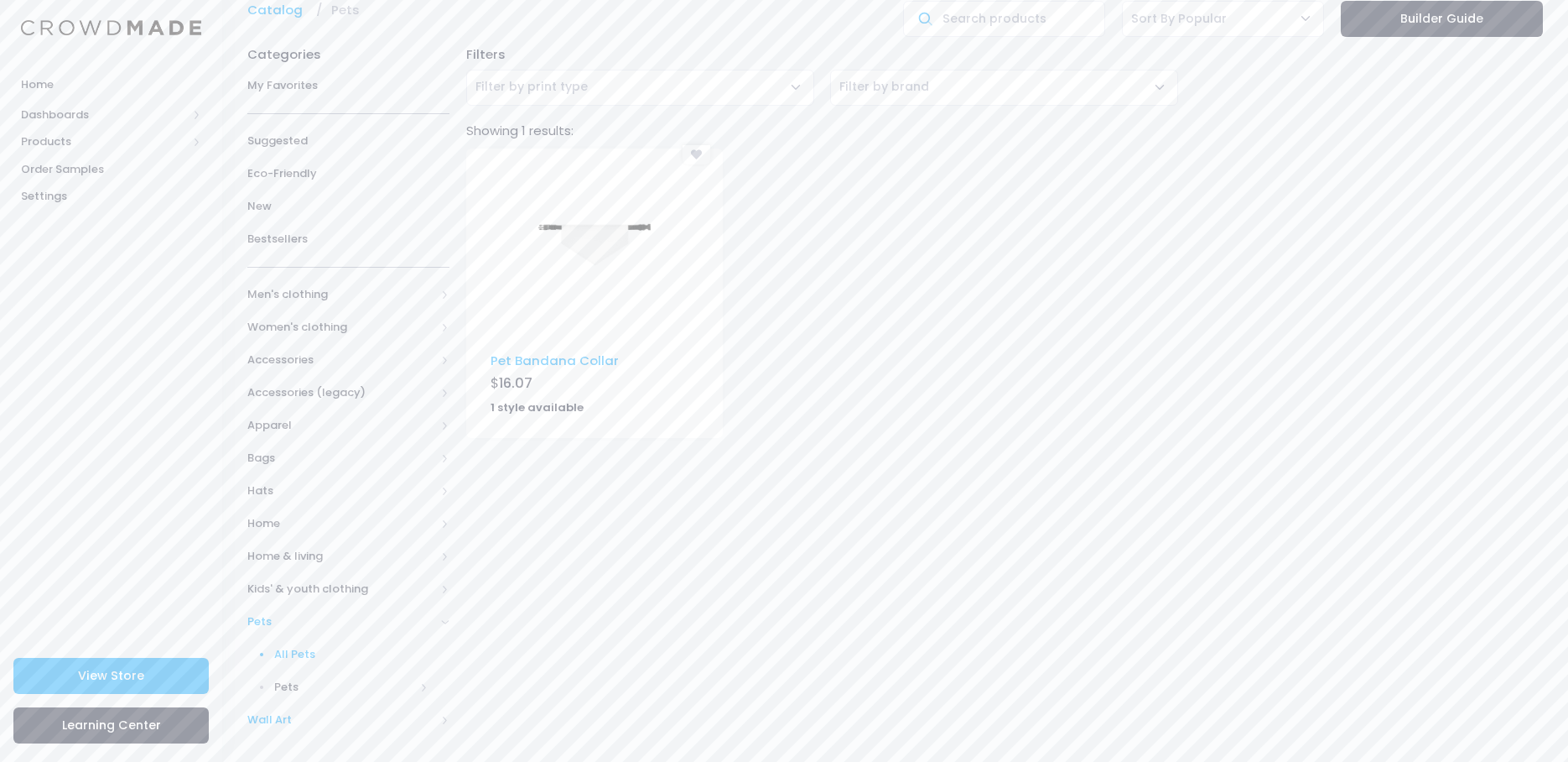
click at [278, 717] on span "Wall Art" at bounding box center [341, 719] width 188 height 17
click at [299, 687] on span "All Wall Art" at bounding box center [352, 687] width 156 height 17
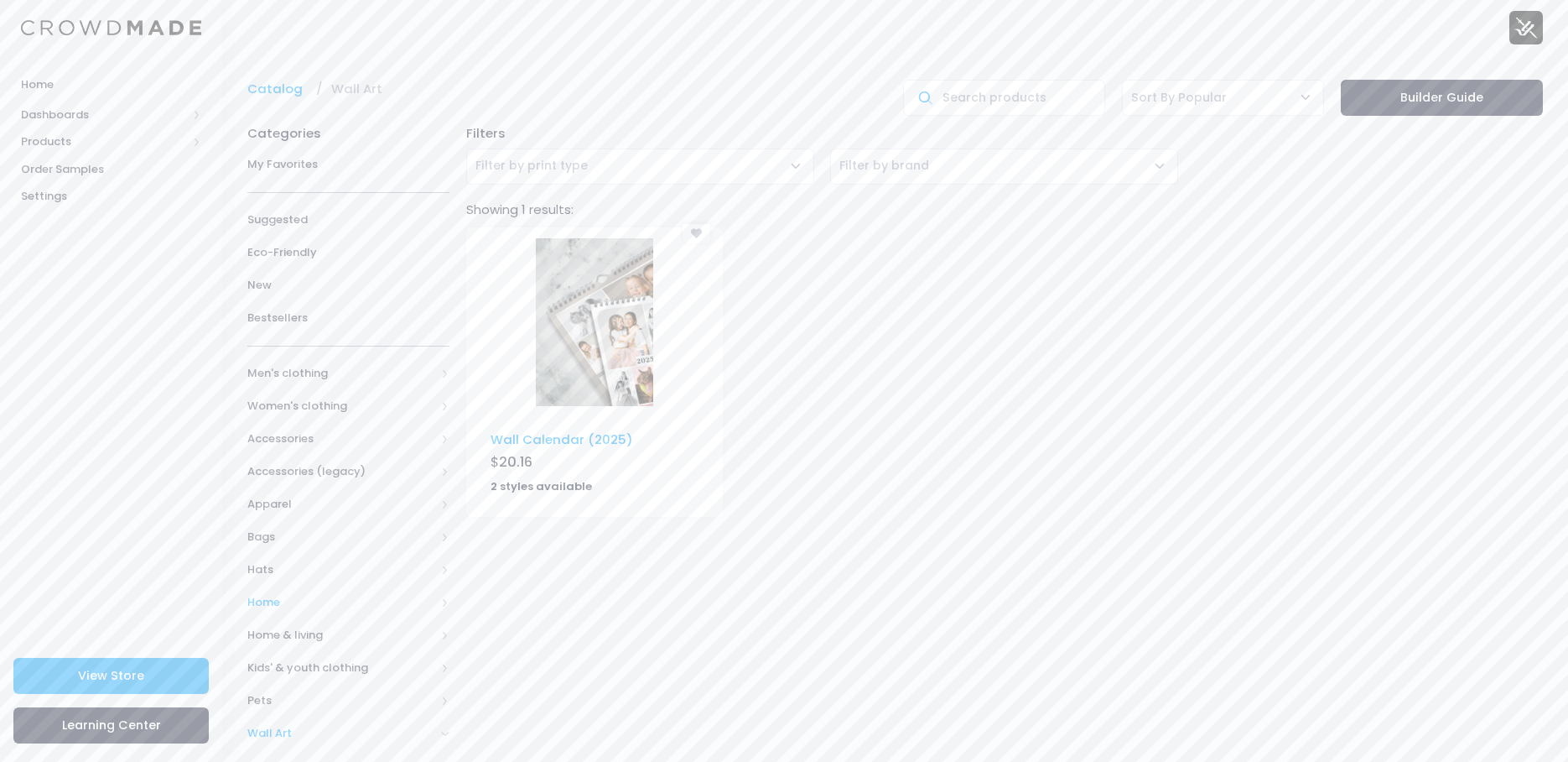
click at [266, 597] on span "Home" at bounding box center [341, 602] width 188 height 17
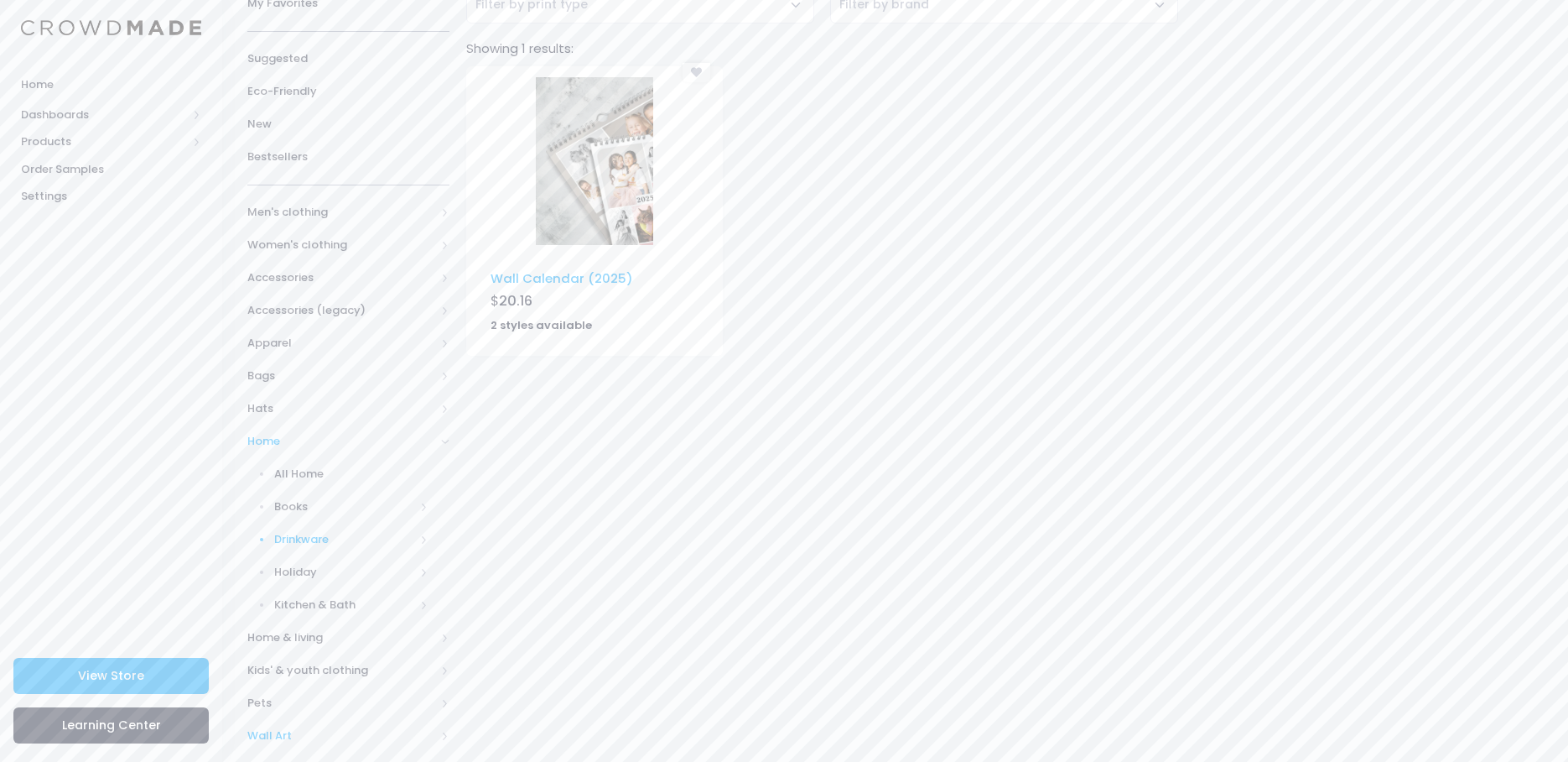
scroll to position [168, 0]
click at [304, 473] on span "All Home" at bounding box center [352, 467] width 156 height 17
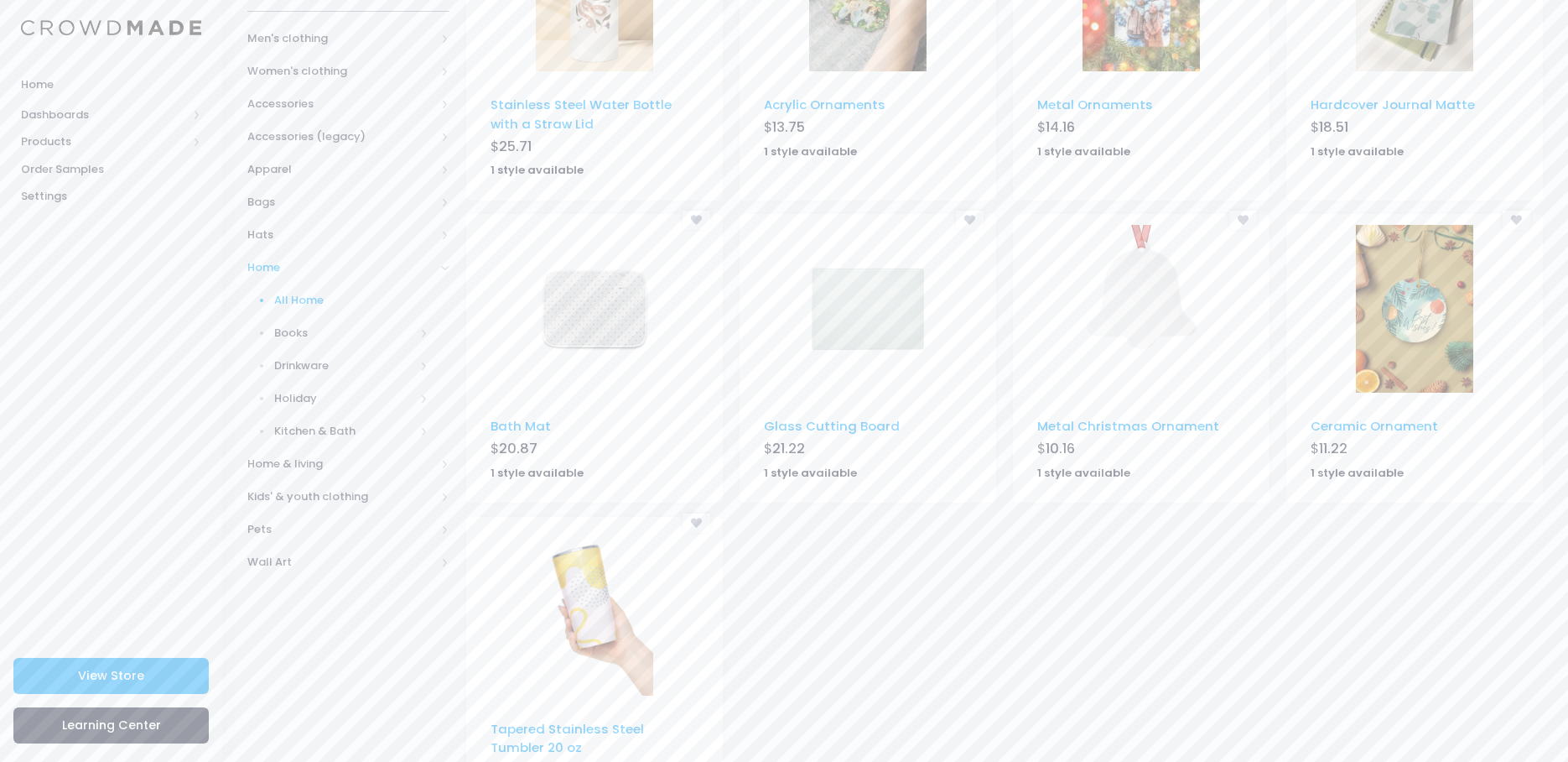
scroll to position [335, 0]
click at [290, 465] on span "Home & living" at bounding box center [341, 462] width 188 height 17
click at [291, 326] on span "All Home & living" at bounding box center [352, 332] width 156 height 17
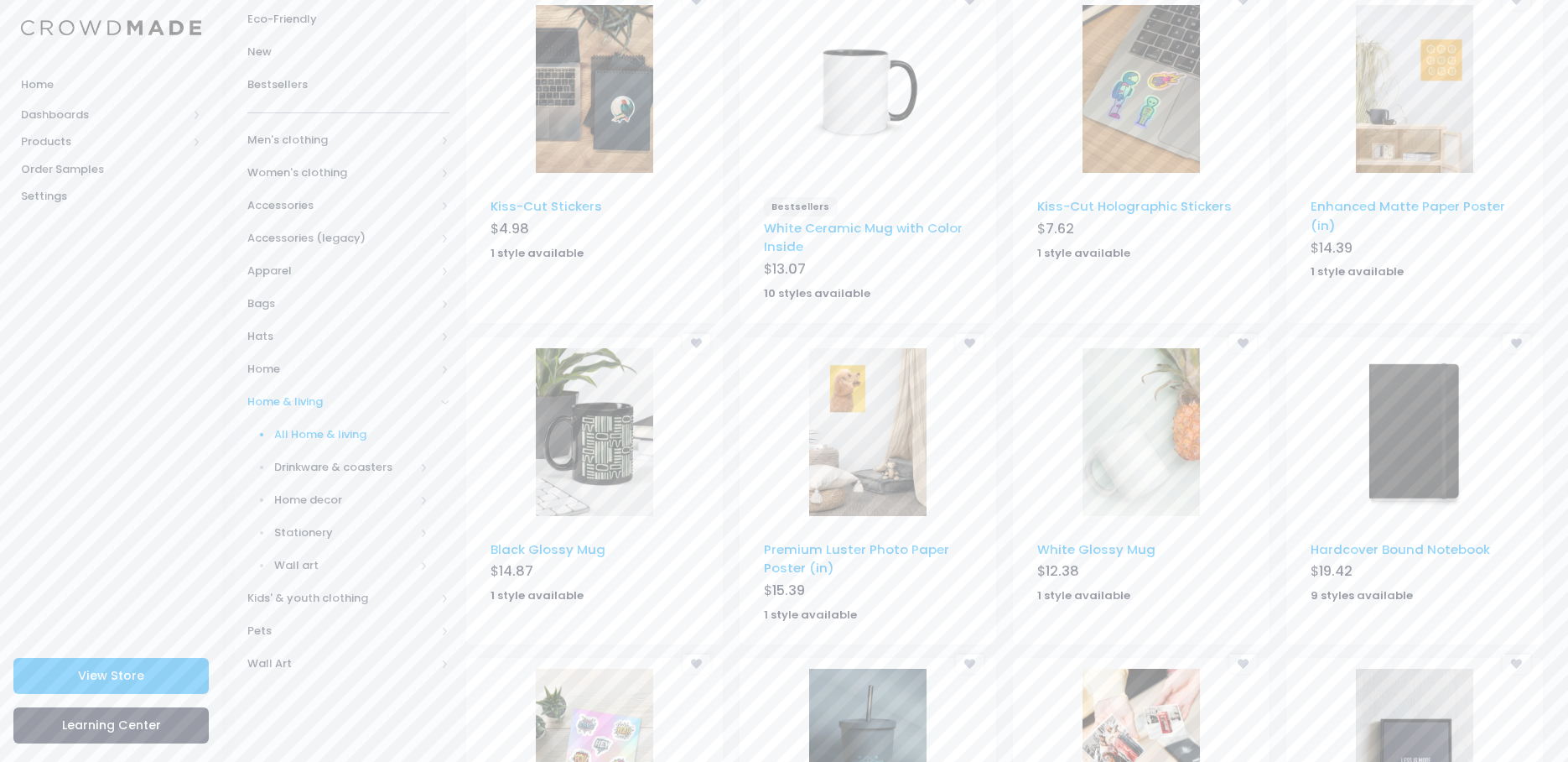
scroll to position [251, 0]
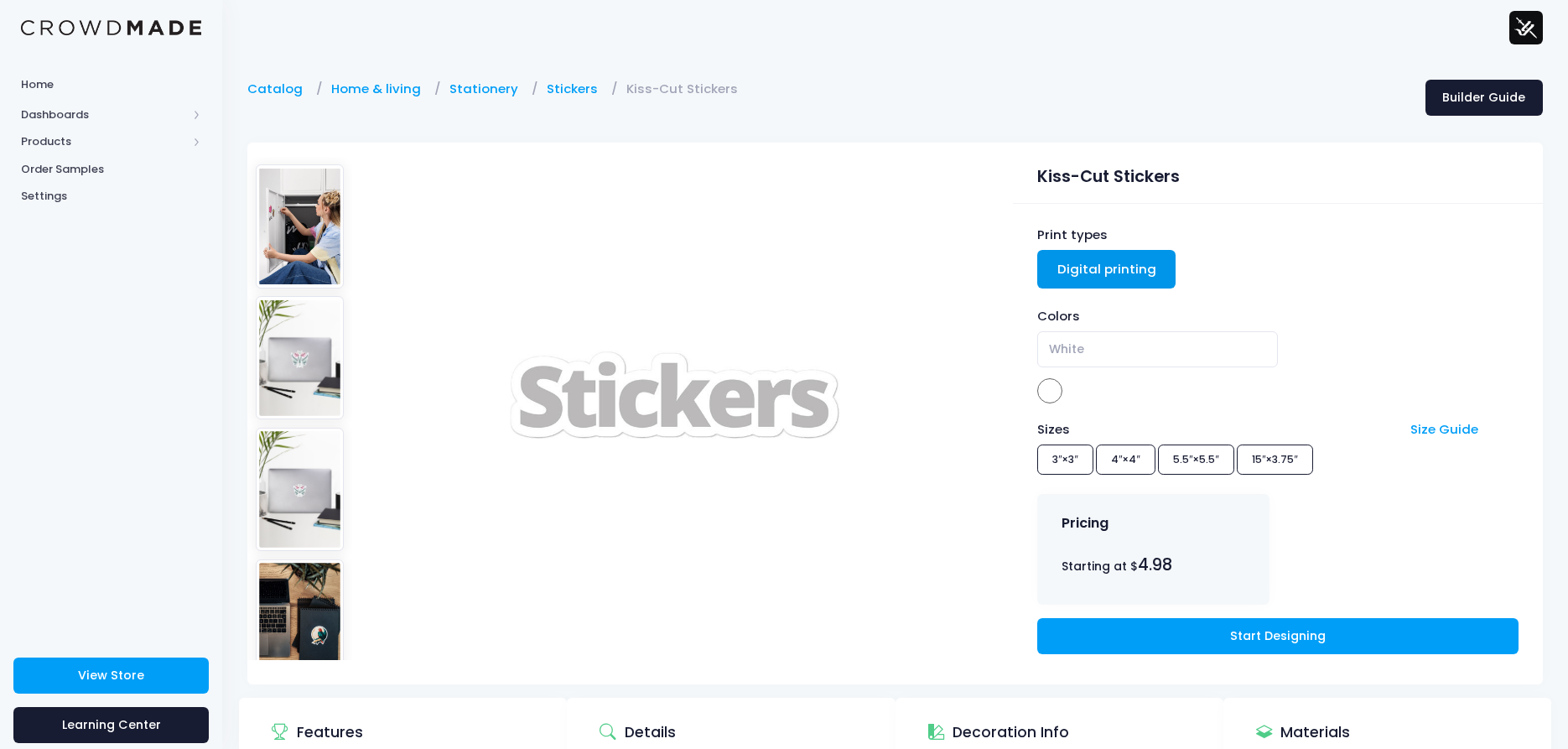
click at [1077, 452] on div "Sizes Size Guide 3″×3″ 4″×4″ 5.5″×5.5″ 15″×3.75″" at bounding box center [1277, 450] width 481 height 61
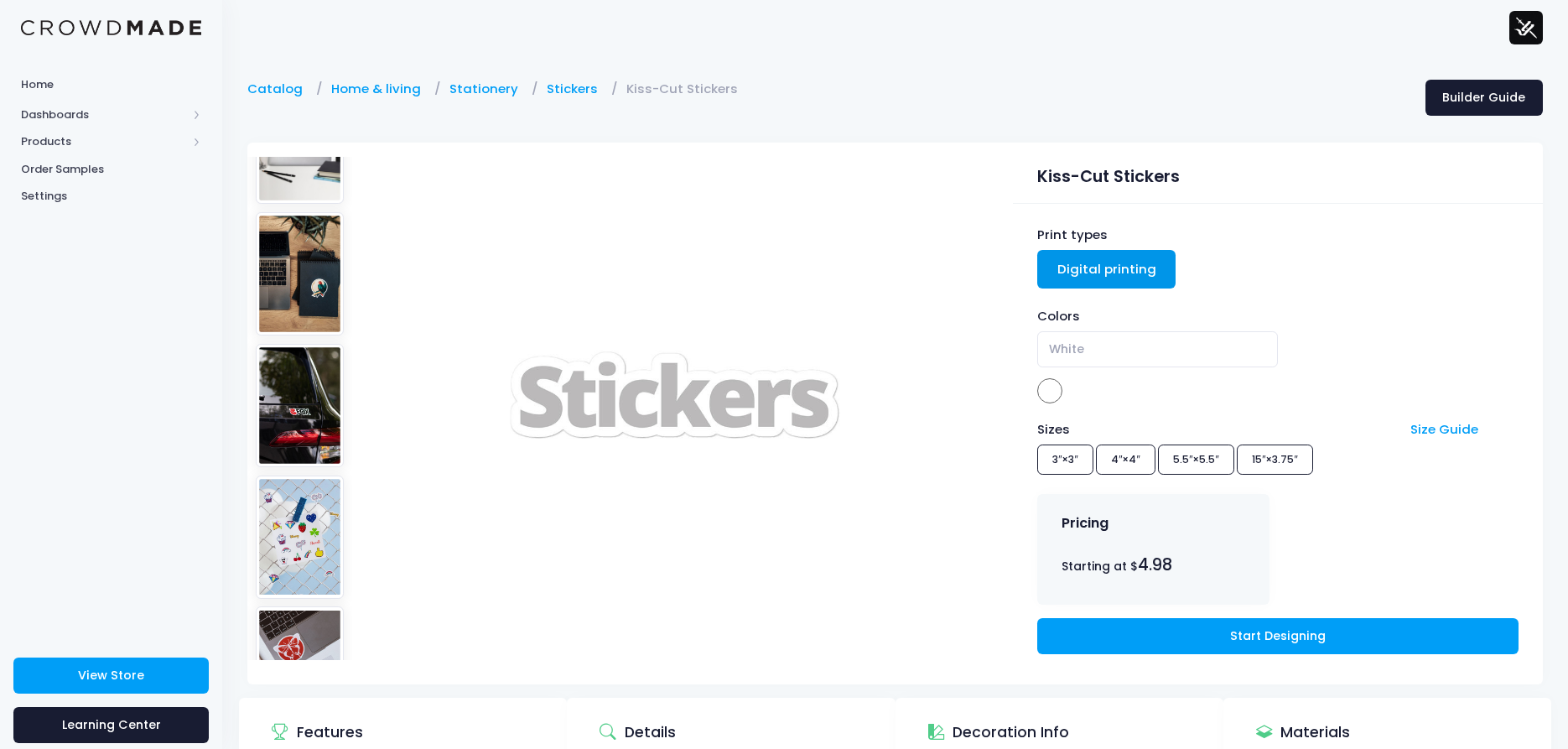
scroll to position [419, 0]
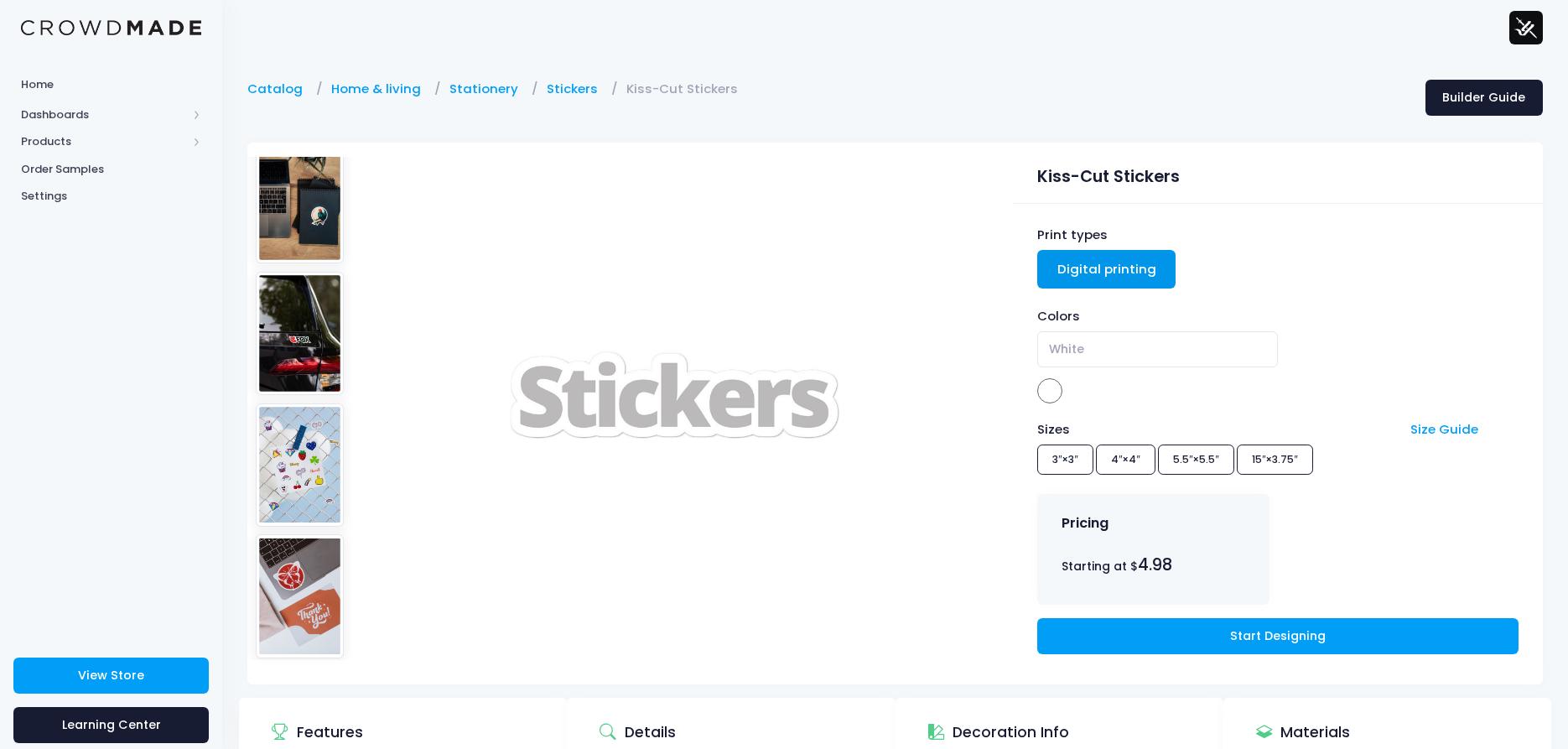
click at [284, 403] on img at bounding box center [299, 465] width 89 height 123
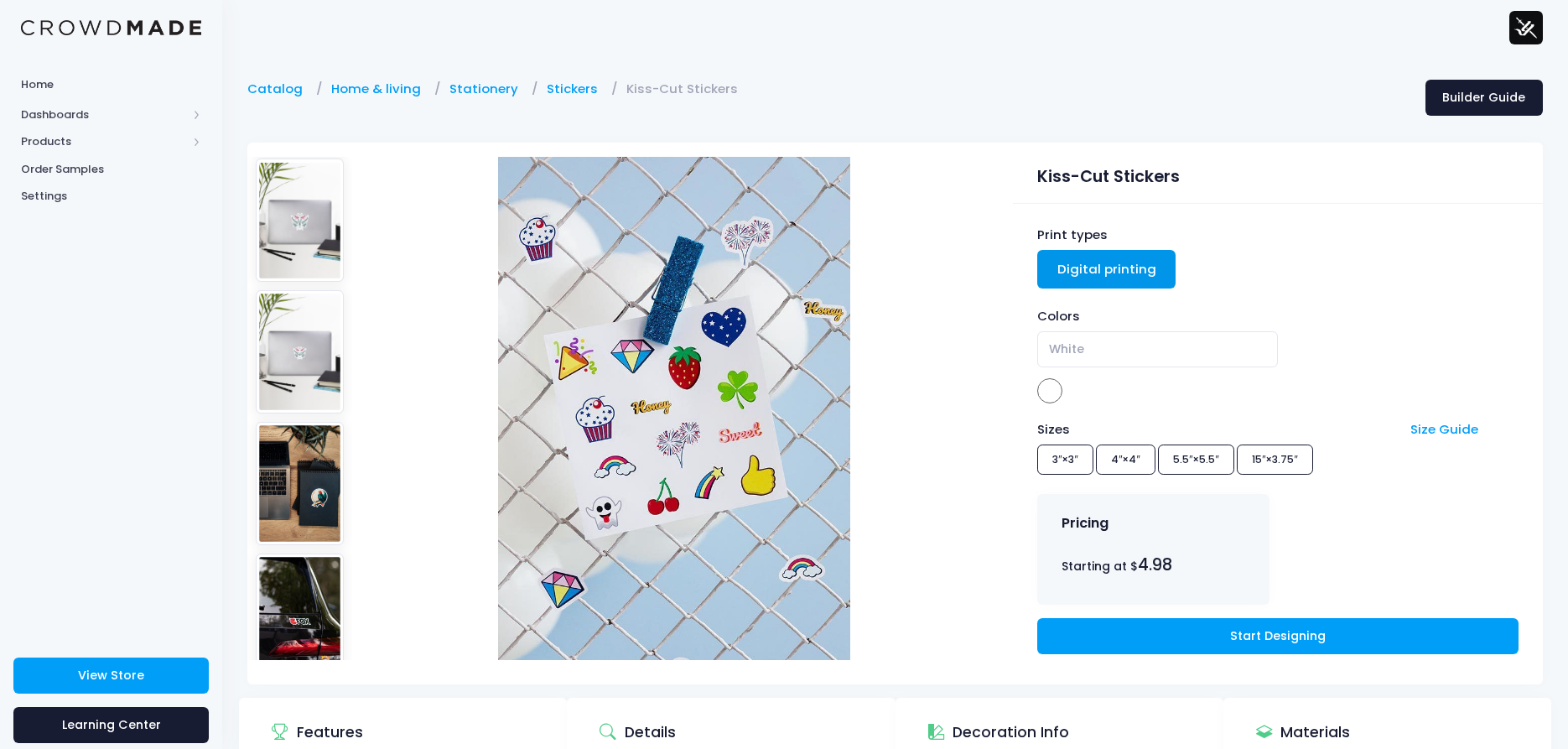
scroll to position [84, 0]
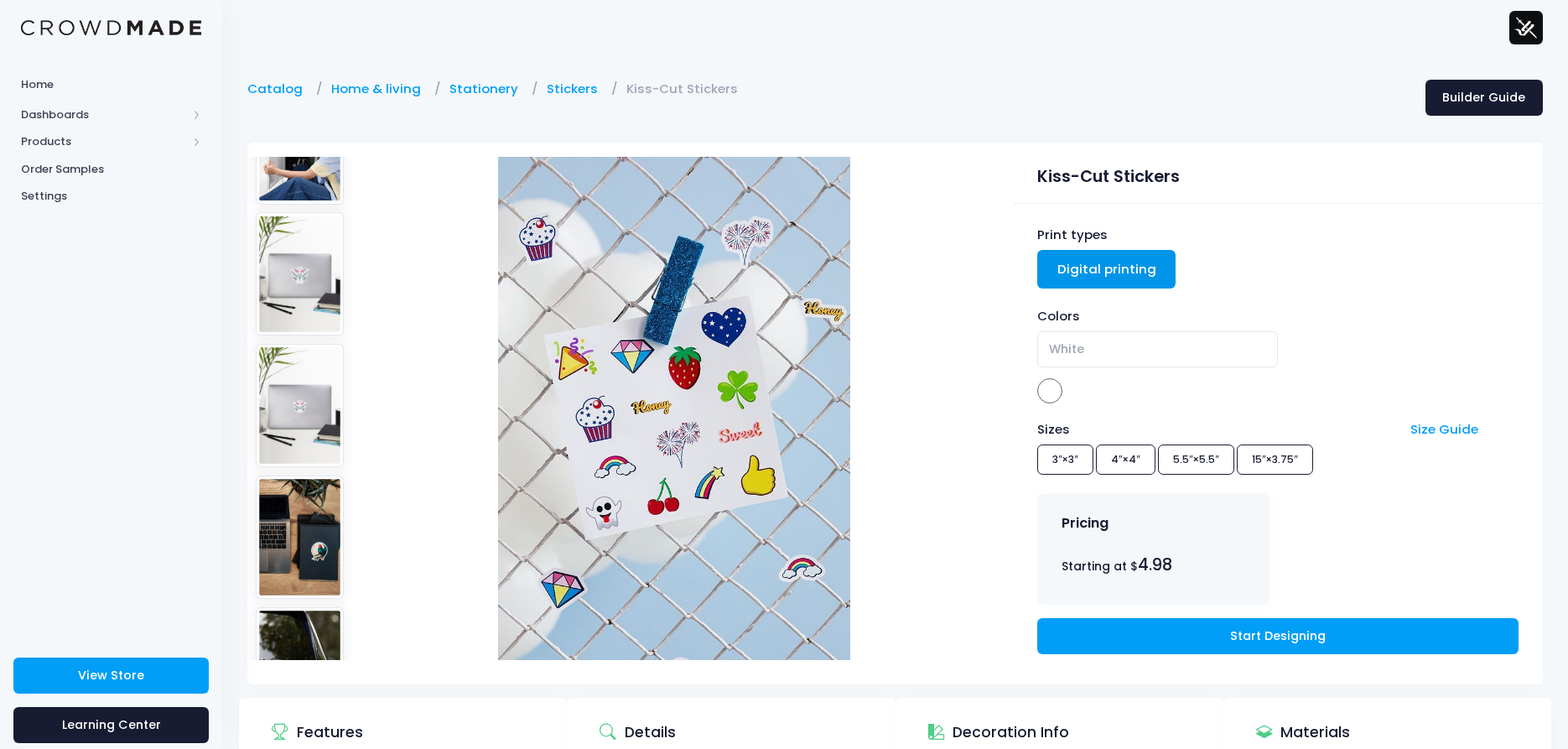
click at [301, 383] on img at bounding box center [299, 406] width 89 height 123
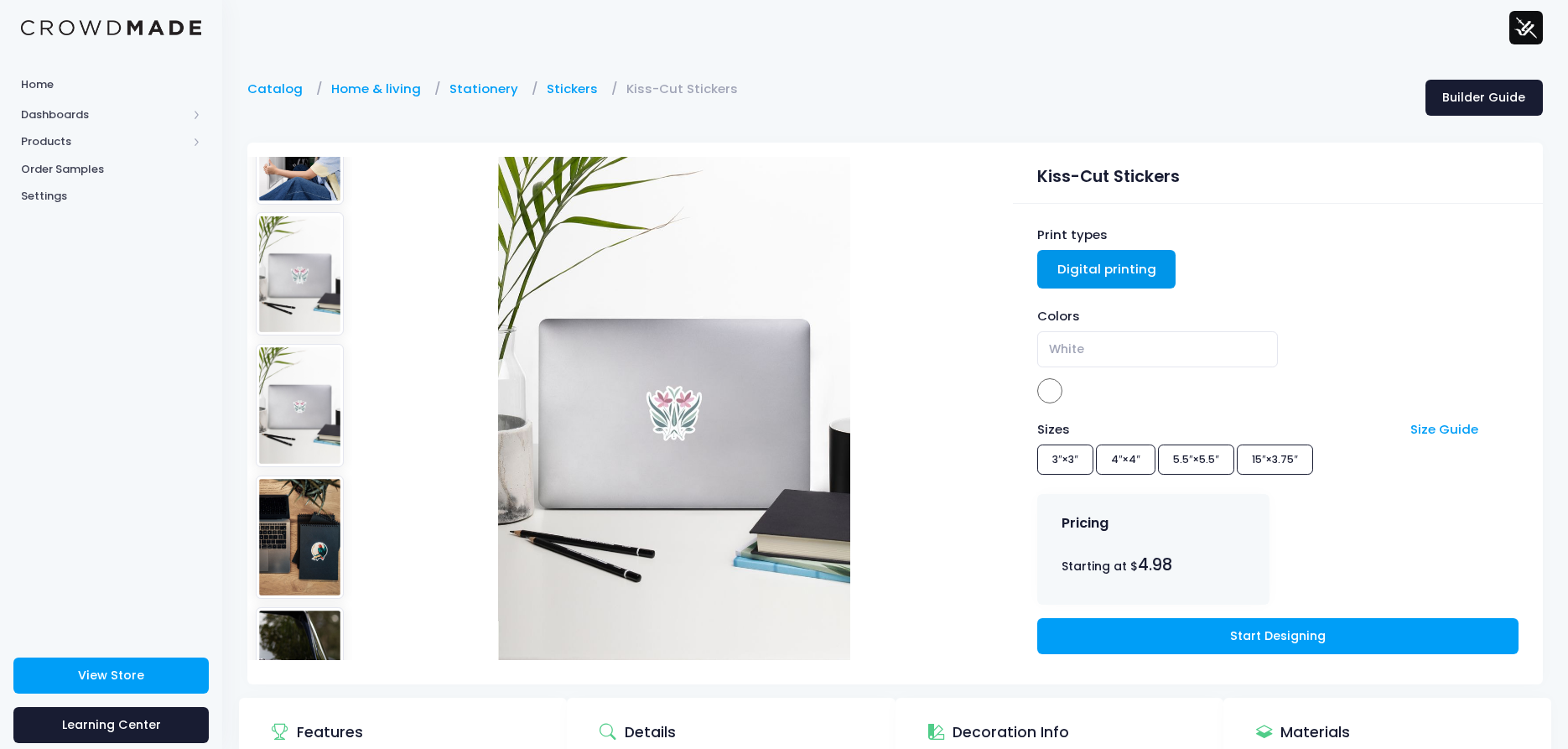
click at [309, 245] on img at bounding box center [299, 274] width 89 height 123
click at [297, 168] on img at bounding box center [299, 142] width 89 height 123
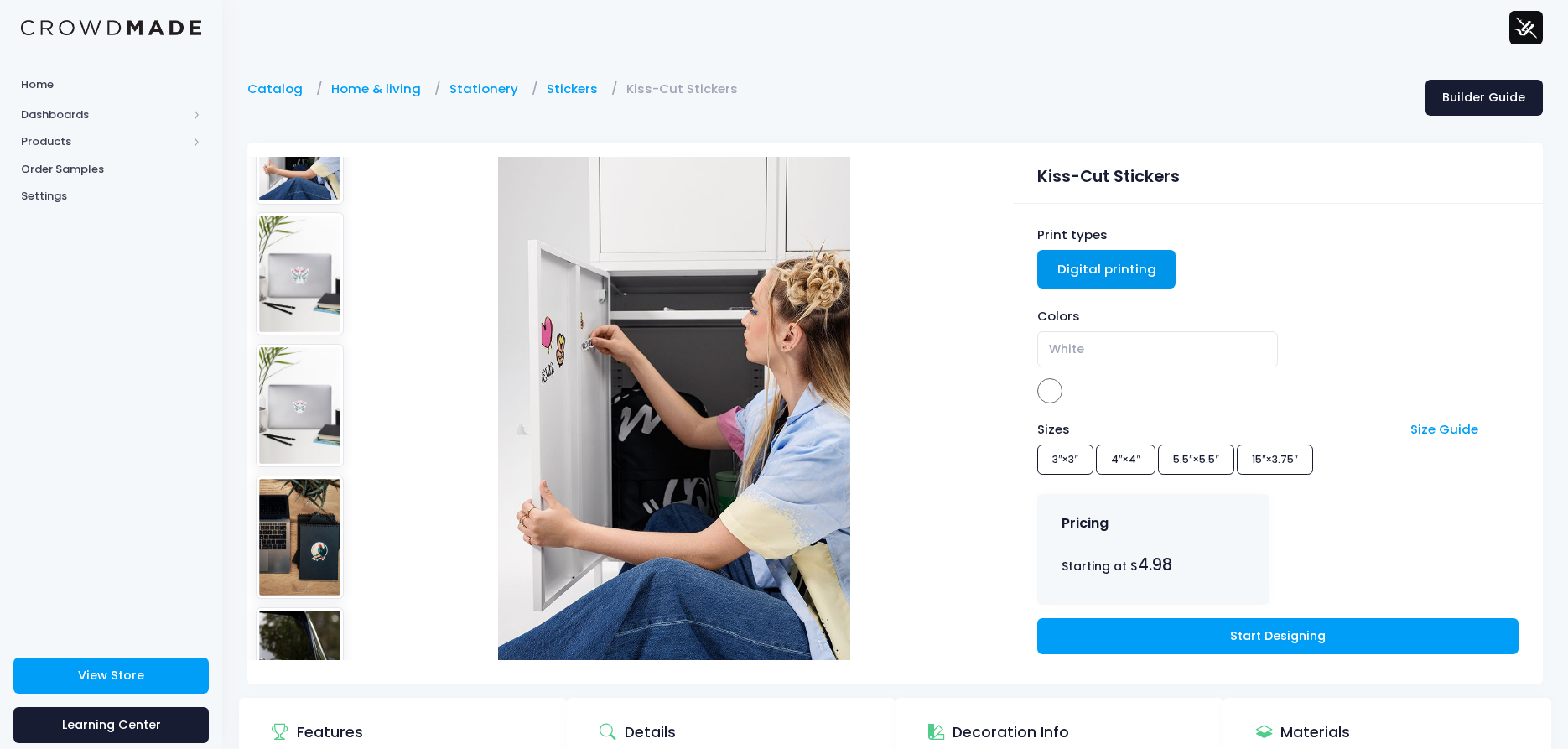
scroll to position [0, 0]
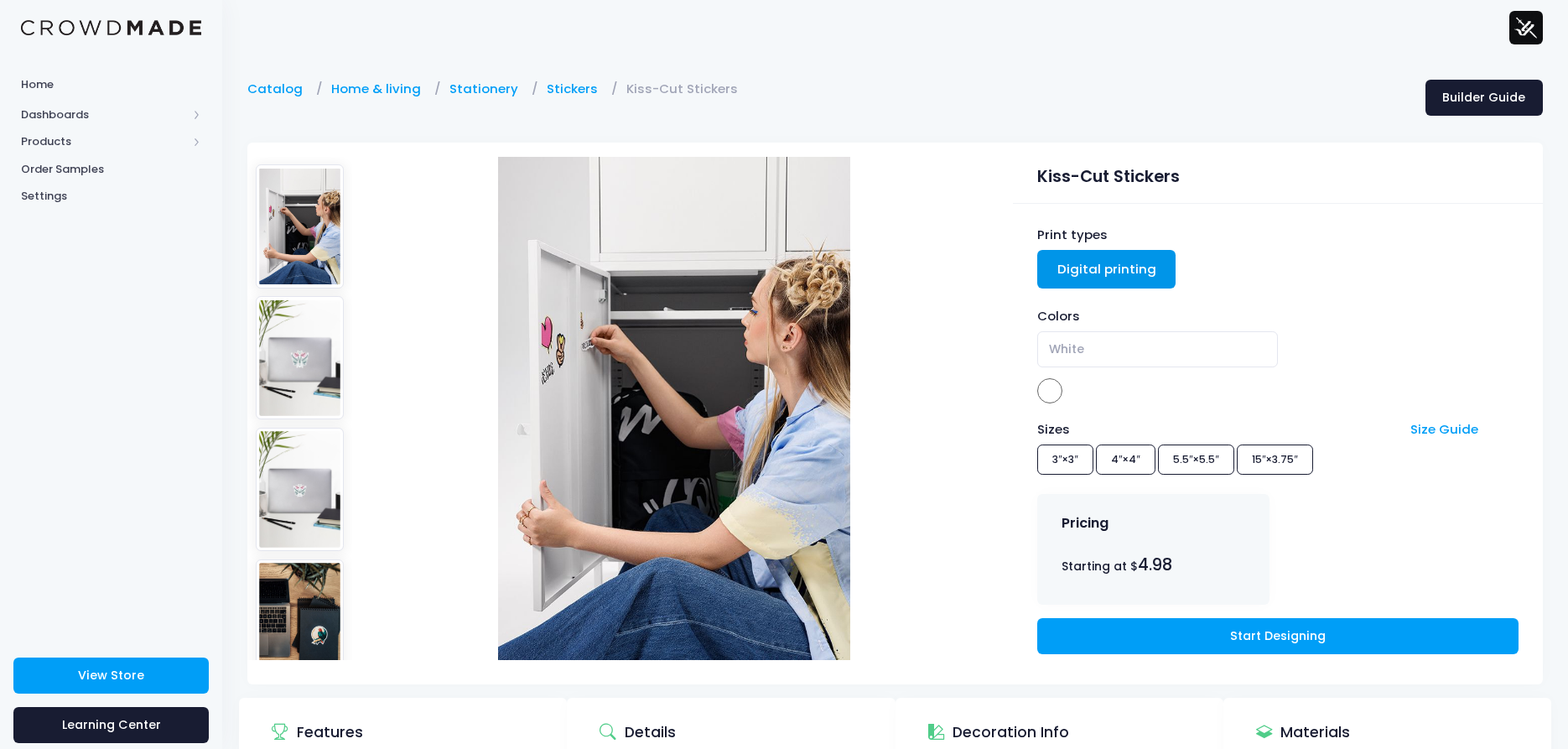
click at [266, 221] on img at bounding box center [299, 226] width 89 height 123
click at [388, 84] on link "Home & living" at bounding box center [381, 88] width 98 height 19
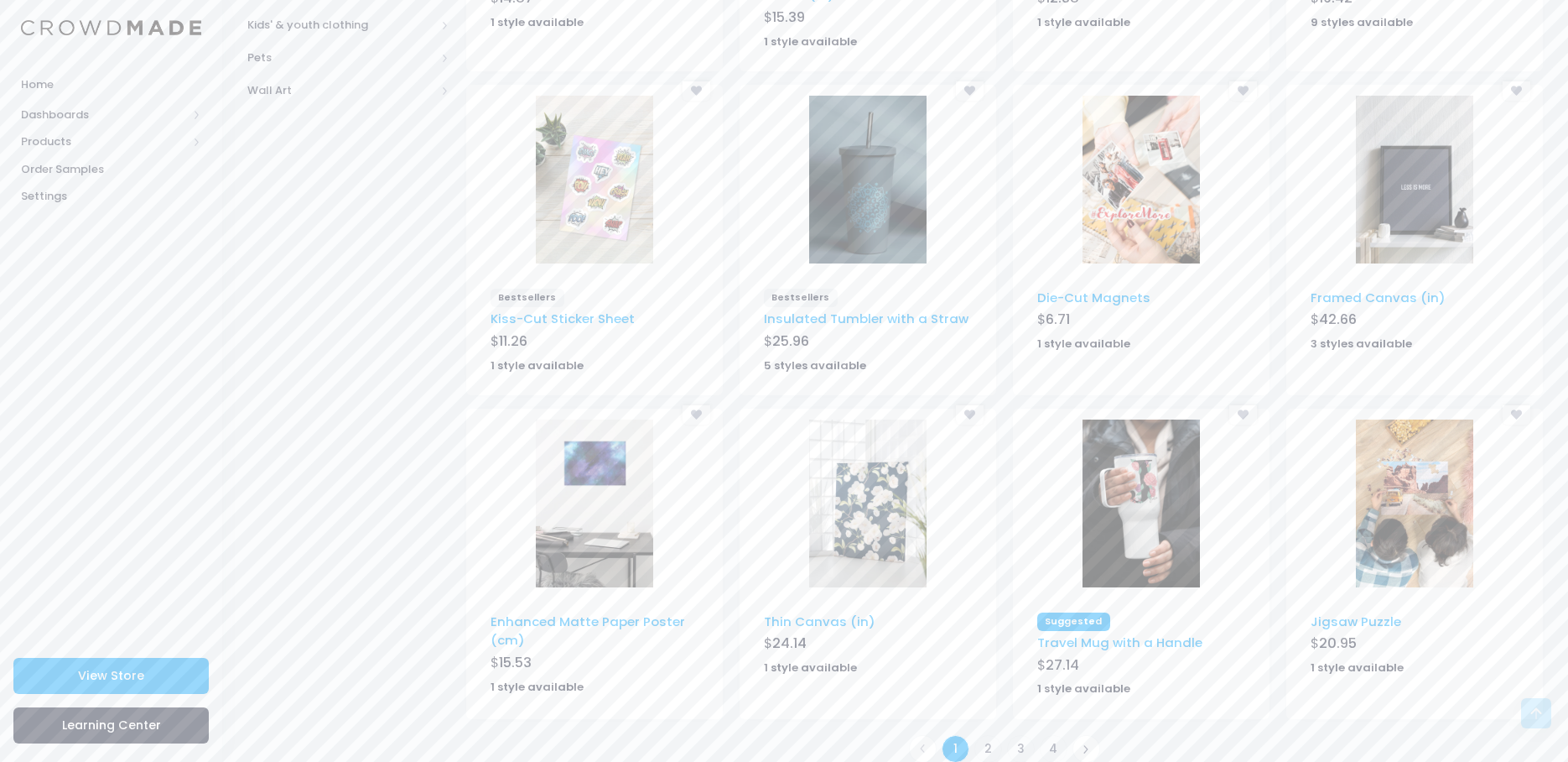
scroll to position [834, 0]
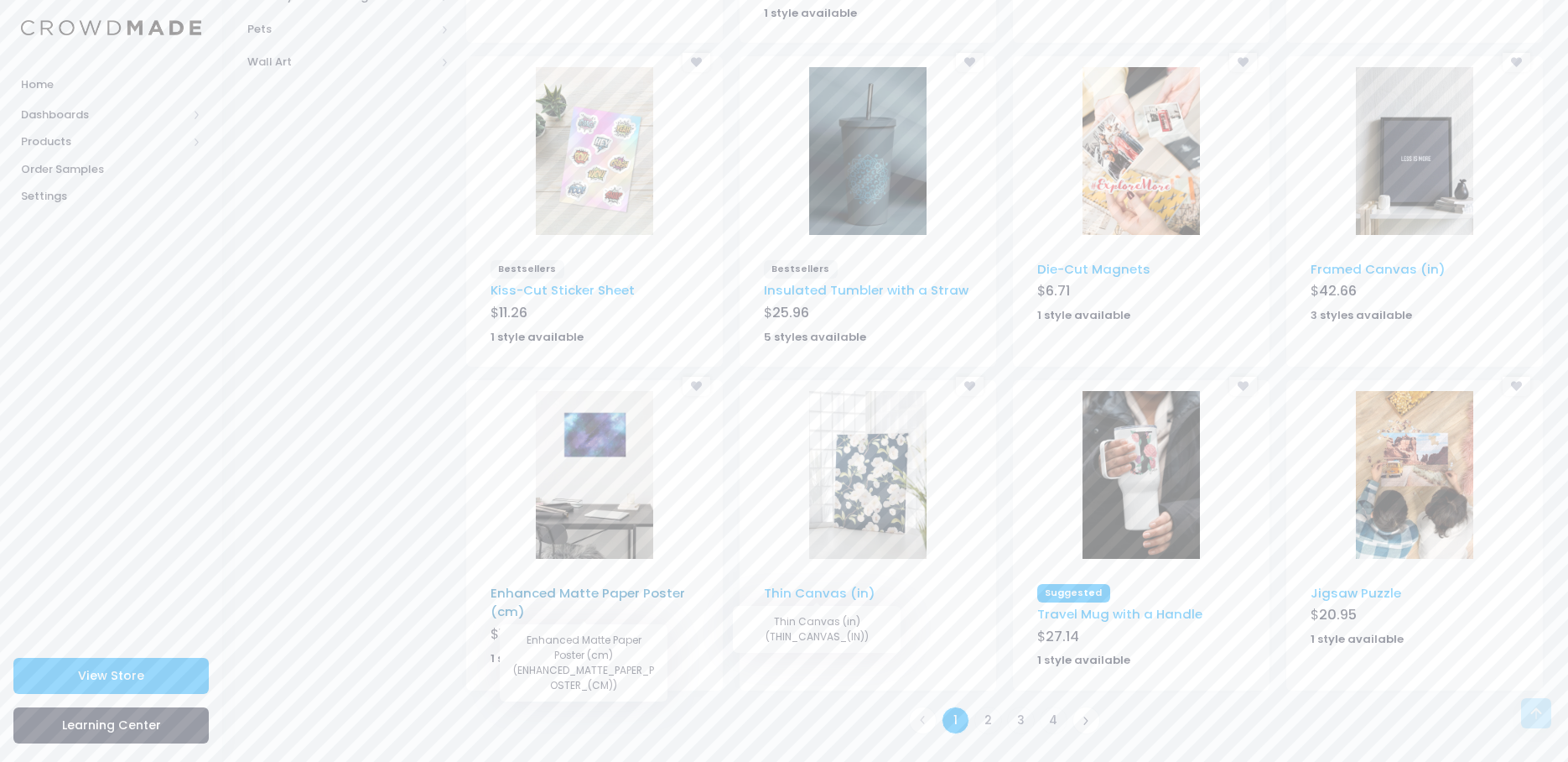
drag, startPoint x: 535, startPoint y: 593, endPoint x: 563, endPoint y: 602, distance: 29.4
click at [1092, 727] on link at bounding box center [1086, 720] width 28 height 28
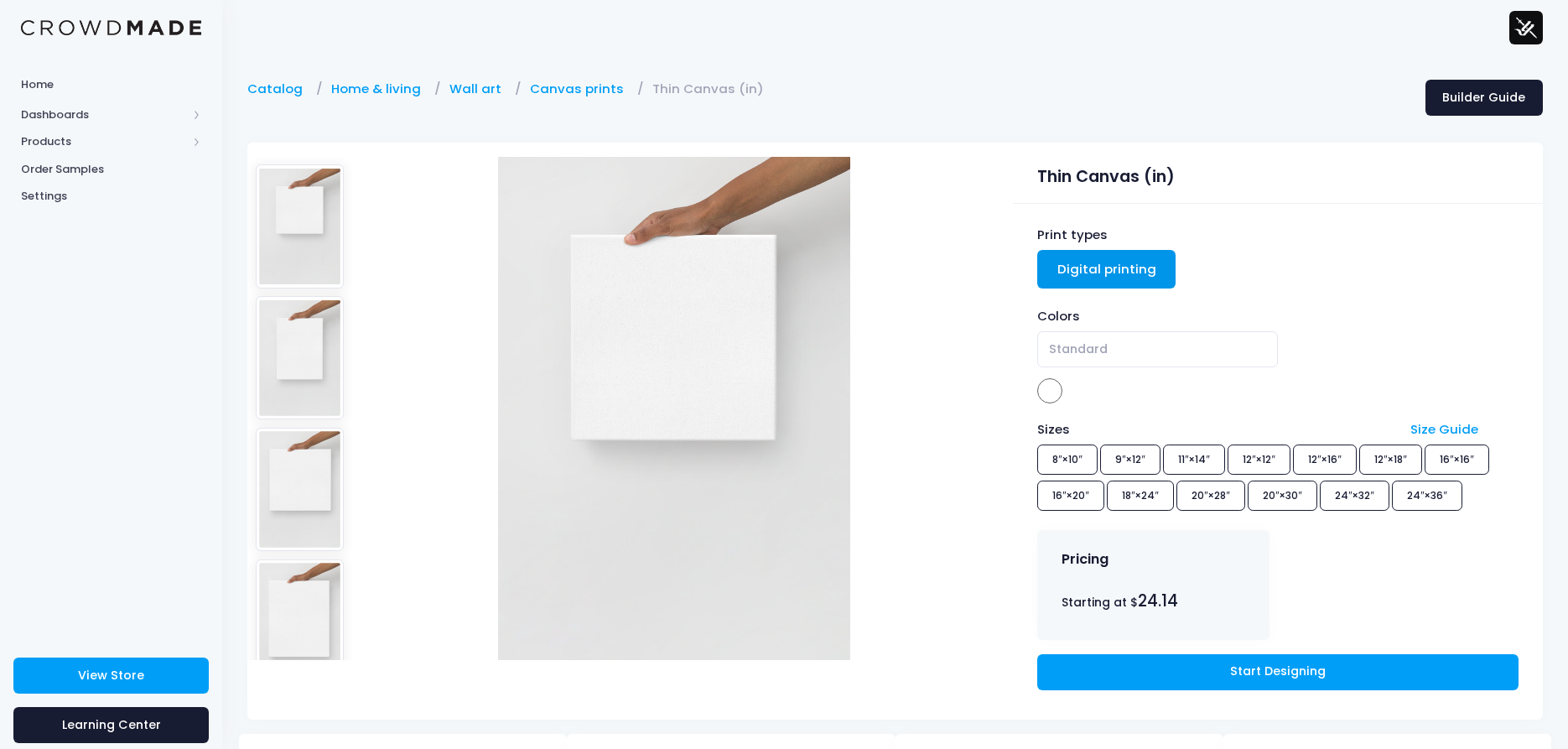
click at [1063, 465] on div "Sizes Size Guide 8″×10″ 9″×12″ 11″×14″ 12″×12″ 12″×16″ 12″×18″ 16″×16″ 16″×20″ …" at bounding box center [1277, 468] width 481 height 97
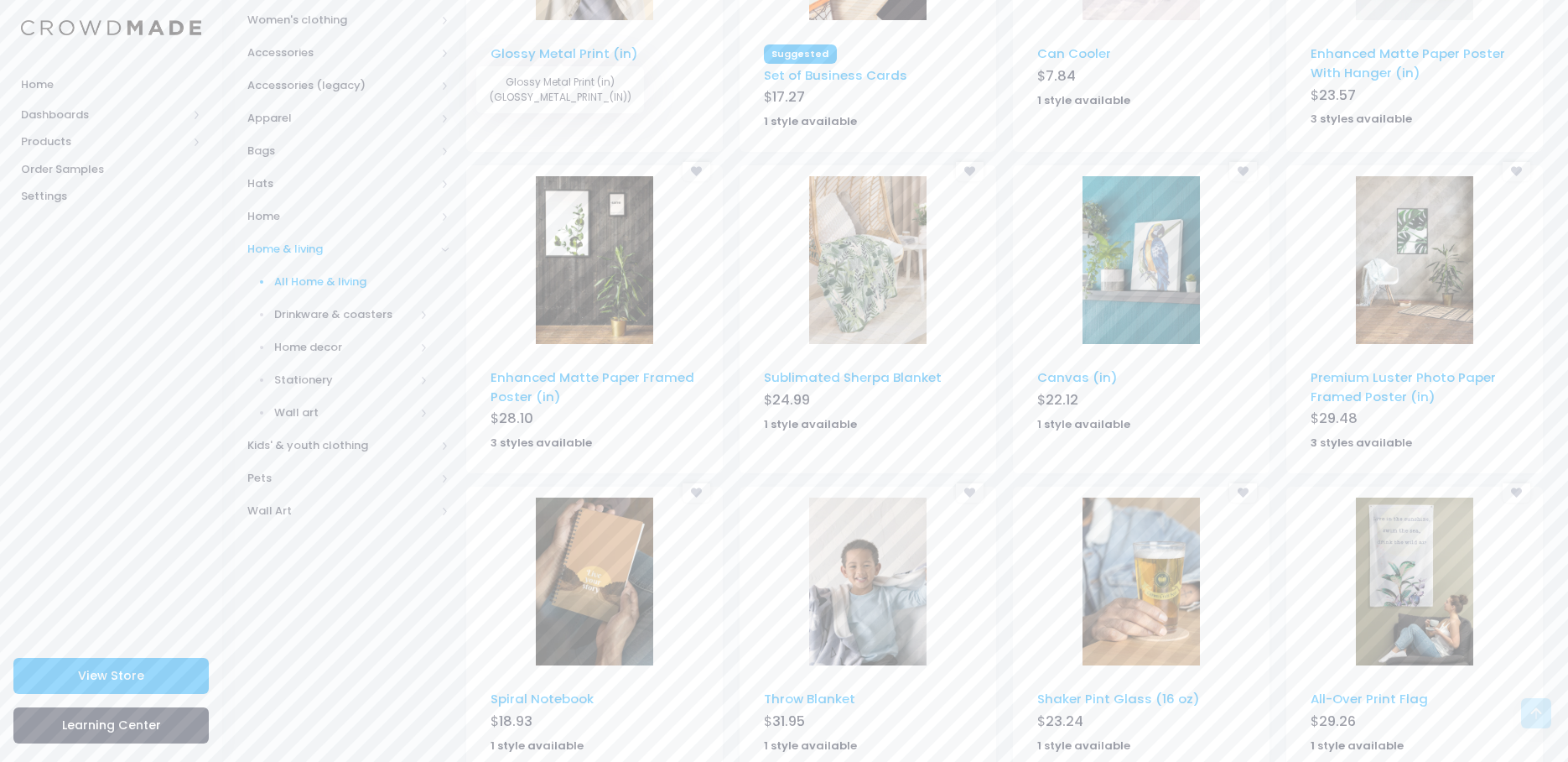
scroll to position [419, 0]
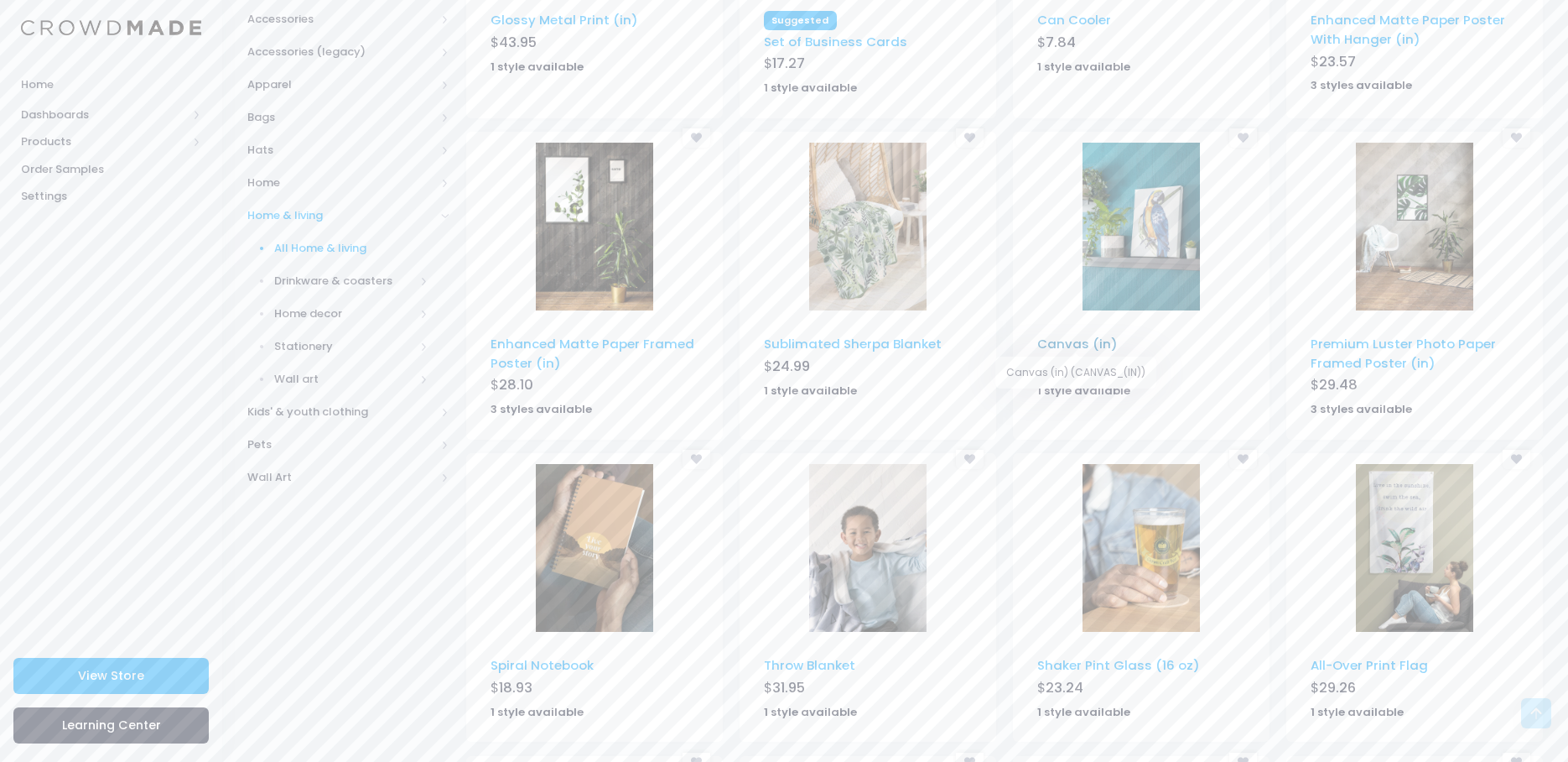
drag, startPoint x: 1068, startPoint y: 337, endPoint x: 1201, endPoint y: 340, distance: 133.0
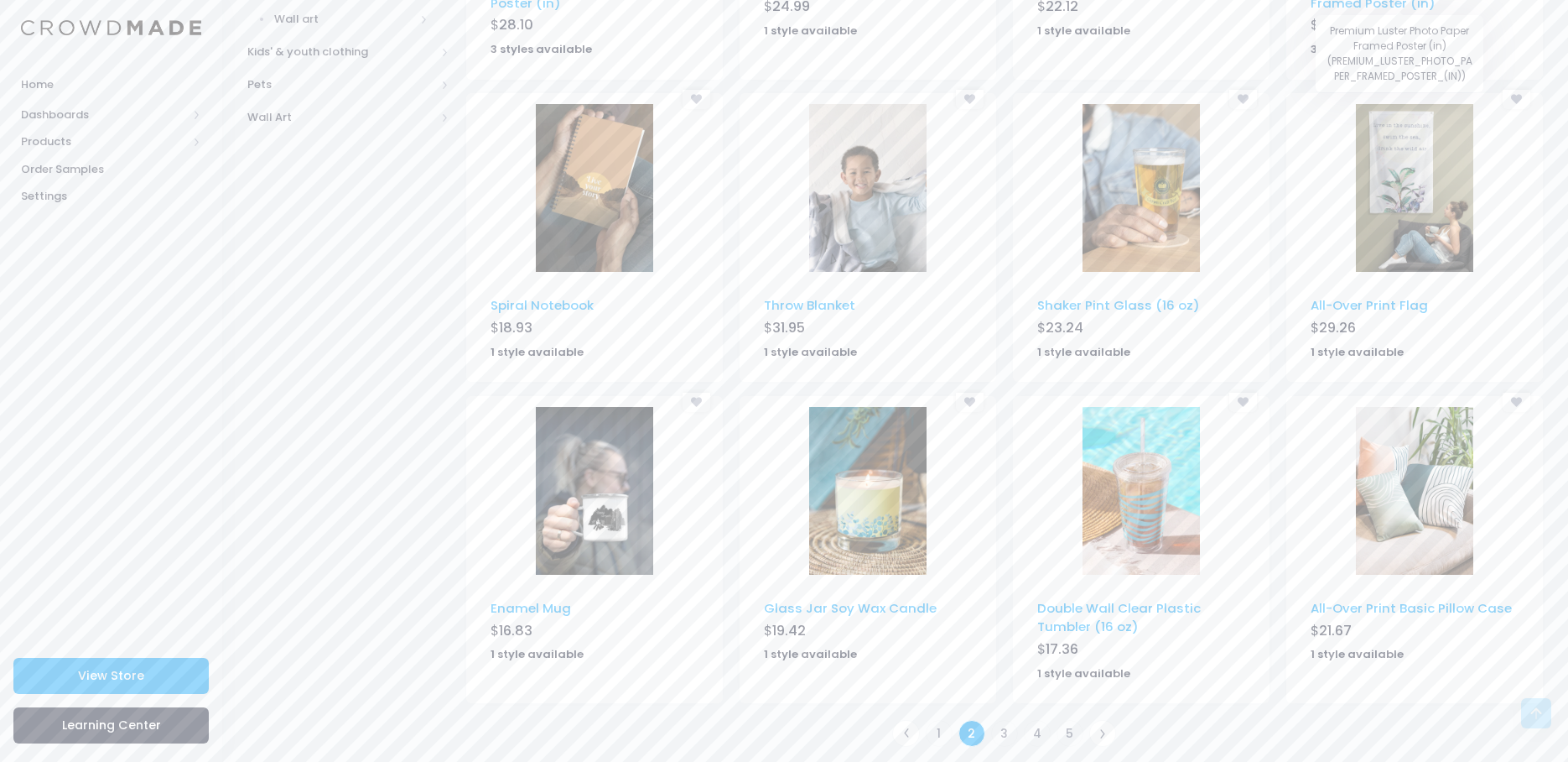
scroll to position [792, 0]
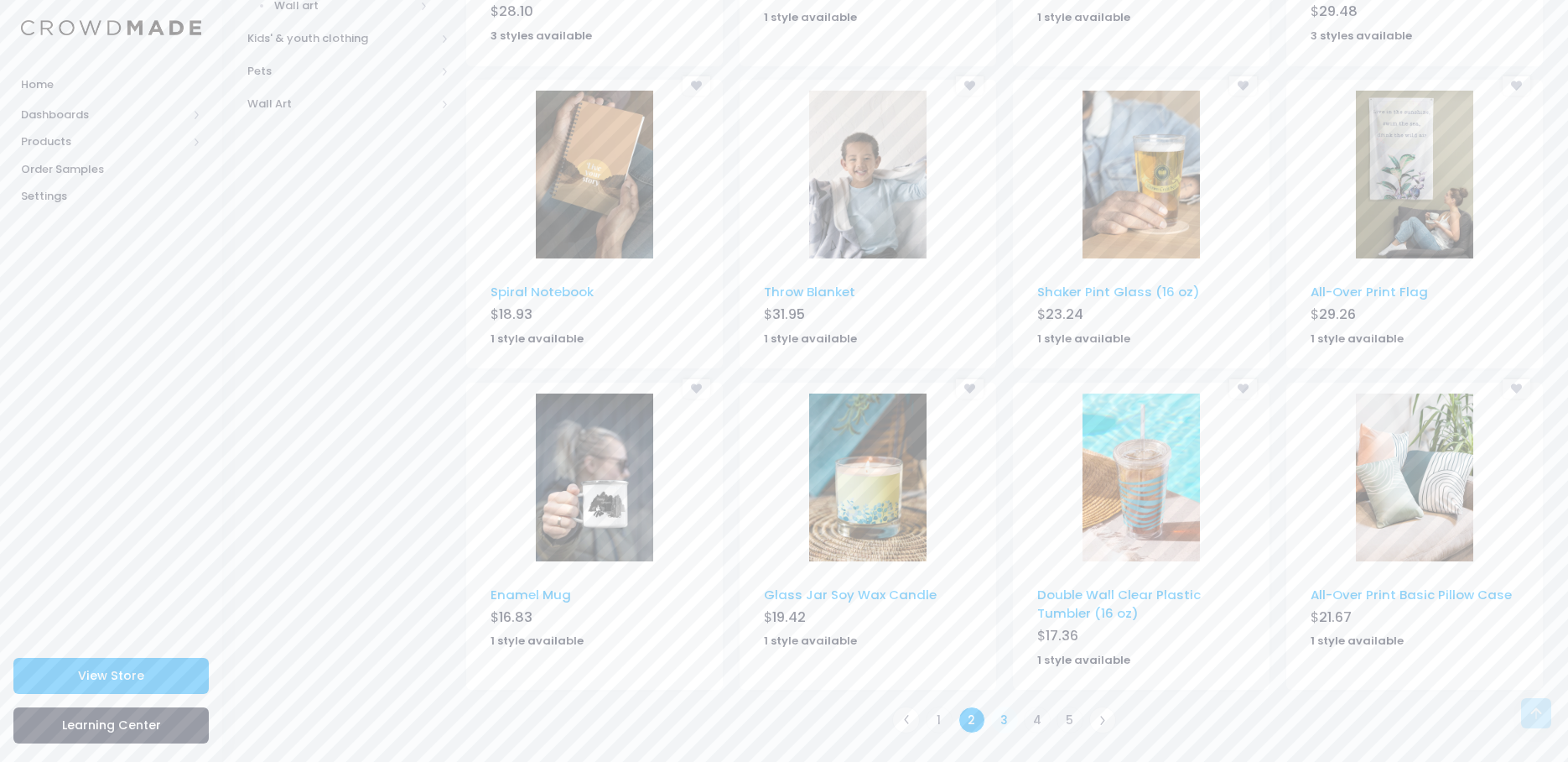
click at [1000, 715] on link "3" at bounding box center [1005, 720] width 28 height 28
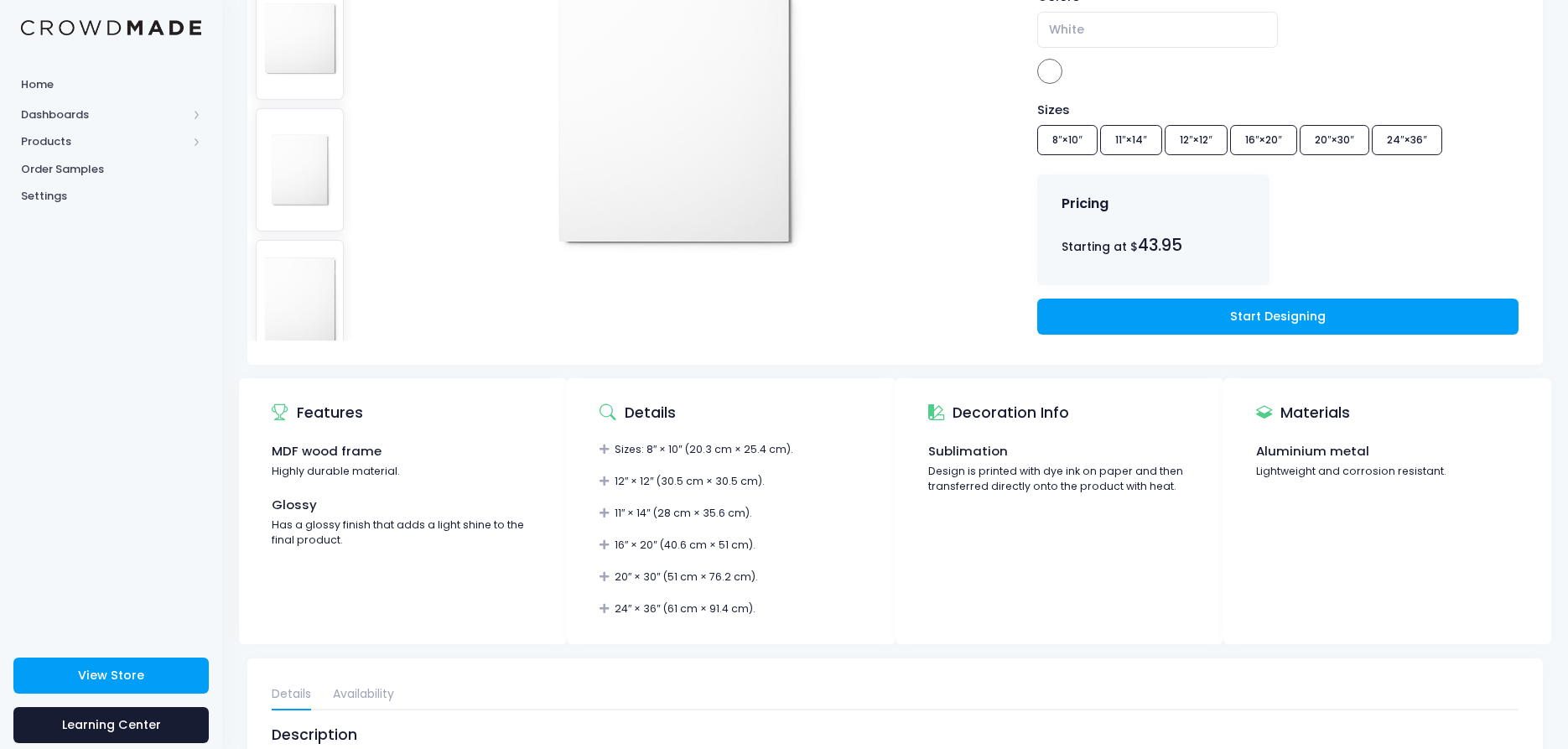
scroll to position [335, 0]
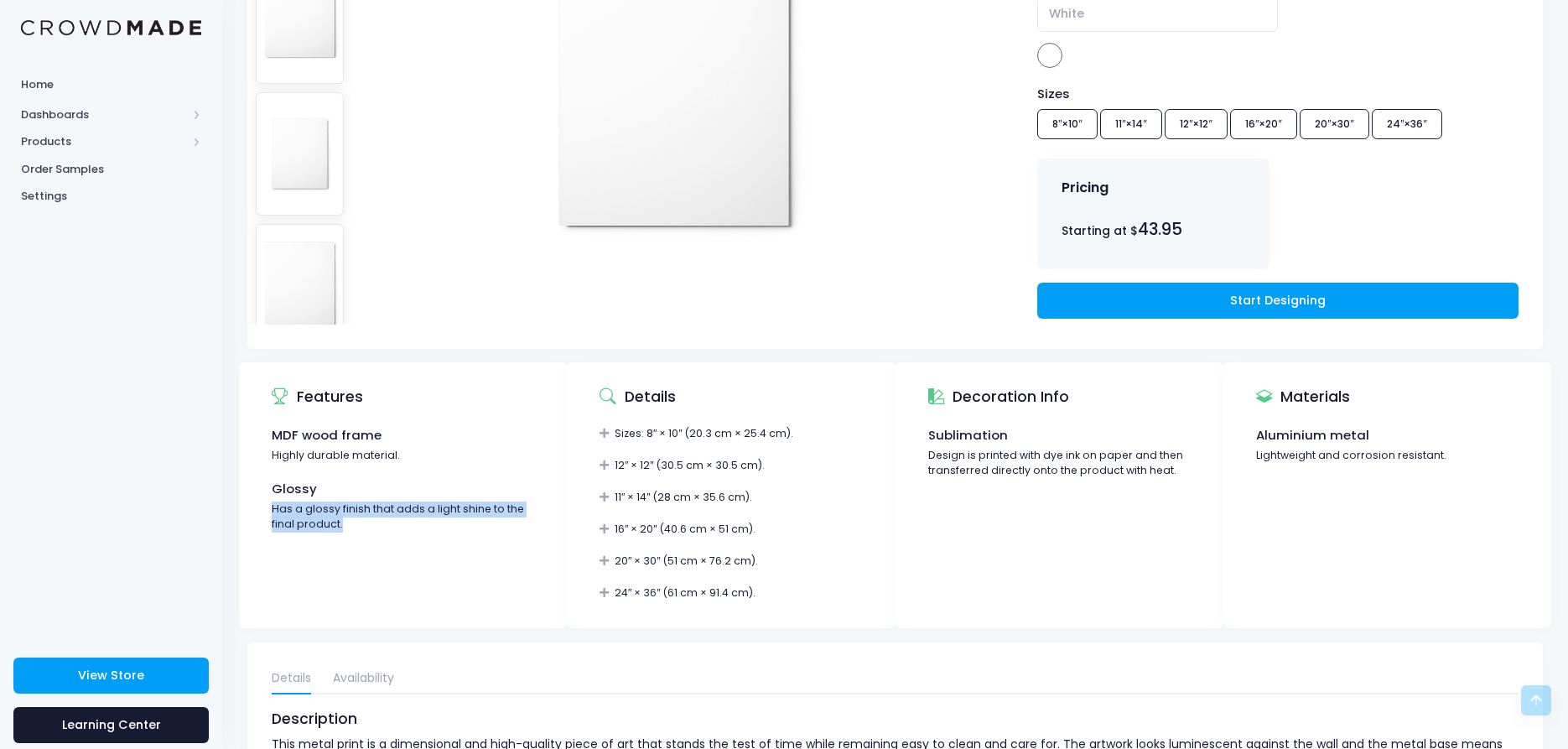
drag, startPoint x: 273, startPoint y: 515, endPoint x: 448, endPoint y: 534, distance: 176.0
click at [448, 534] on div "MDF wood frame Highly durable material. Glossy Has a glossy finish that adds a …" at bounding box center [403, 525] width 312 height 197
click at [506, 571] on div "MDF wood frame Highly durable material. Glossy Has a glossy finish that adds a …" at bounding box center [403, 525] width 312 height 197
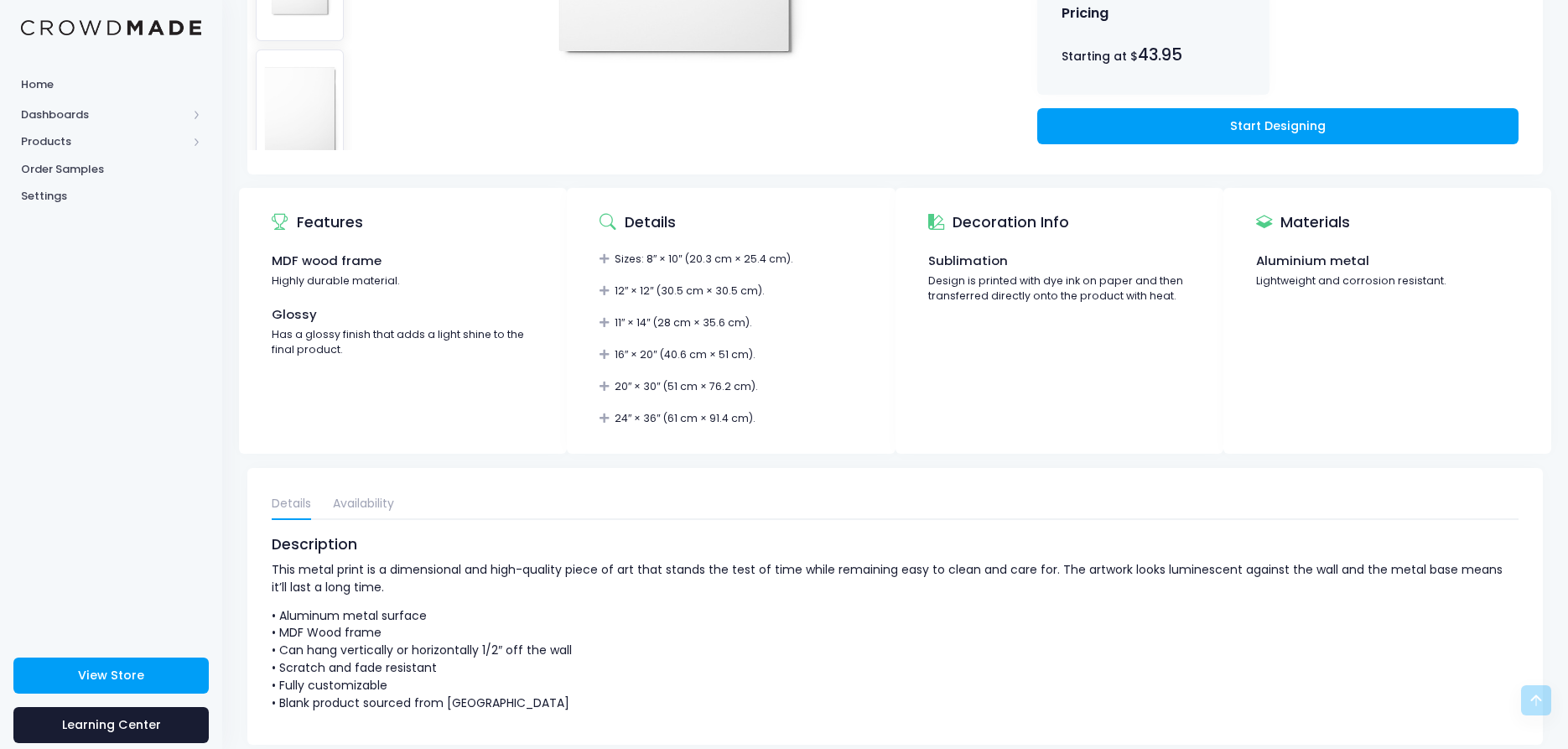
scroll to position [545, 0]
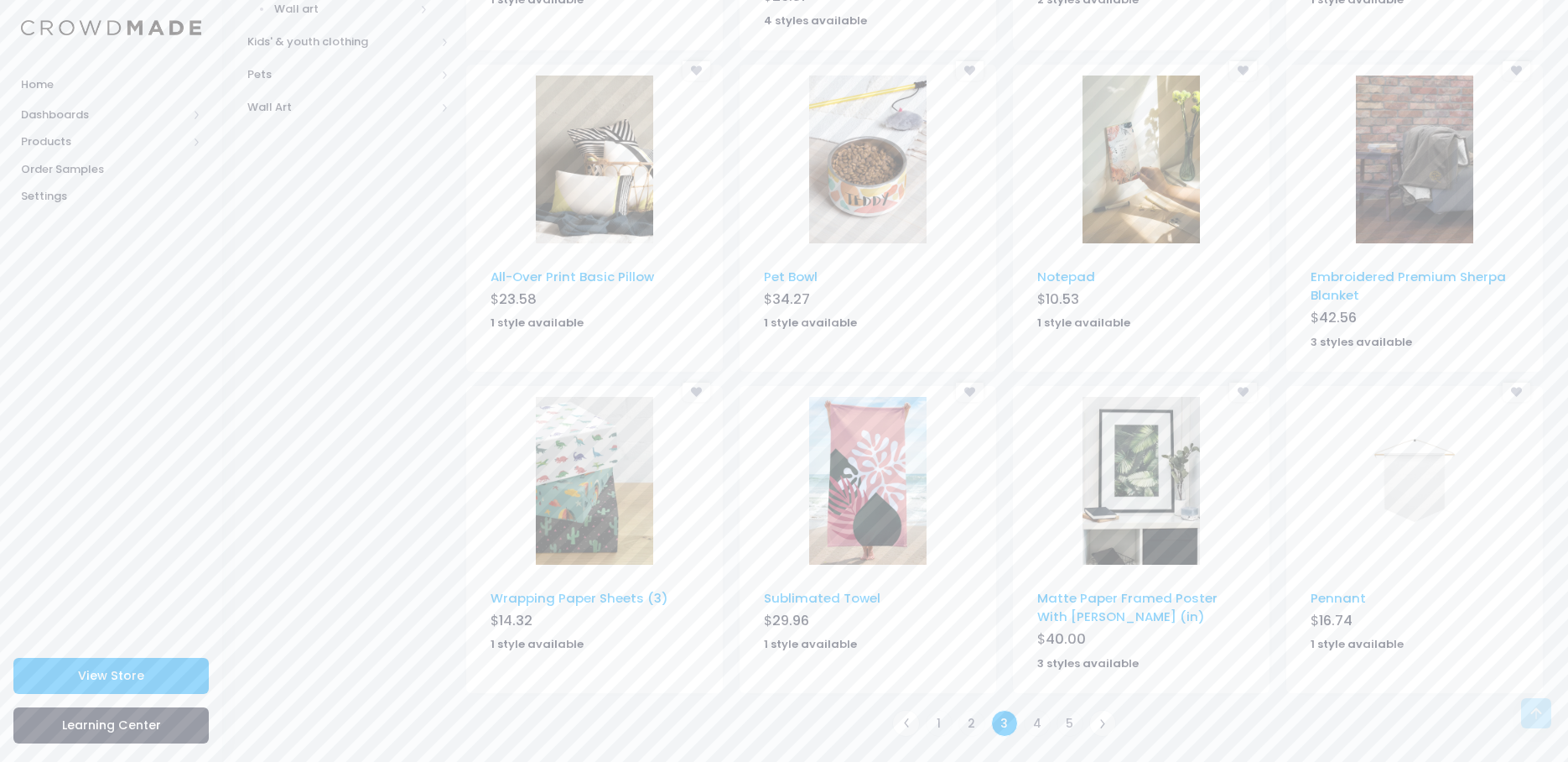
scroll to position [792, 0]
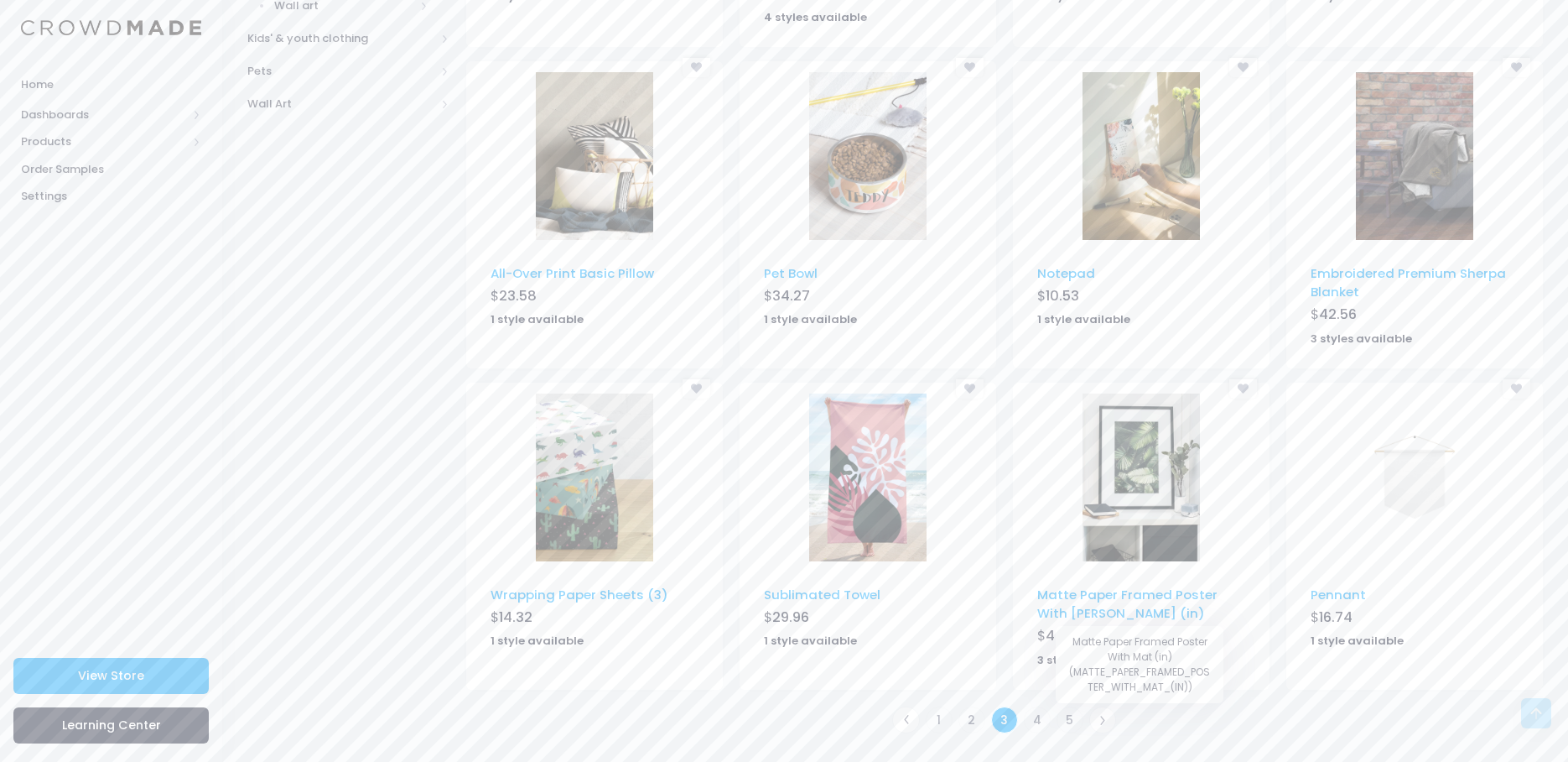
click at [1272, 729] on ul "1 2 3 4 5" at bounding box center [1005, 720] width 1076 height 33
click at [1035, 719] on link "4" at bounding box center [1037, 720] width 28 height 28
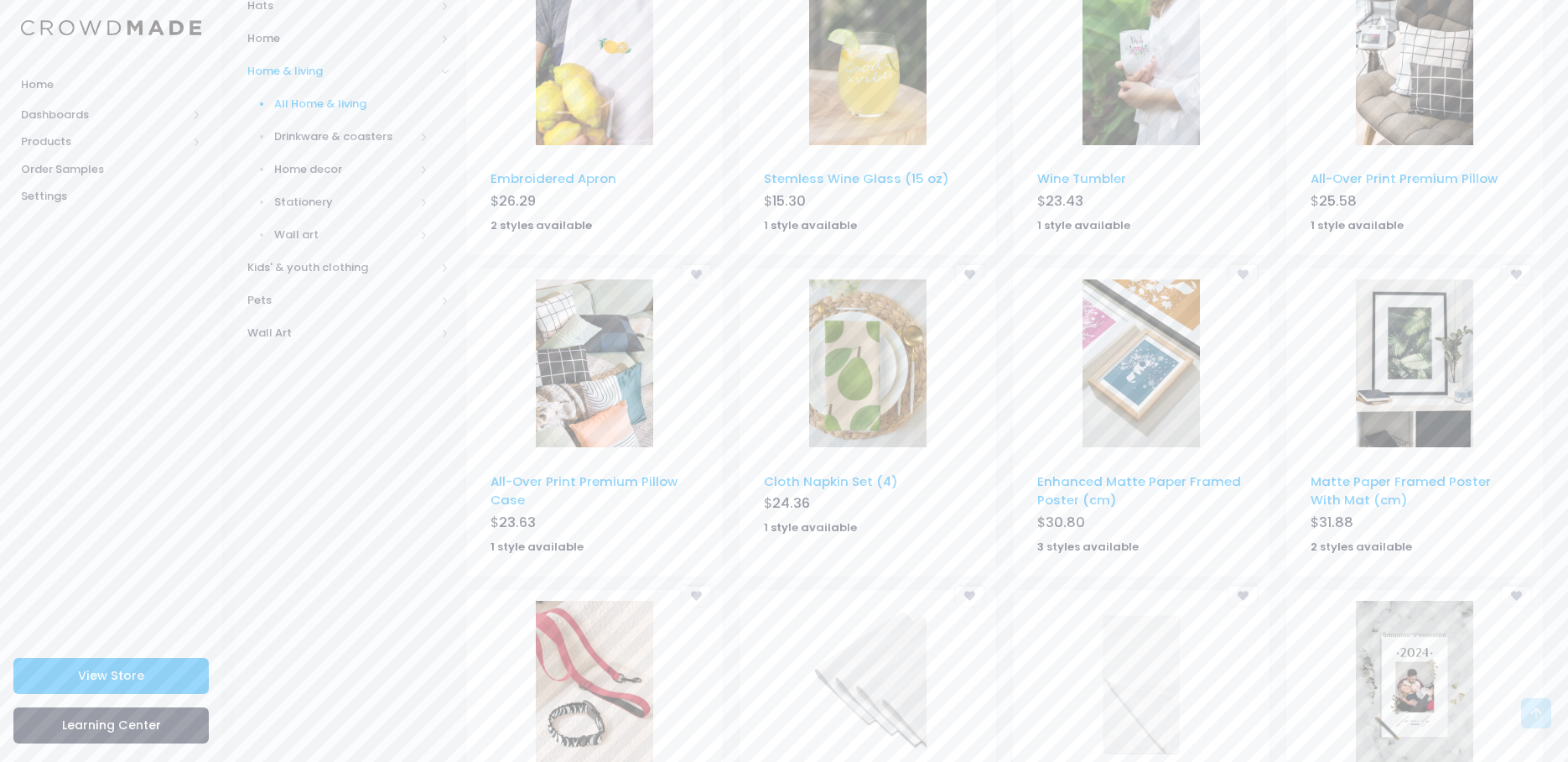
scroll to position [588, 0]
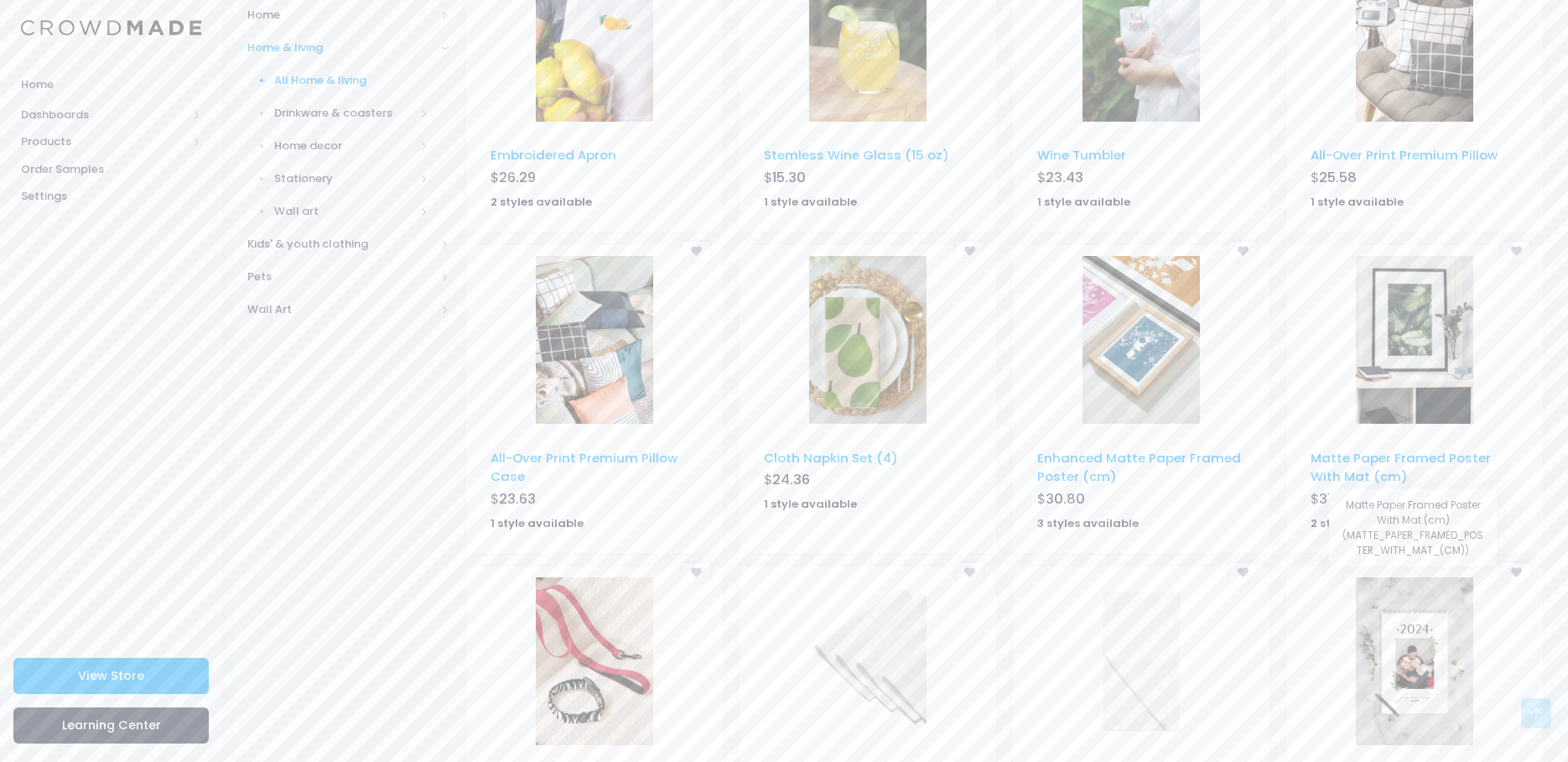
drag, startPoint x: 1364, startPoint y: 461, endPoint x: 1305, endPoint y: 444, distance: 61.4
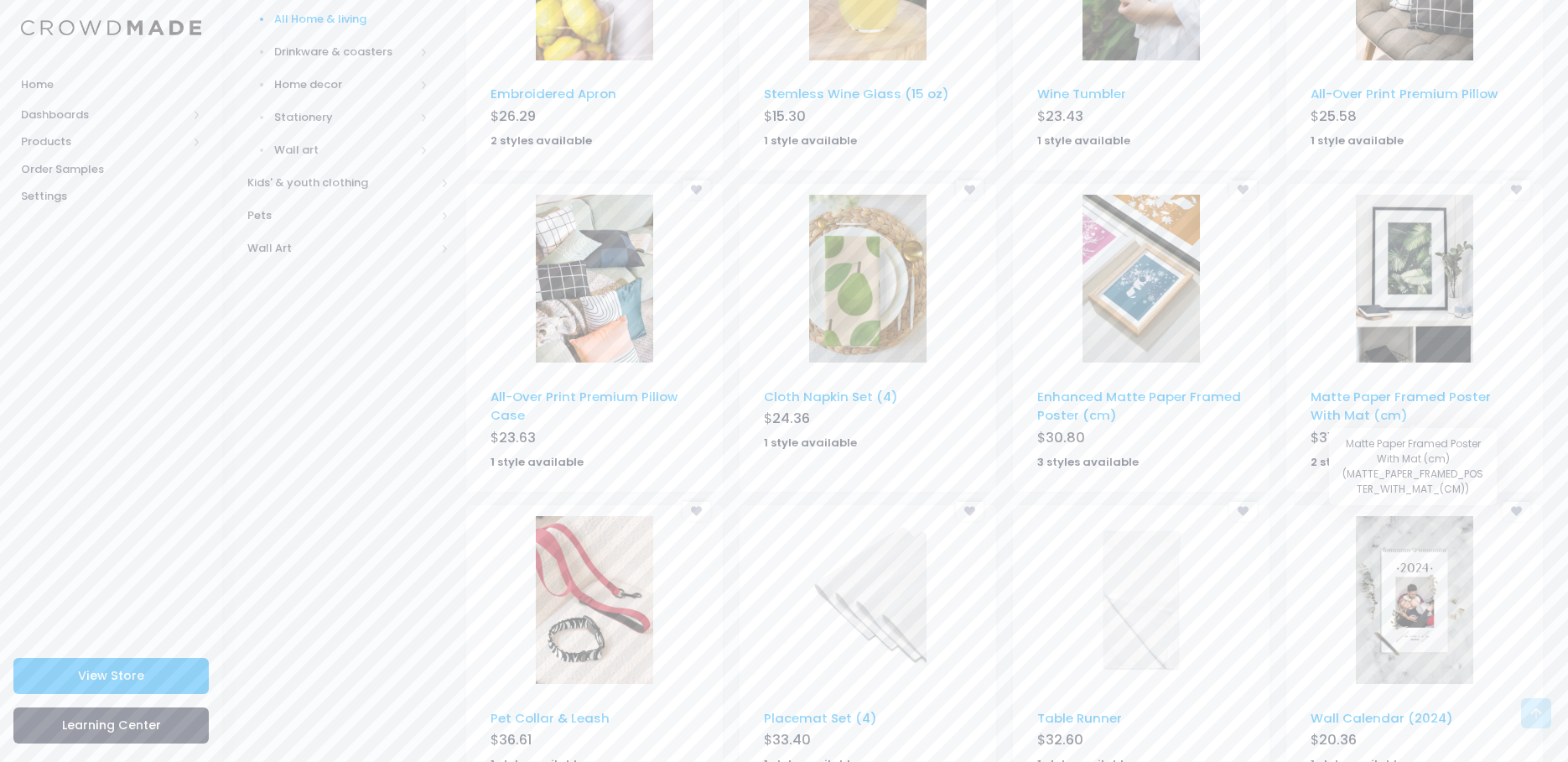
scroll to position [752, 0]
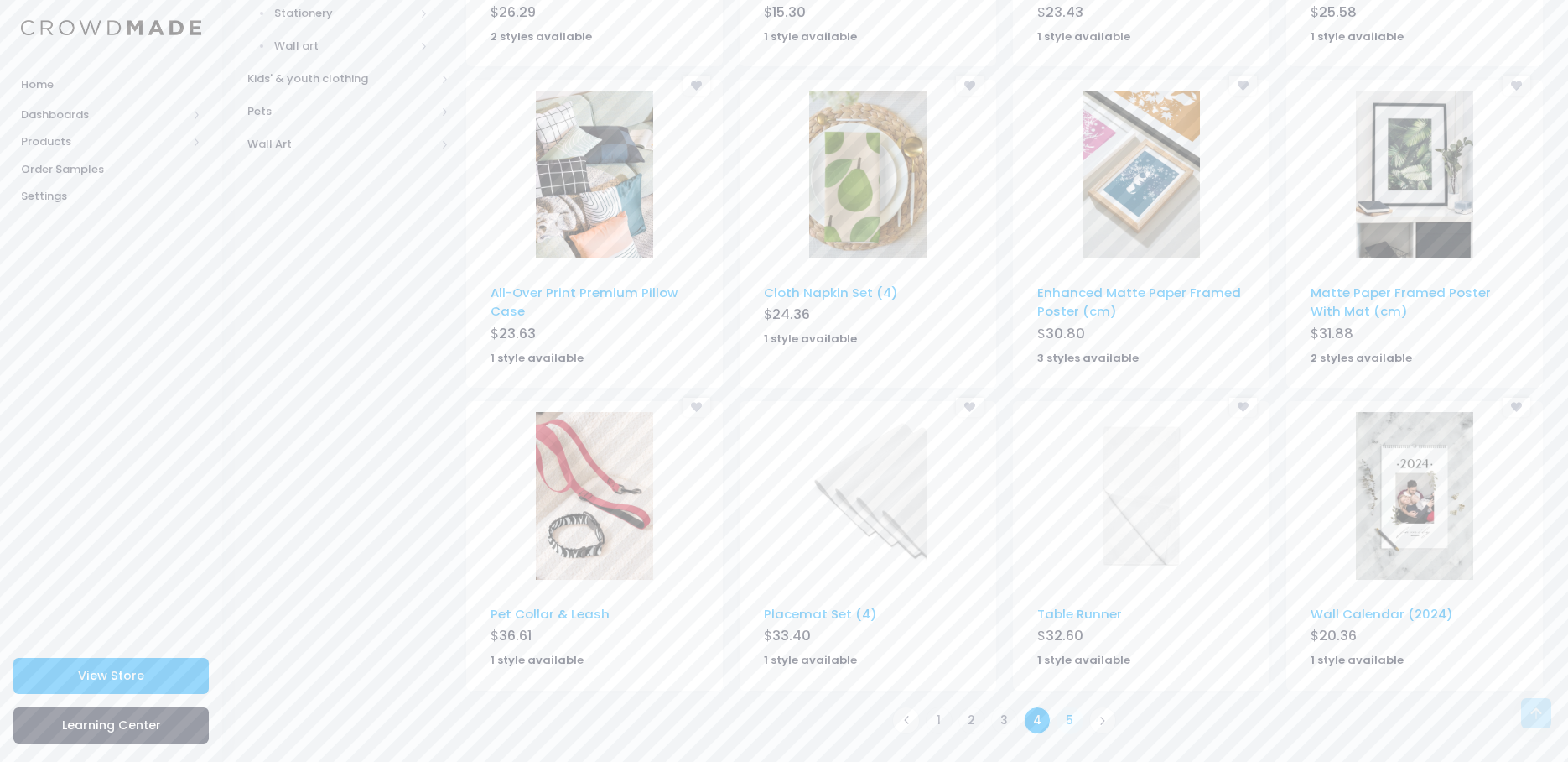
click at [1071, 720] on link "5" at bounding box center [1070, 720] width 28 height 28
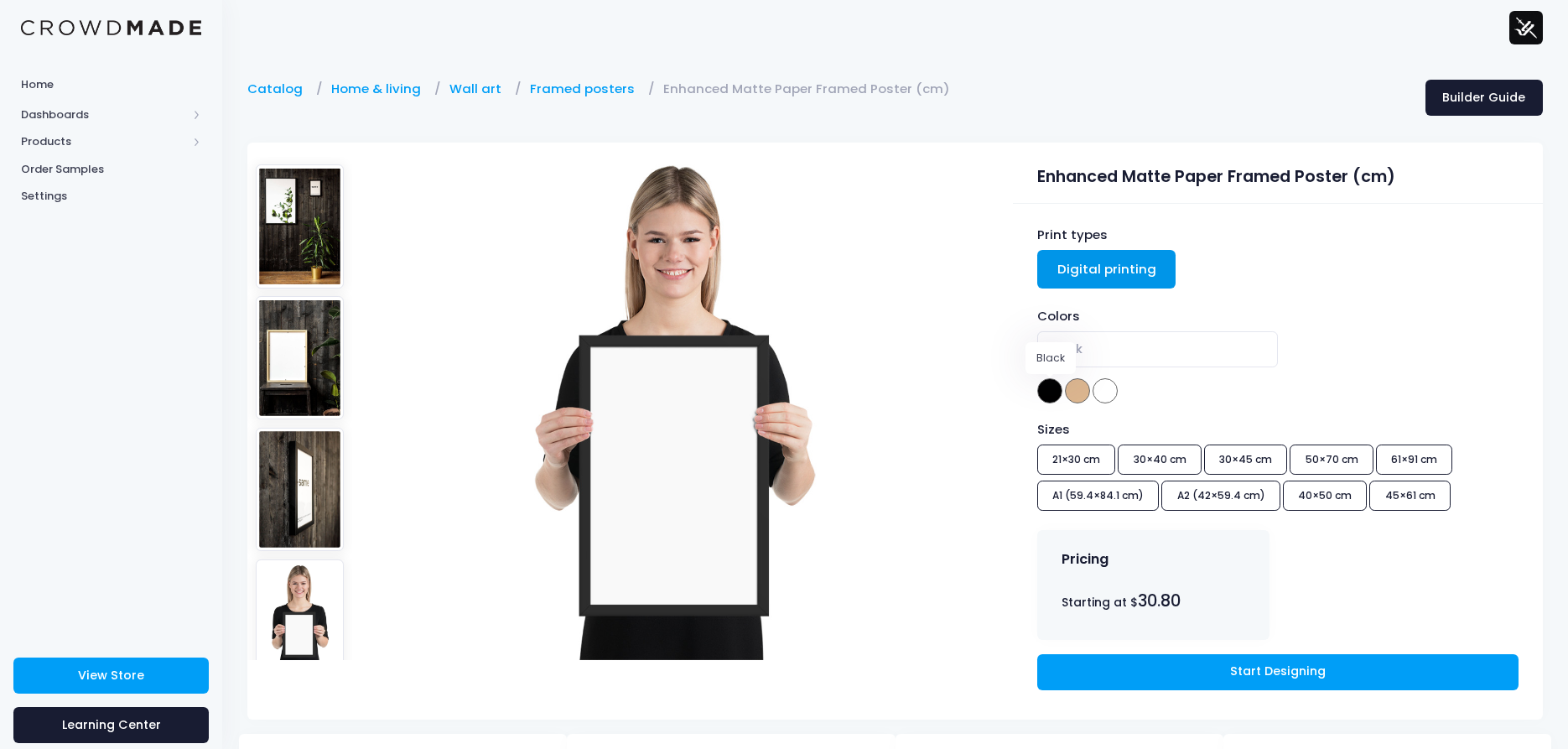
click at [1050, 393] on span at bounding box center [1050, 391] width 25 height 25
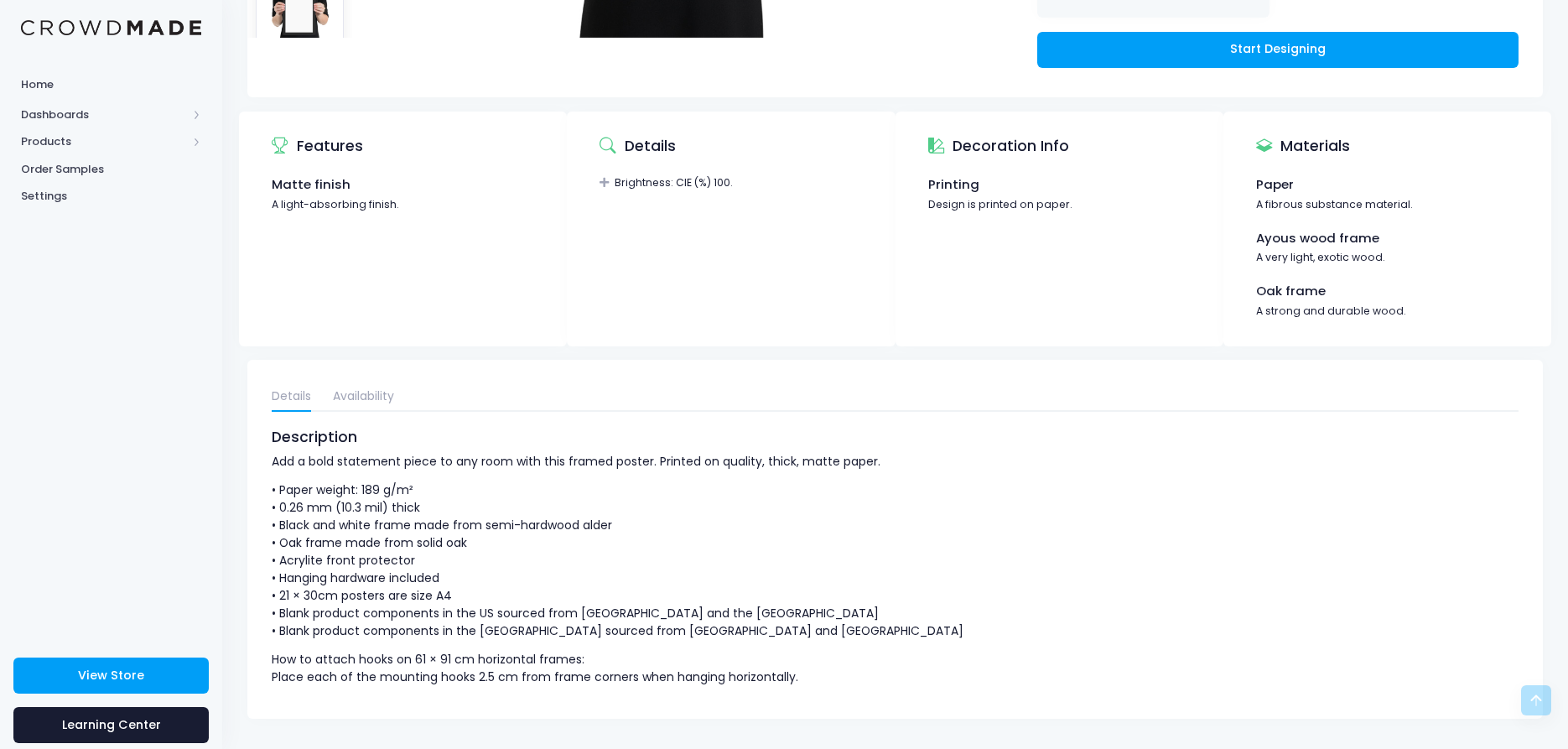
scroll to position [630, 0]
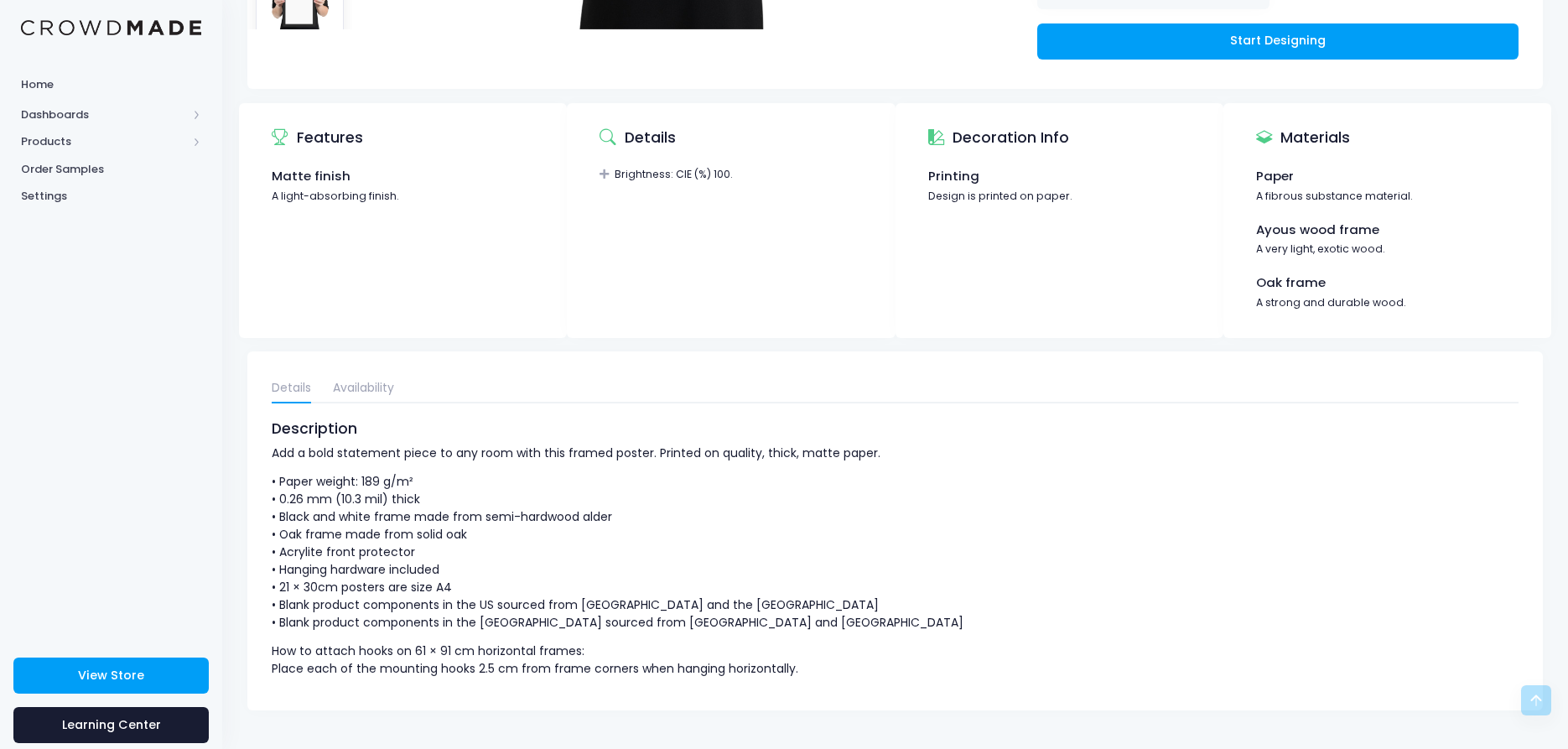
click at [987, 478] on p "• Paper weight: 189 g/m² • 0.26 mm (10.3 mil) thick • Black and white frame mad…" at bounding box center [895, 551] width 1247 height 158
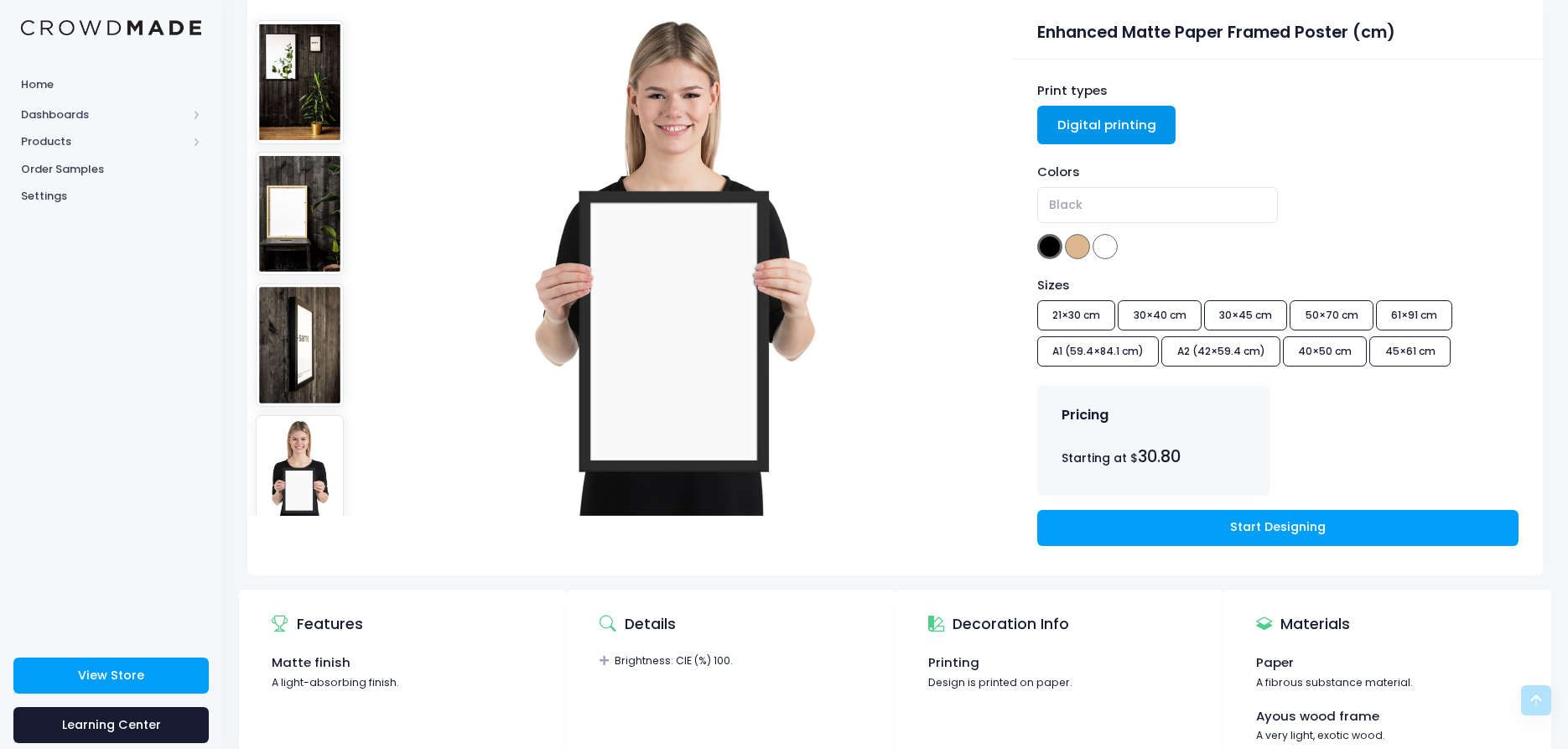
scroll to position [128, 0]
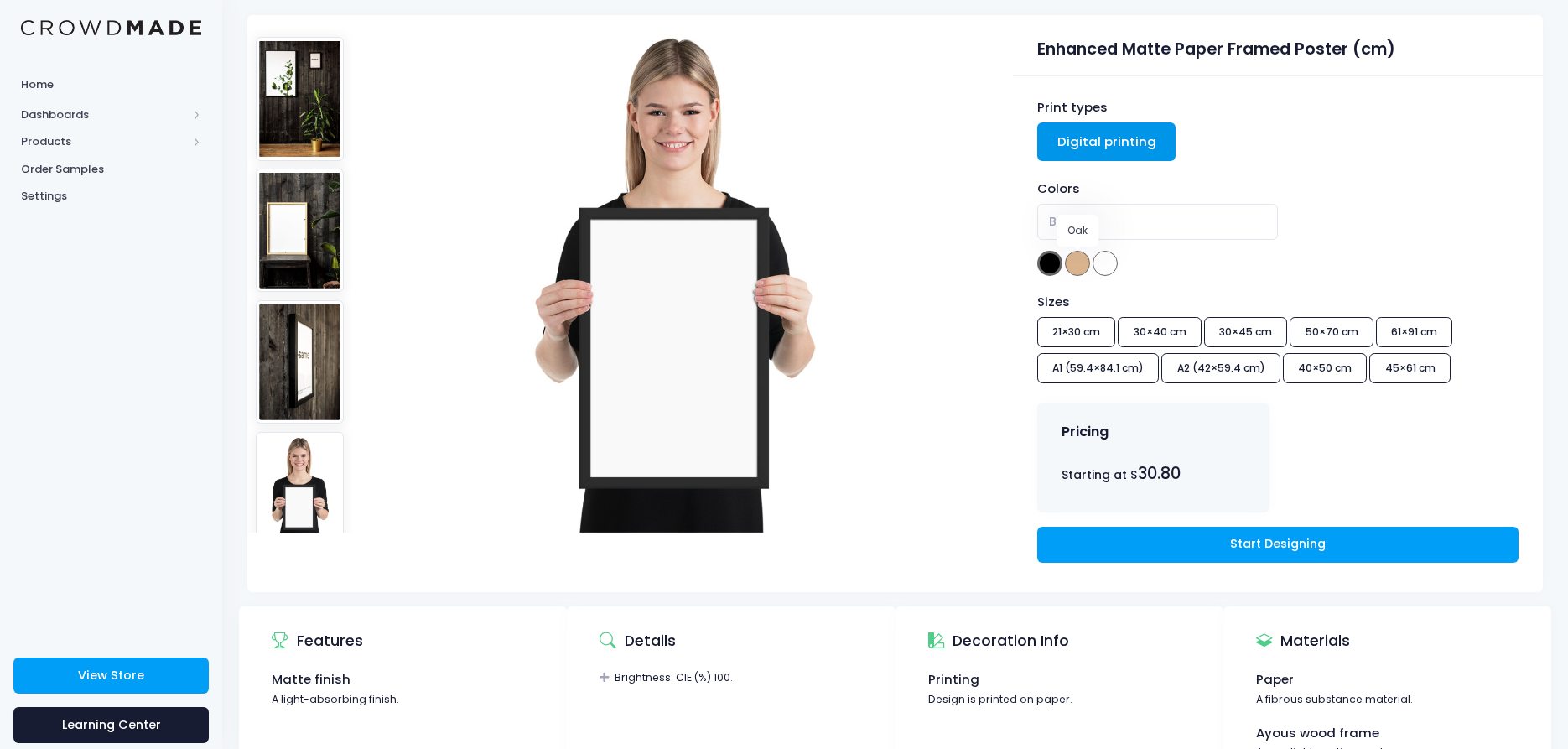
click at [1085, 266] on span at bounding box center [1077, 263] width 25 height 25
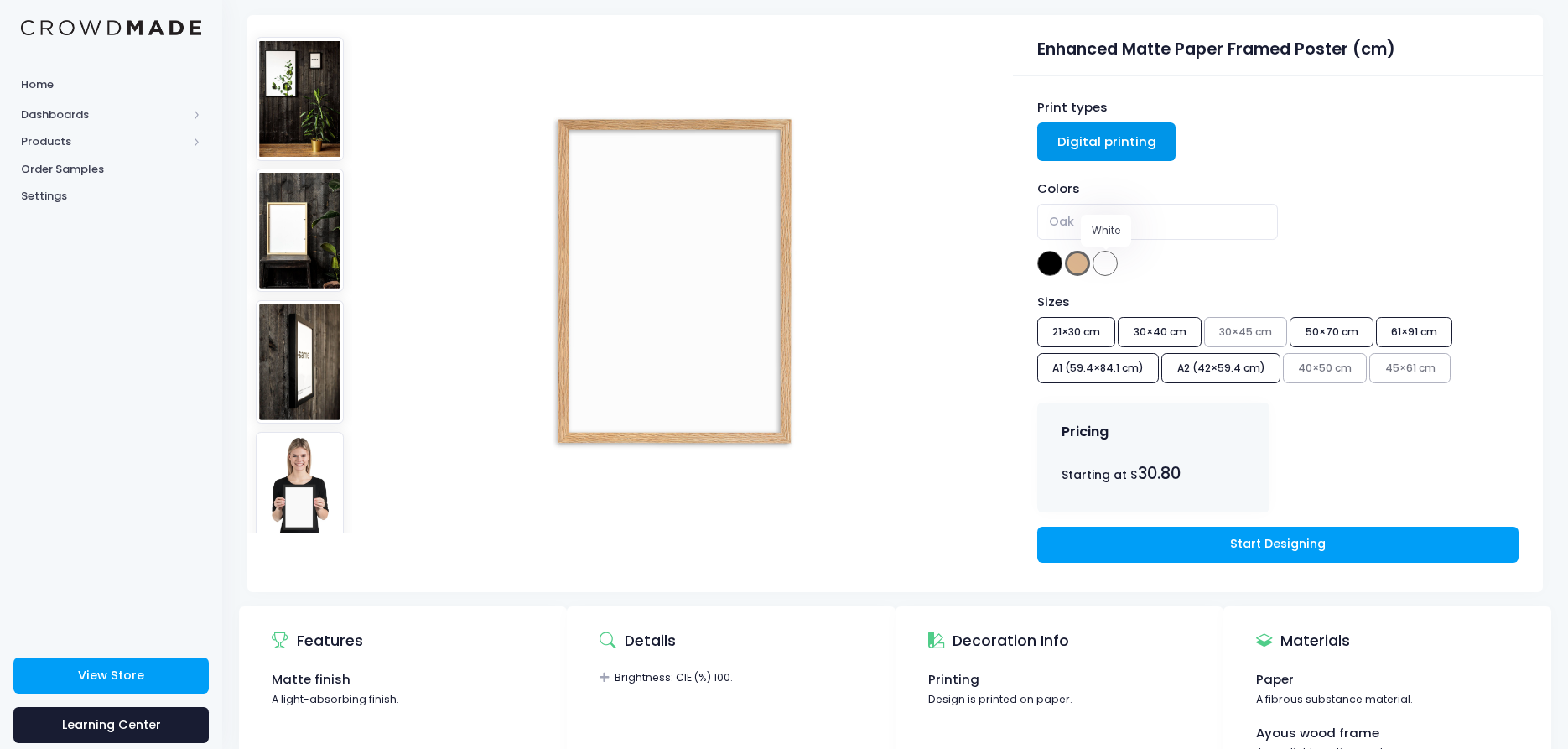
click at [1117, 258] on span at bounding box center [1105, 263] width 25 height 25
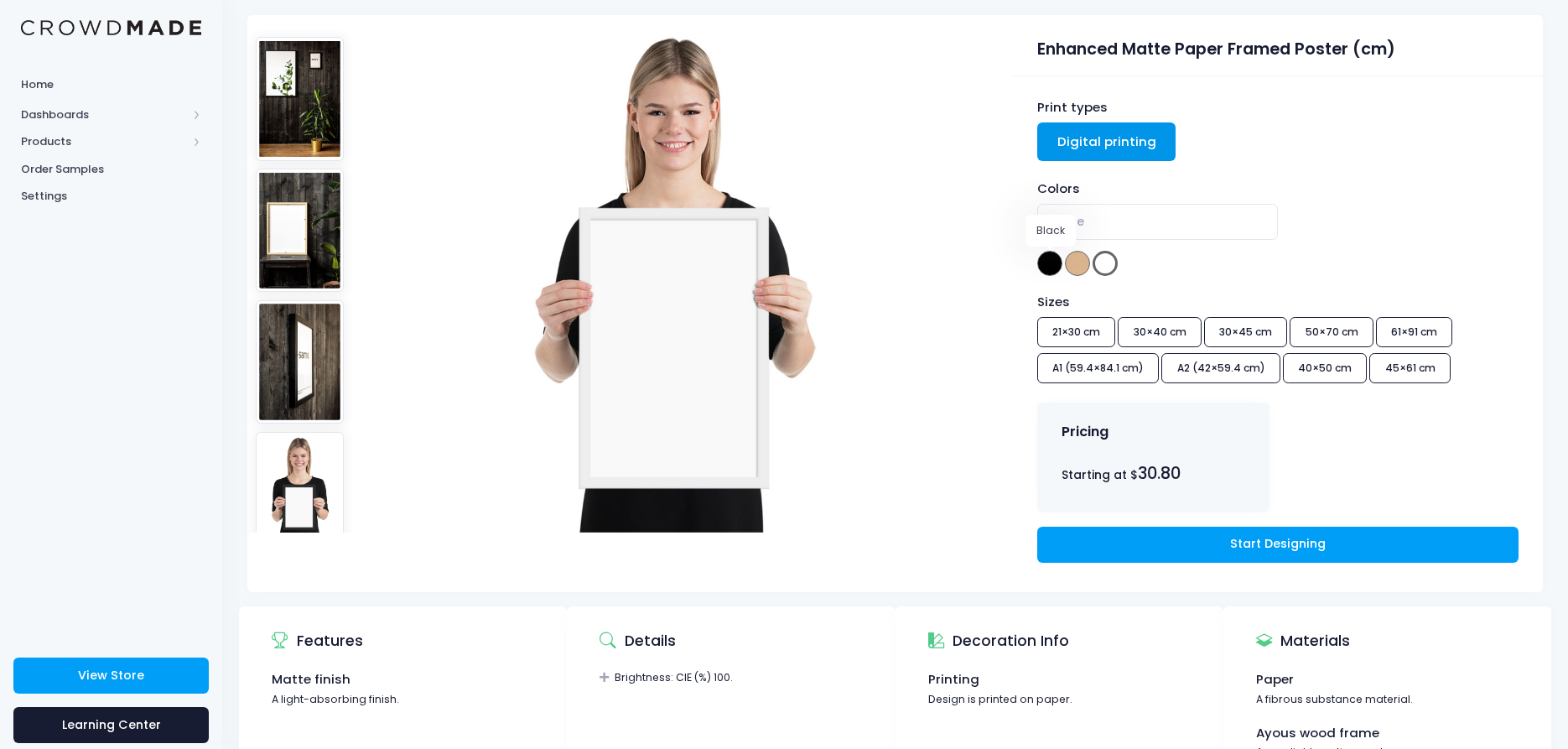
click at [1055, 260] on span at bounding box center [1050, 263] width 25 height 25
select select "Black"
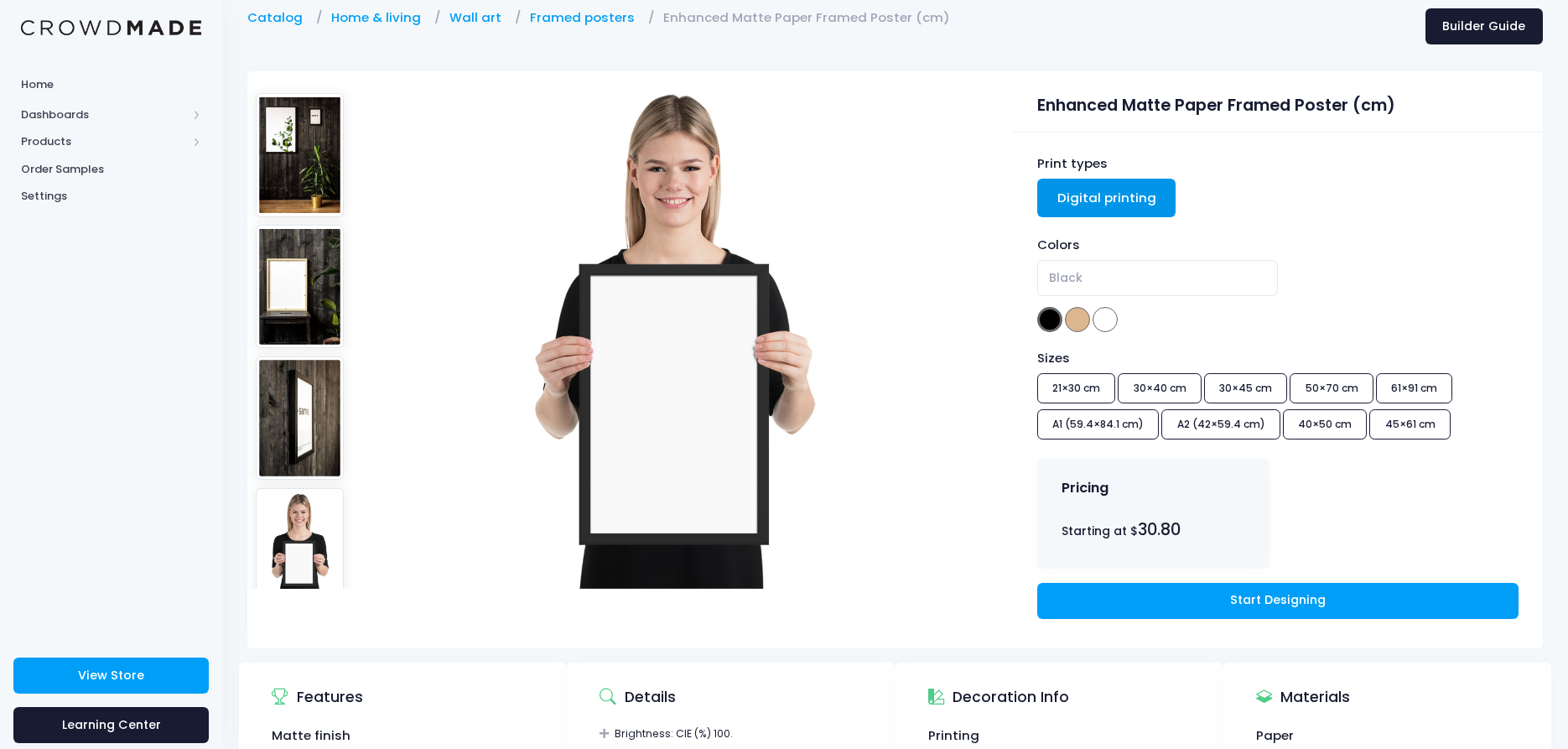
scroll to position [44, 0]
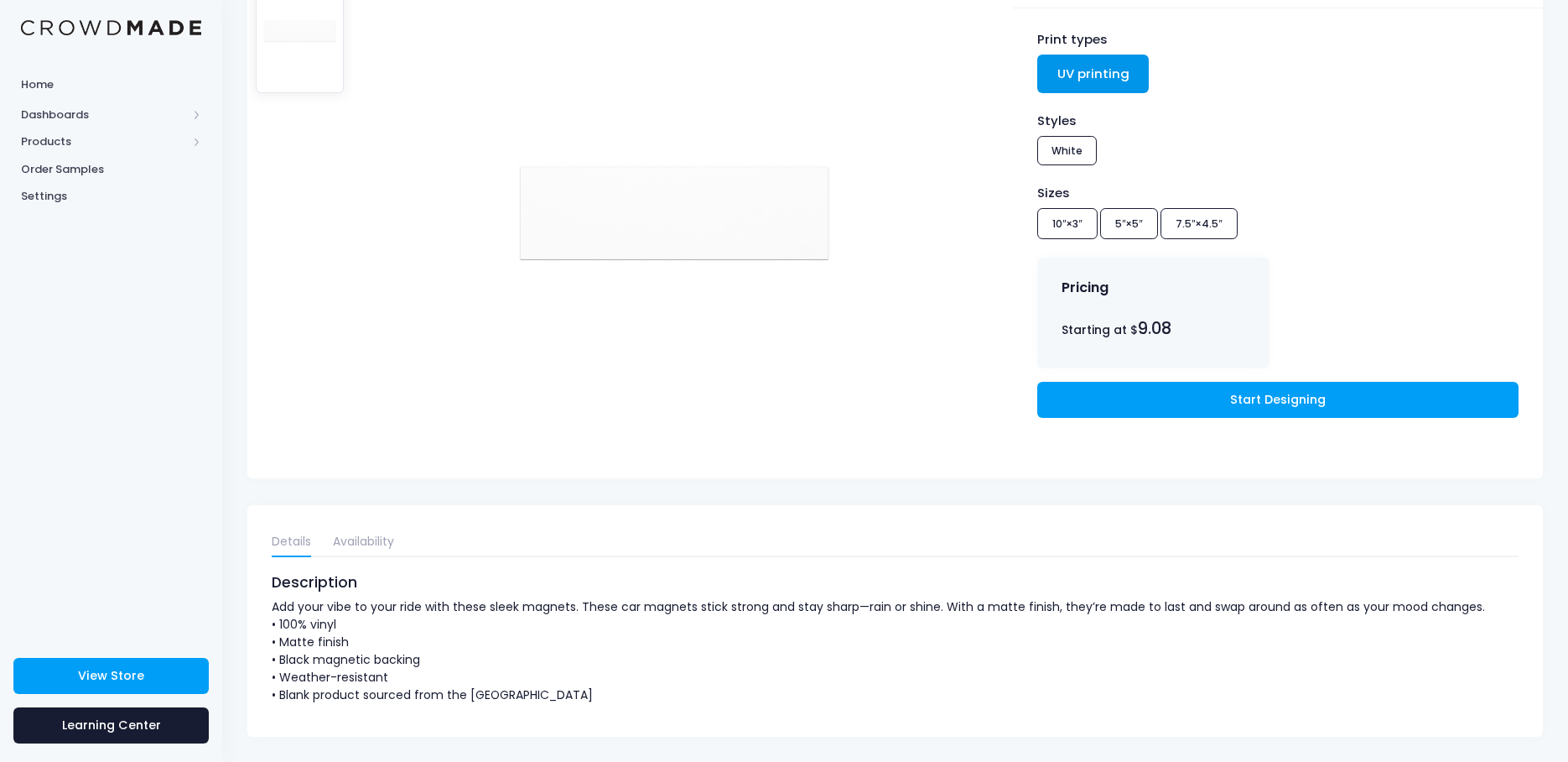
scroll to position [209, 0]
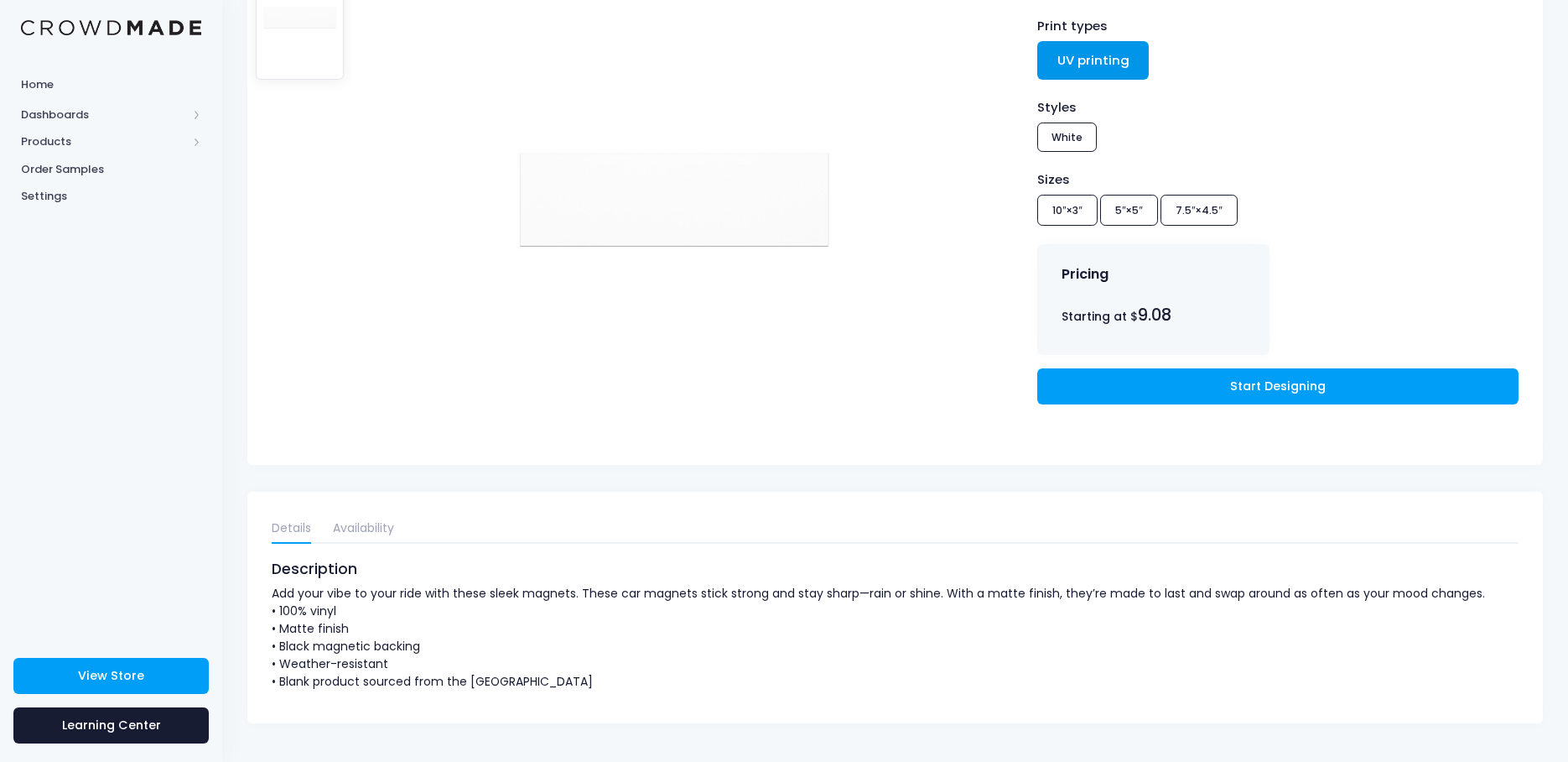
click at [537, 572] on div "Description" at bounding box center [895, 569] width 1247 height 21
